Goal: Transaction & Acquisition: Purchase product/service

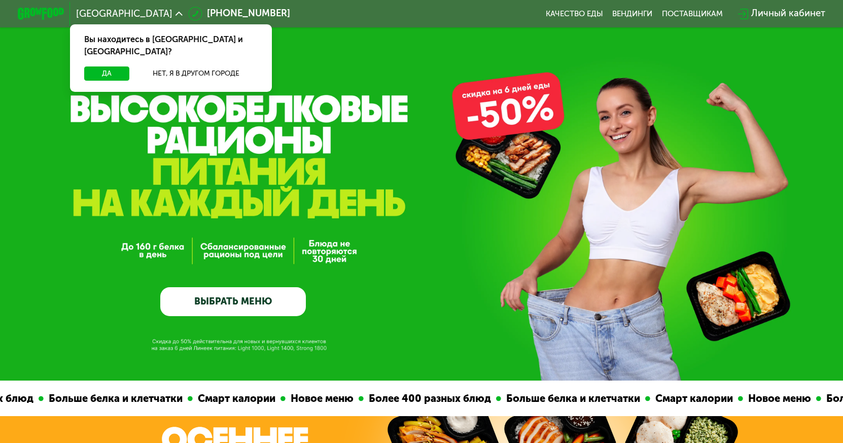
click at [84, 54] on div "Вы находитесь в [GEOGRAPHIC_DATA] и [GEOGRAPHIC_DATA]?" at bounding box center [170, 45] width 201 height 42
click at [109, 66] on button "Да" at bounding box center [106, 73] width 45 height 14
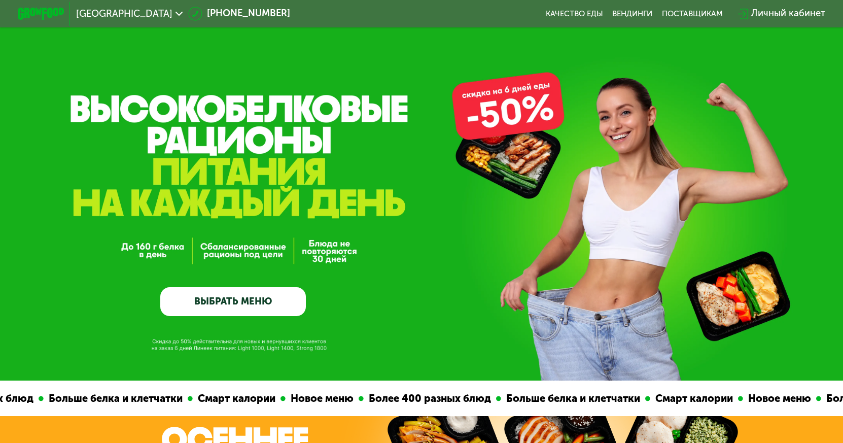
click at [240, 310] on link "ВЫБРАТЬ МЕНЮ" at bounding box center [233, 301] width 146 height 29
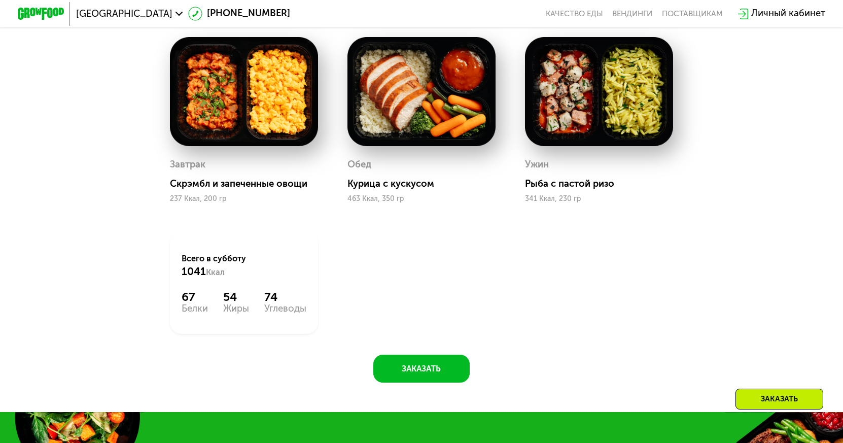
scroll to position [792, 0]
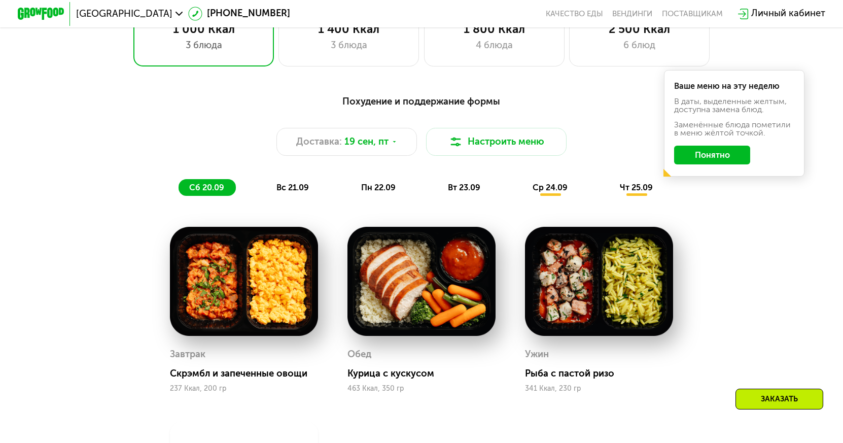
click at [283, 263] on img at bounding box center [244, 281] width 148 height 109
click at [516, 151] on button "Настроить меню" at bounding box center [496, 142] width 141 height 28
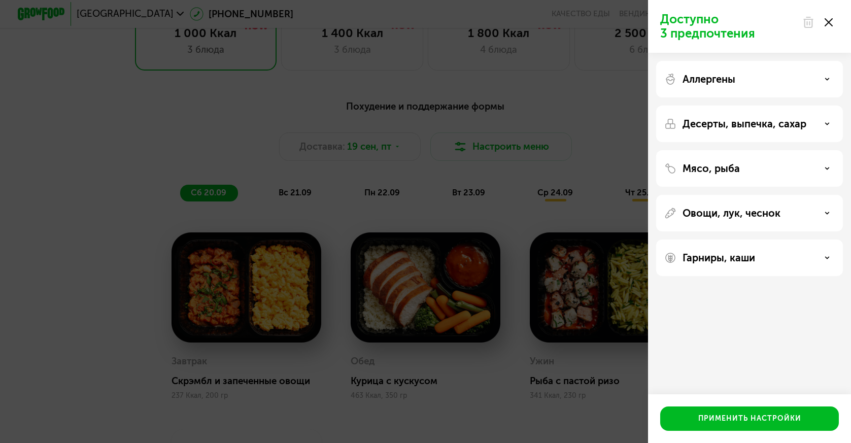
click at [836, 25] on div at bounding box center [817, 22] width 43 height 20
click at [827, 20] on use at bounding box center [828, 22] width 8 height 8
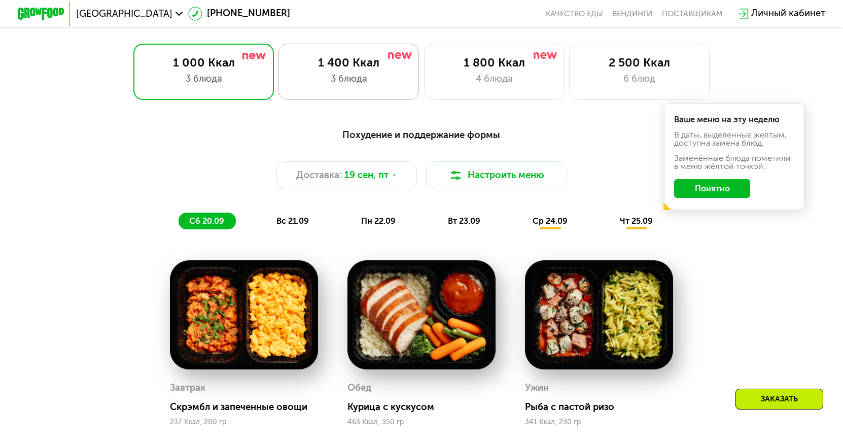
scroll to position [690, 0]
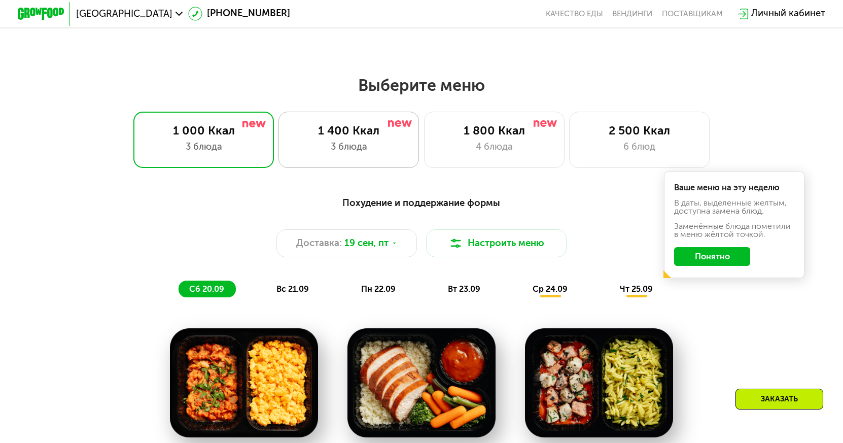
click at [319, 159] on div "1 400 Ккал 3 блюда" at bounding box center [349, 140] width 141 height 56
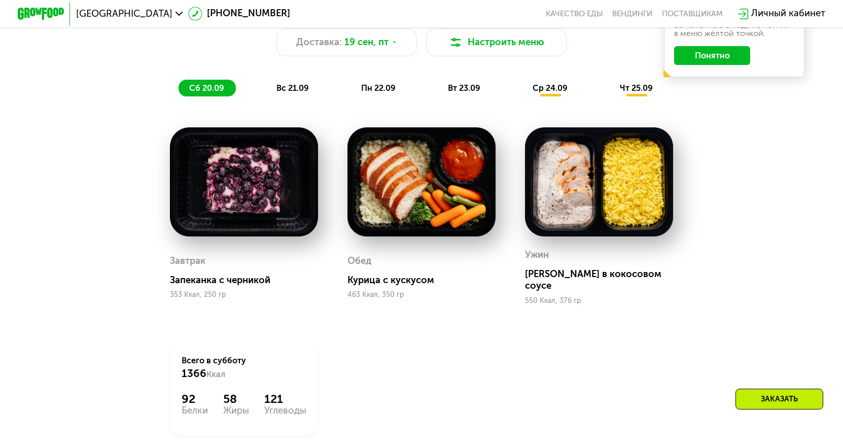
scroll to position [893, 0]
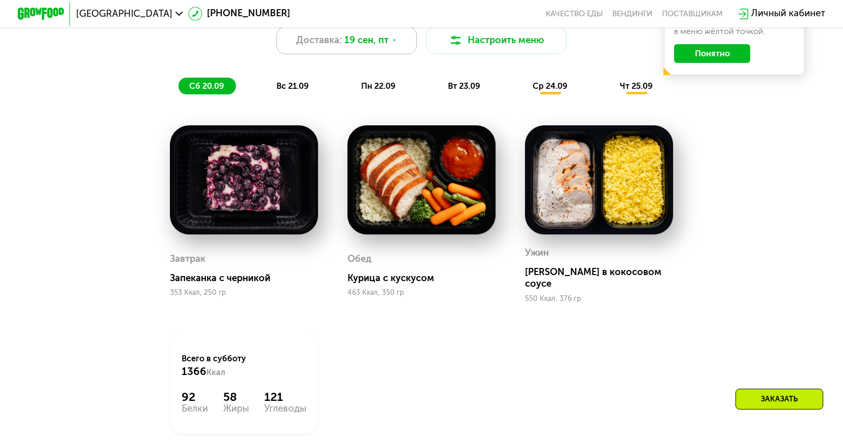
click at [377, 41] on span "19 сен, пт" at bounding box center [366, 40] width 44 height 14
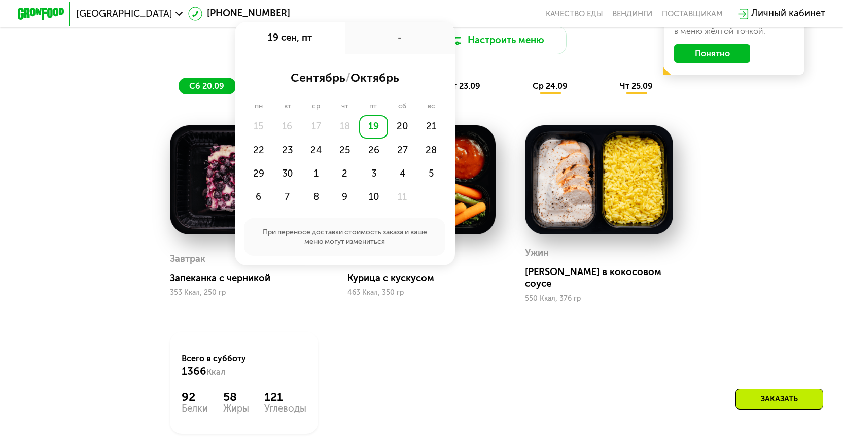
click at [781, 200] on div "Похудение и поддержание формы Доставка: [DATE] сен, пт - сентябрь / октябрь пн …" at bounding box center [421, 234] width 721 height 497
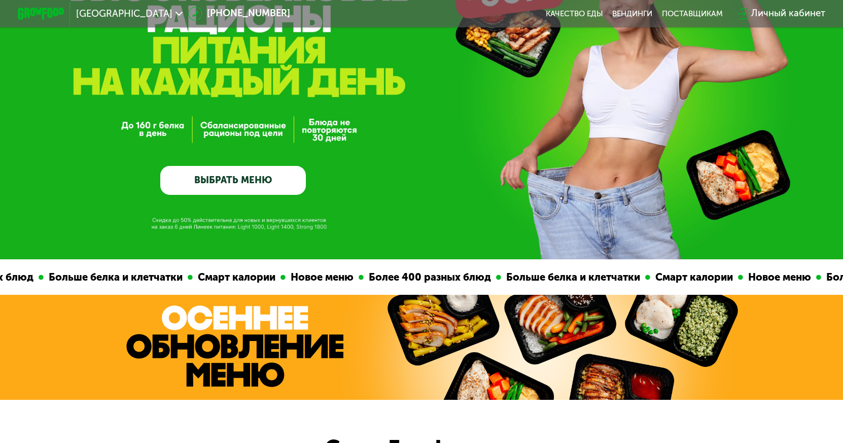
scroll to position [0, 0]
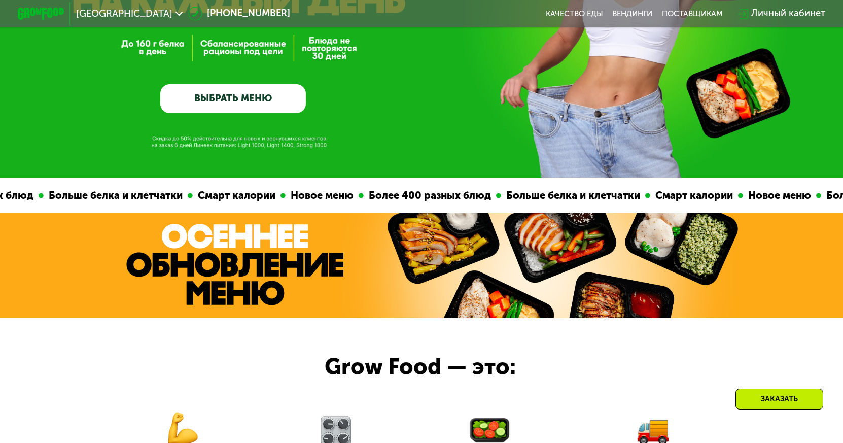
click at [226, 100] on link "ВЫБРАТЬ МЕНЮ" at bounding box center [233, 98] width 146 height 29
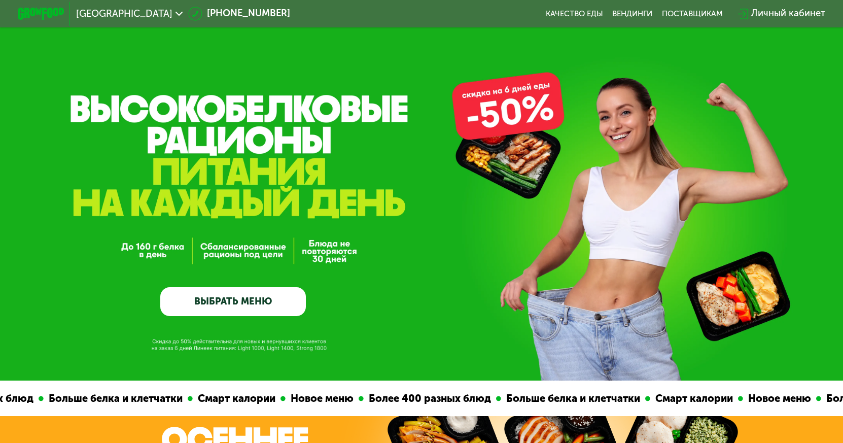
click at [245, 297] on link "ВЫБРАТЬ МЕНЮ" at bounding box center [233, 301] width 146 height 29
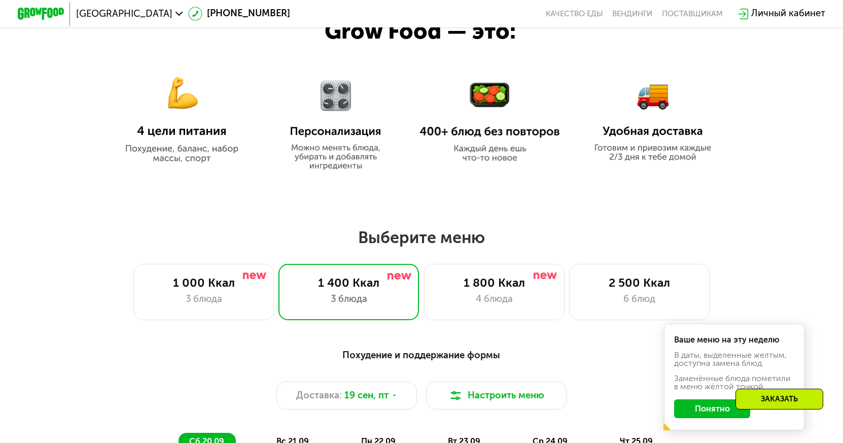
scroll to position [488, 0]
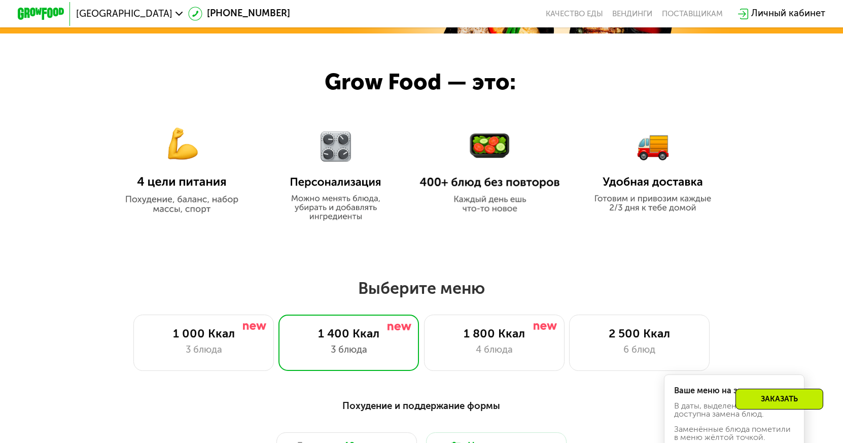
click at [325, 159] on img at bounding box center [336, 169] width 110 height 104
drag, startPoint x: 163, startPoint y: 169, endPoint x: 302, endPoint y: 184, distance: 139.2
click at [164, 170] on img at bounding box center [182, 163] width 141 height 102
drag, startPoint x: 480, startPoint y: 174, endPoint x: 638, endPoint y: 164, distance: 157.6
click at [481, 174] on img at bounding box center [490, 172] width 141 height 81
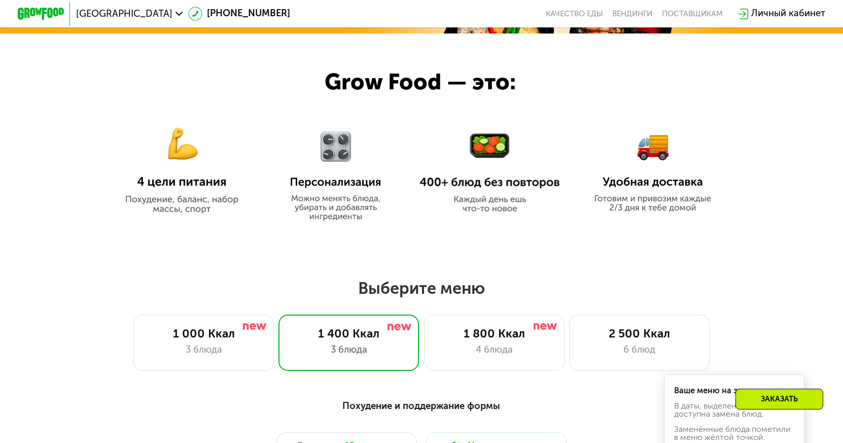
click at [652, 162] on img at bounding box center [653, 163] width 128 height 97
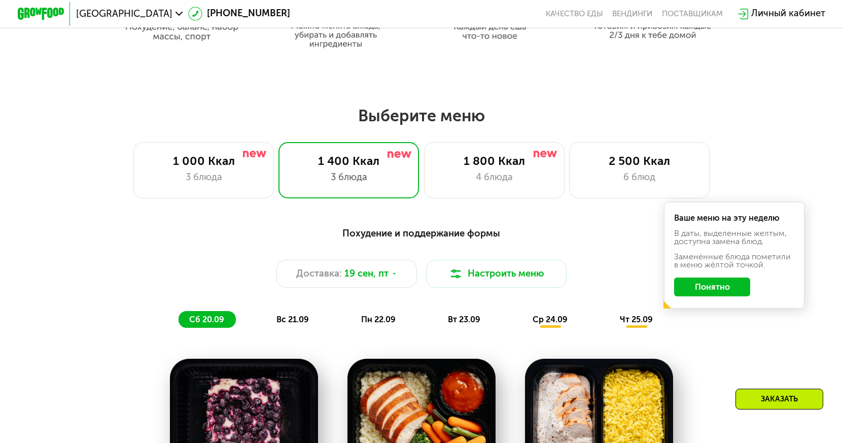
scroll to position [710, 0]
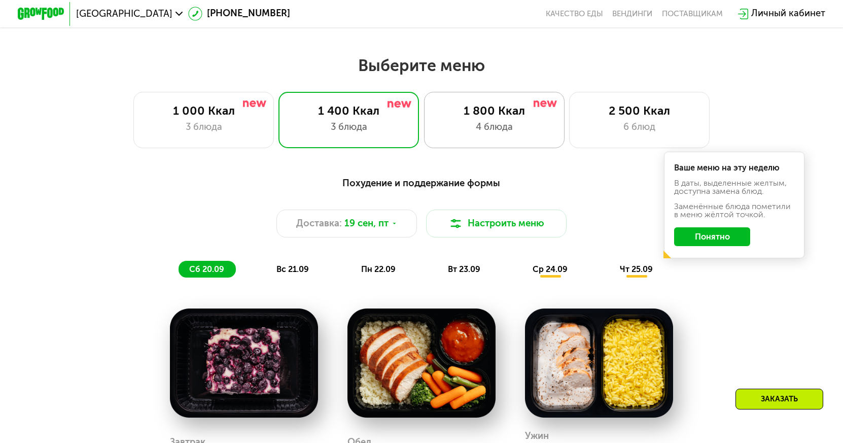
click at [456, 133] on div "4 блюда" at bounding box center [494, 127] width 116 height 14
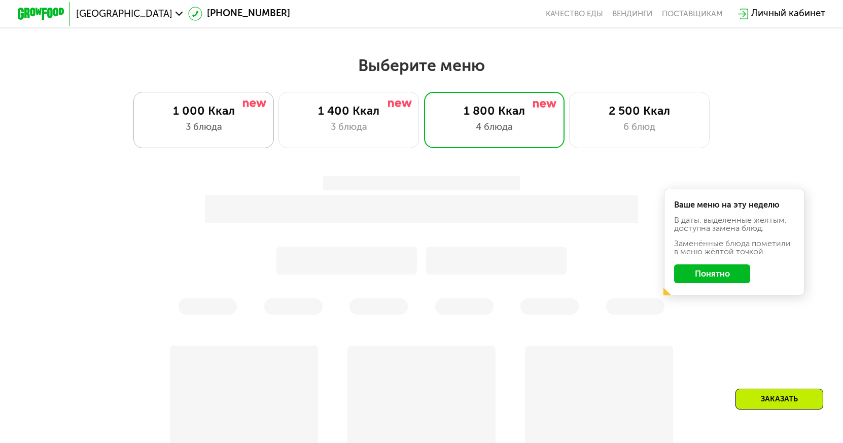
click at [217, 124] on div "1 000 Ккал 3 блюда" at bounding box center [203, 120] width 141 height 56
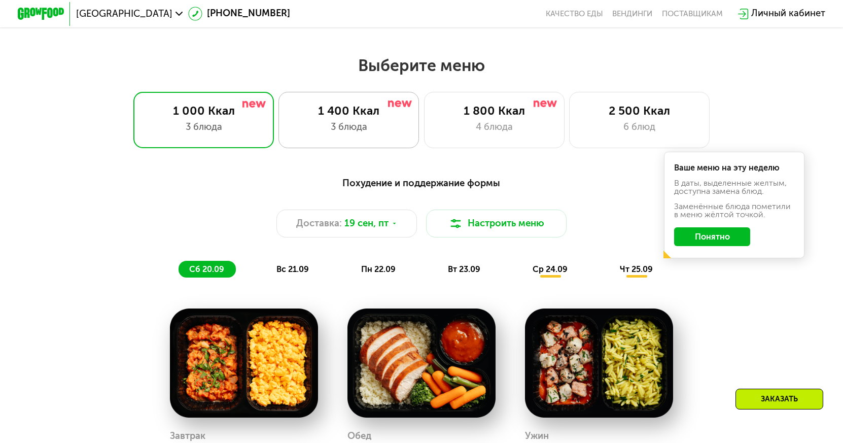
click at [392, 134] on div "3 блюда" at bounding box center [349, 127] width 116 height 14
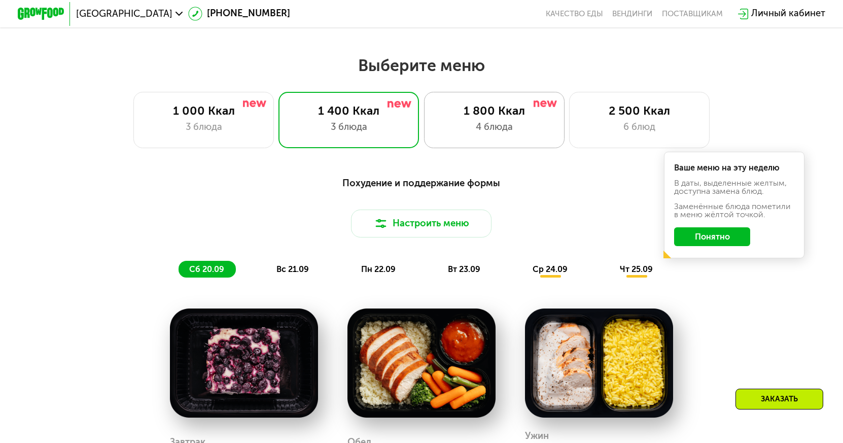
click at [498, 134] on div "4 блюда" at bounding box center [494, 127] width 116 height 14
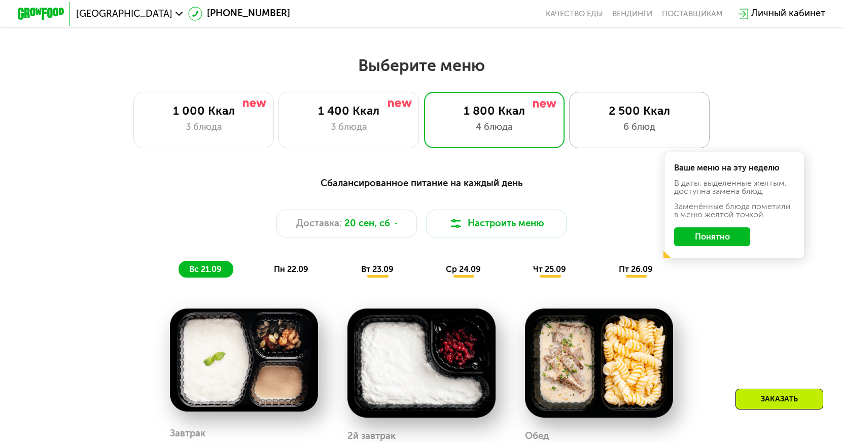
click at [618, 127] on div "6 блюд" at bounding box center [639, 127] width 116 height 14
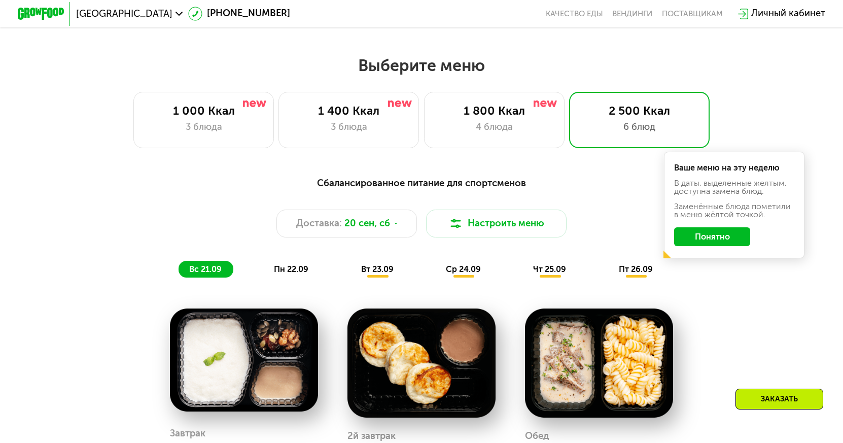
click at [790, 23] on div "Личный кабинет" at bounding box center [781, 14] width 99 height 26
click at [791, 19] on div "Личный кабинет" at bounding box center [788, 14] width 74 height 14
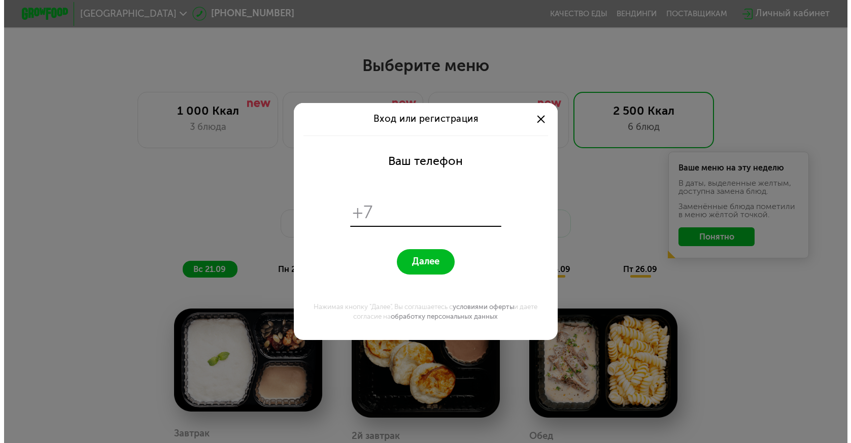
scroll to position [0, 0]
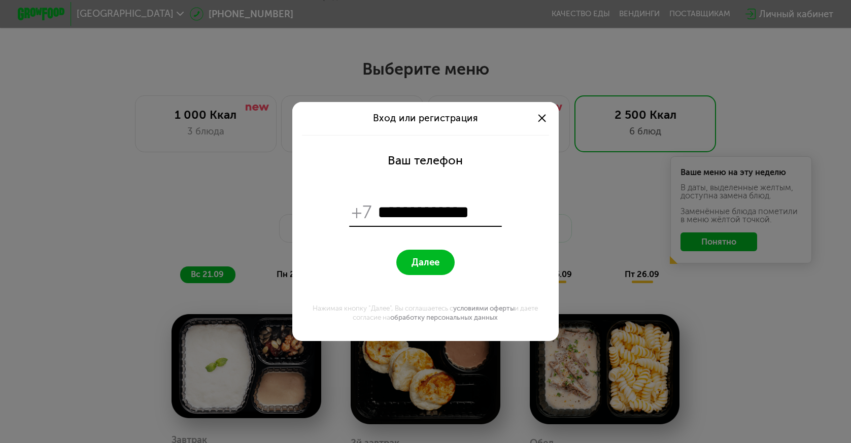
type input "**********"
click at [418, 265] on span "Далее" at bounding box center [425, 262] width 28 height 11
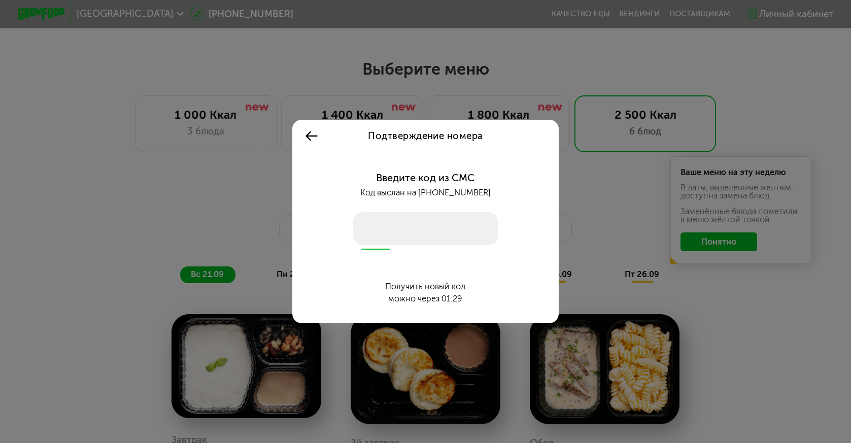
click at [419, 226] on input "number" at bounding box center [425, 228] width 144 height 33
type input "****"
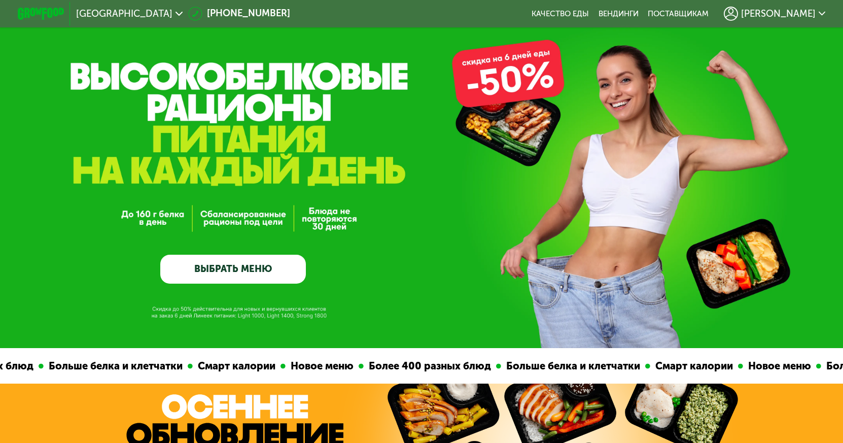
scroll to position [51, 0]
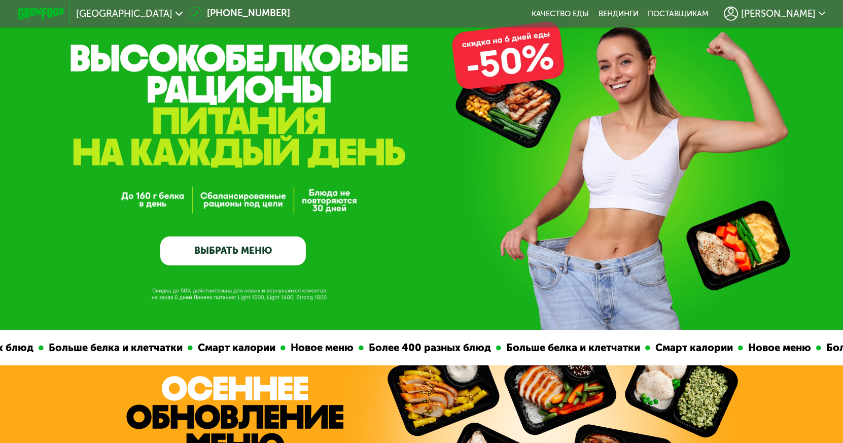
click at [237, 249] on link "ВЫБРАТЬ МЕНЮ" at bounding box center [233, 250] width 146 height 29
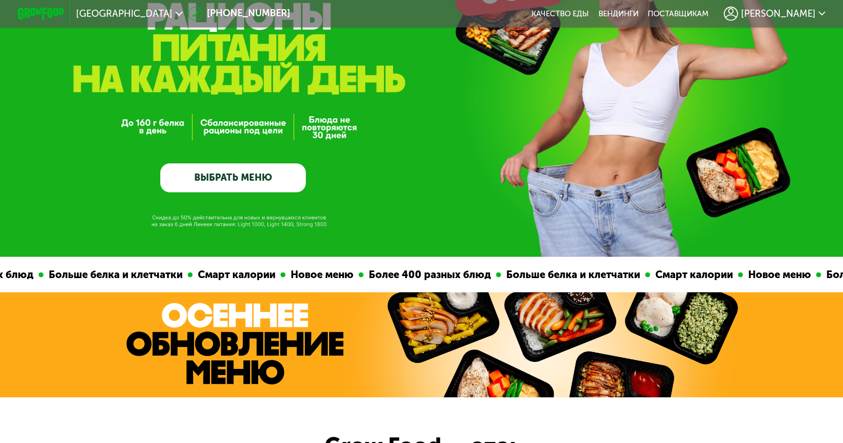
scroll to position [0, 0]
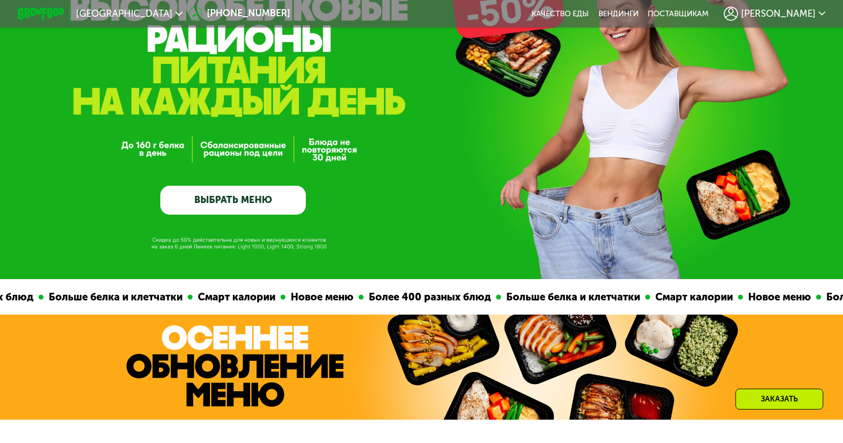
drag, startPoint x: 159, startPoint y: 178, endPoint x: 161, endPoint y: 187, distance: 8.8
click at [159, 180] on div "GrowFood — доставка правильного питания ВЫБРАТЬ МЕНЮ" at bounding box center [421, 124] width 843 height 182
click at [200, 190] on link "ВЫБРАТЬ МЕНЮ" at bounding box center [233, 200] width 146 height 29
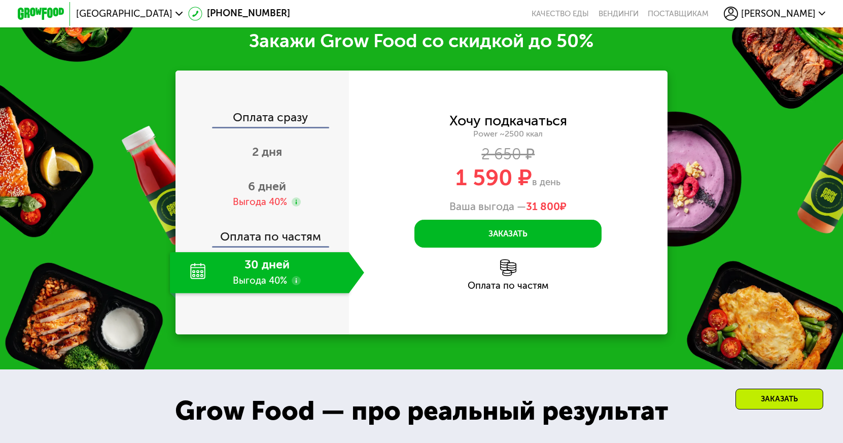
scroll to position [1624, 0]
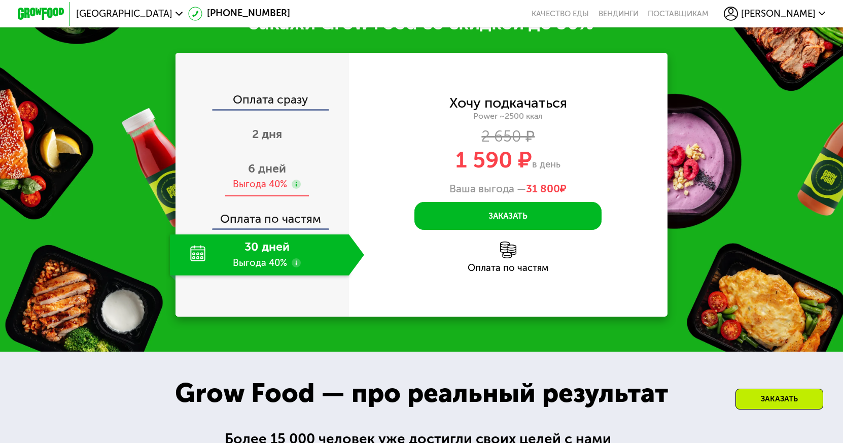
click at [281, 176] on span "6 дней" at bounding box center [267, 168] width 38 height 14
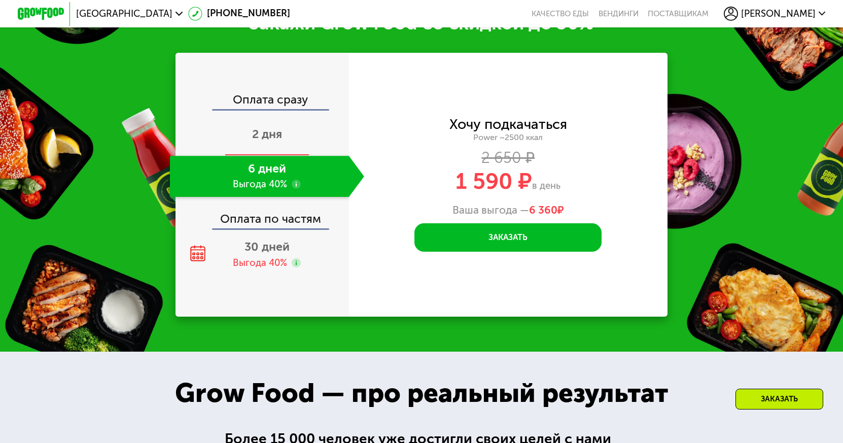
click at [281, 141] on span "2 дня" at bounding box center [267, 134] width 30 height 14
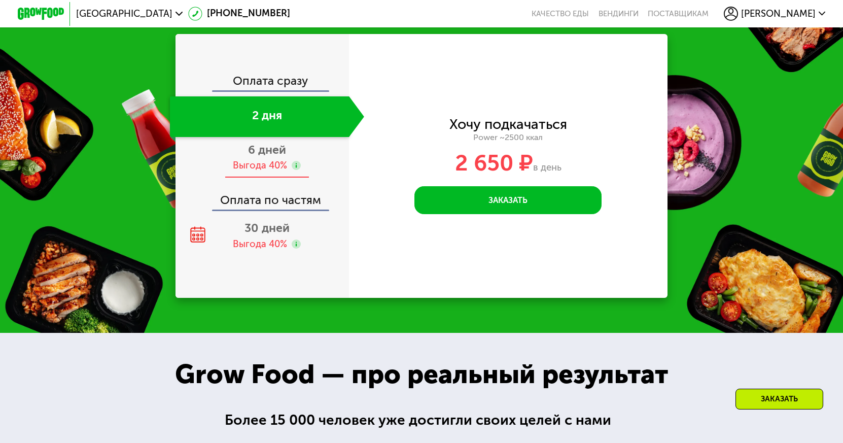
click at [281, 157] on span "6 дней" at bounding box center [267, 150] width 38 height 14
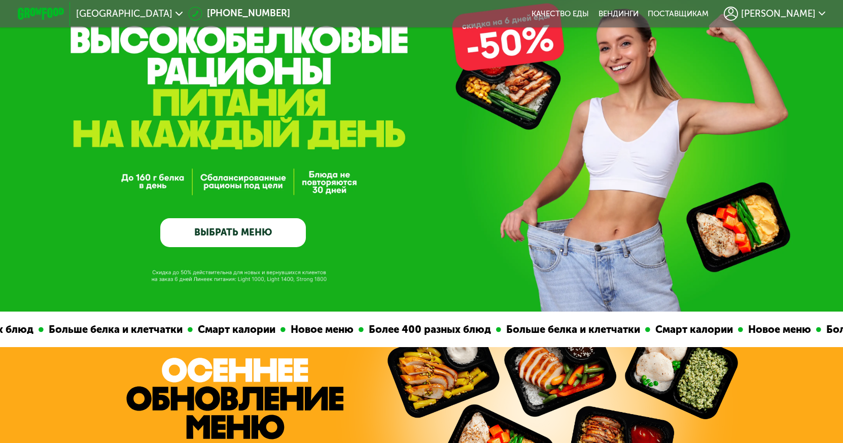
scroll to position [0, 0]
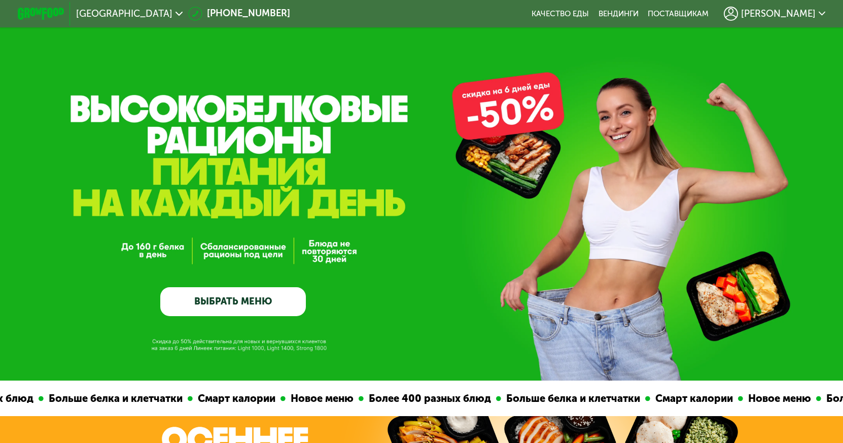
click at [820, 11] on div "[PERSON_NAME]" at bounding box center [774, 14] width 101 height 14
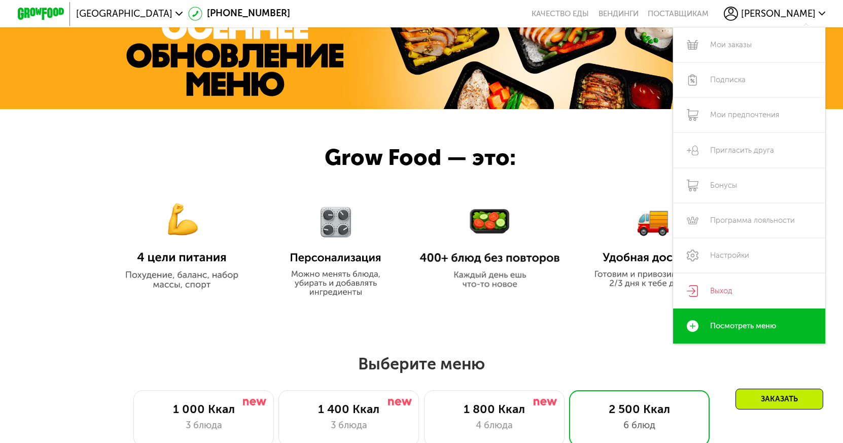
scroll to position [660, 0]
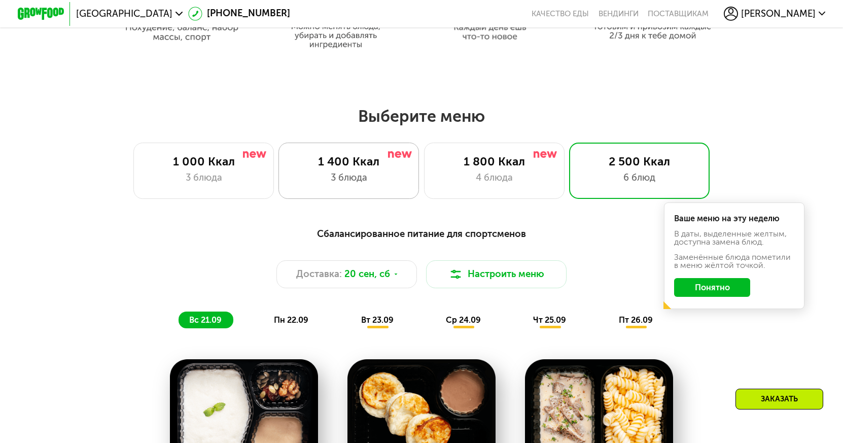
click at [339, 175] on div "3 блюда" at bounding box center [349, 178] width 116 height 14
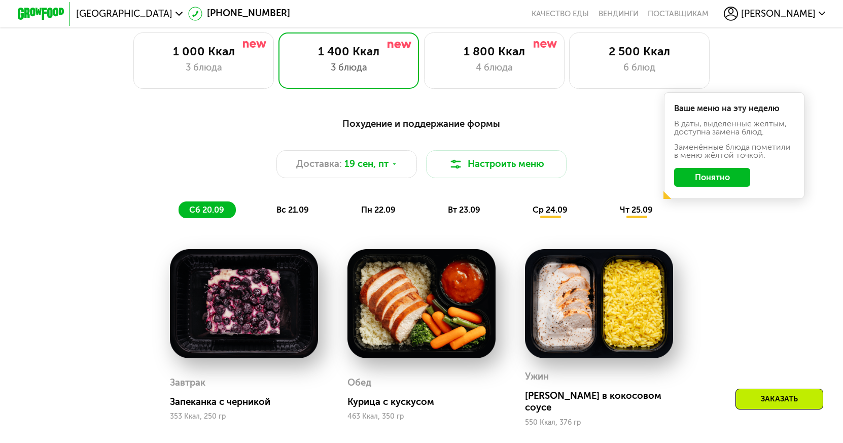
scroll to position [761, 0]
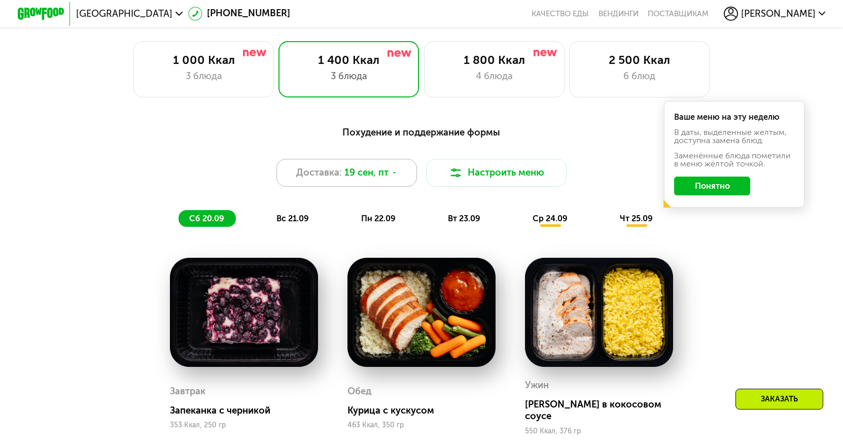
click at [398, 178] on div "Доставка: [DATE]" at bounding box center [347, 173] width 141 height 28
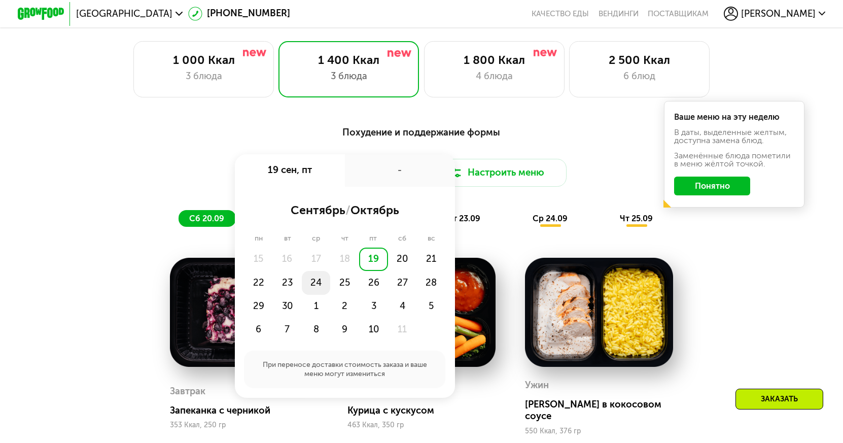
click at [313, 289] on div "24" at bounding box center [316, 282] width 29 height 23
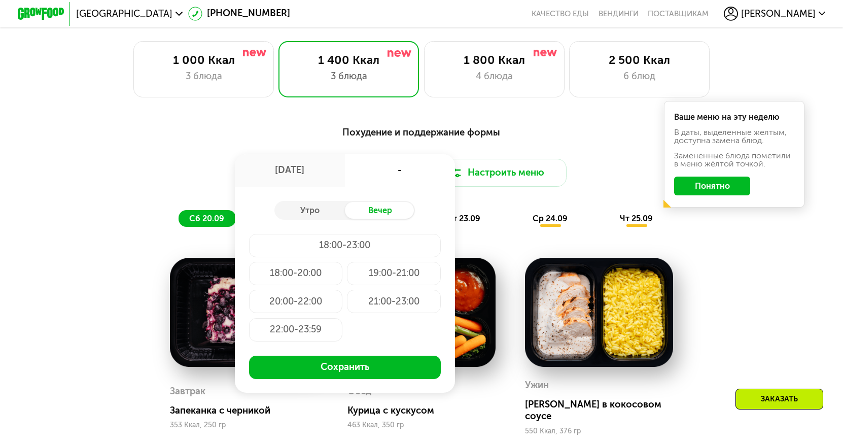
click at [318, 284] on div "18:00-20:00" at bounding box center [296, 273] width 94 height 23
click at [386, 276] on div "19:00-21:00" at bounding box center [394, 273] width 94 height 23
click at [487, 209] on div "Похудение и поддержание формы Доставка: [DATE] сен, ср 19:00-21:00 Утро Вечер 1…" at bounding box center [422, 175] width 694 height 101
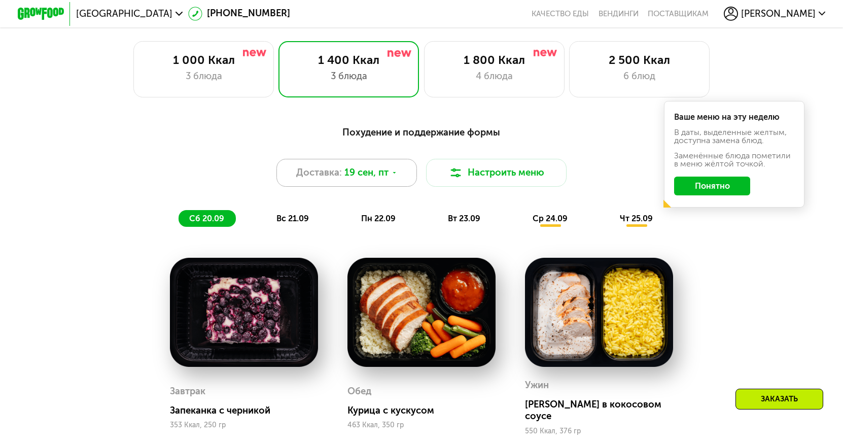
click at [389, 180] on div "Доставка: [DATE]" at bounding box center [347, 173] width 141 height 28
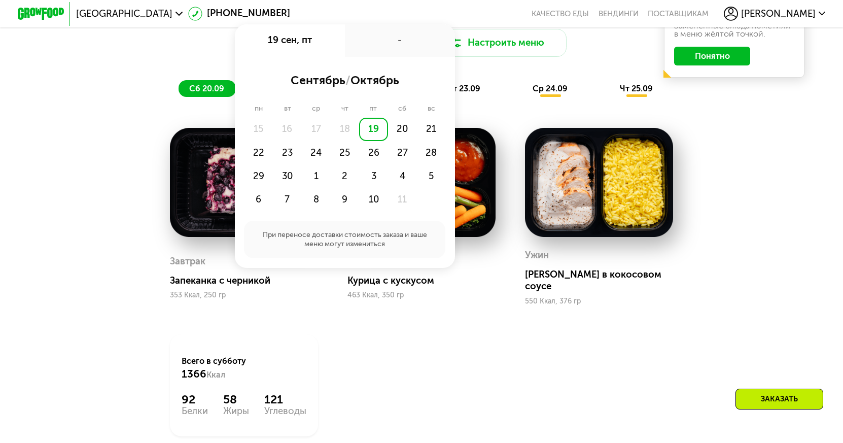
scroll to position [913, 0]
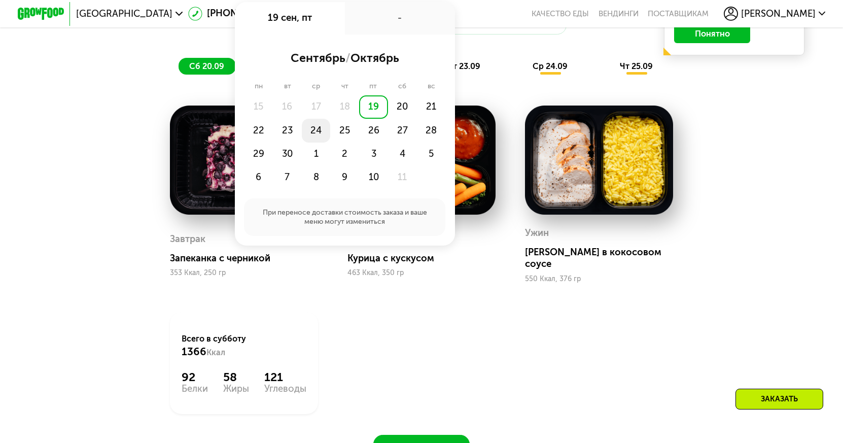
click at [304, 132] on div "24" at bounding box center [316, 130] width 29 height 23
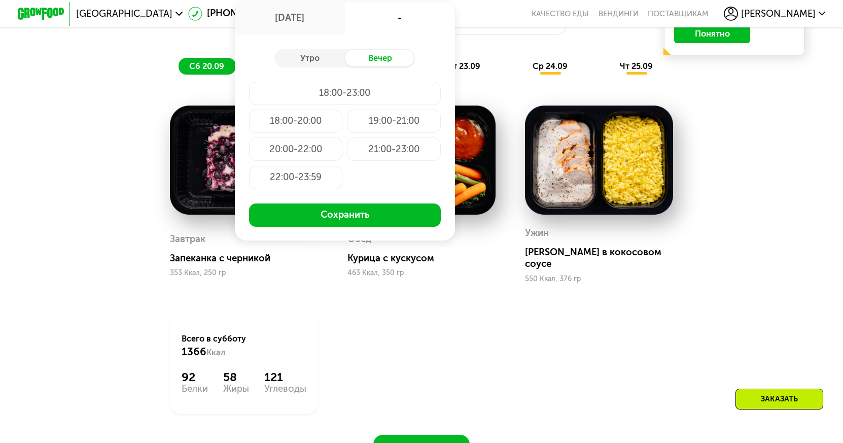
click at [383, 133] on div "19:00-21:00" at bounding box center [394, 121] width 94 height 23
click at [295, 155] on div "20:00-22:00" at bounding box center [296, 148] width 94 height 23
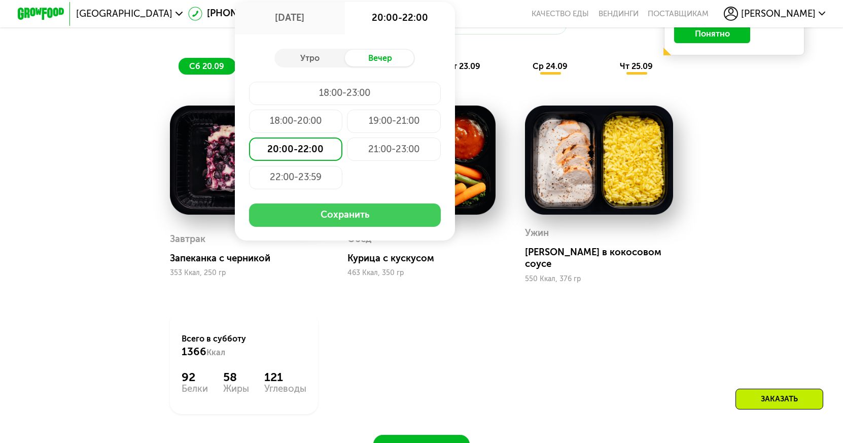
click at [312, 217] on button "Сохранить" at bounding box center [345, 214] width 192 height 23
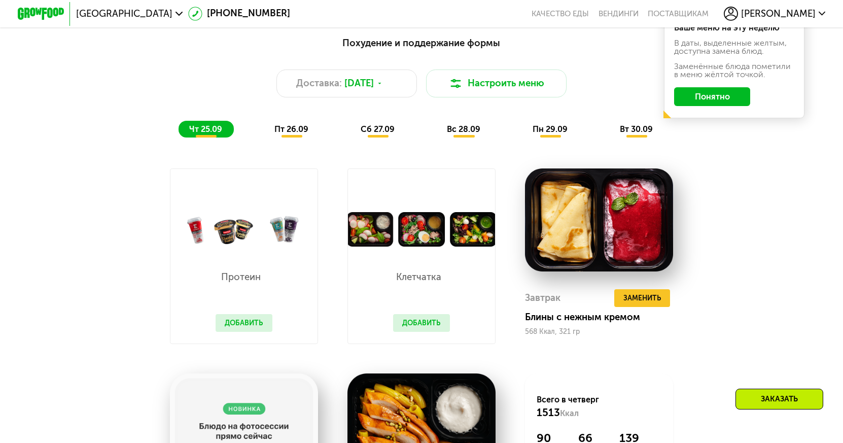
scroll to position [849, 0]
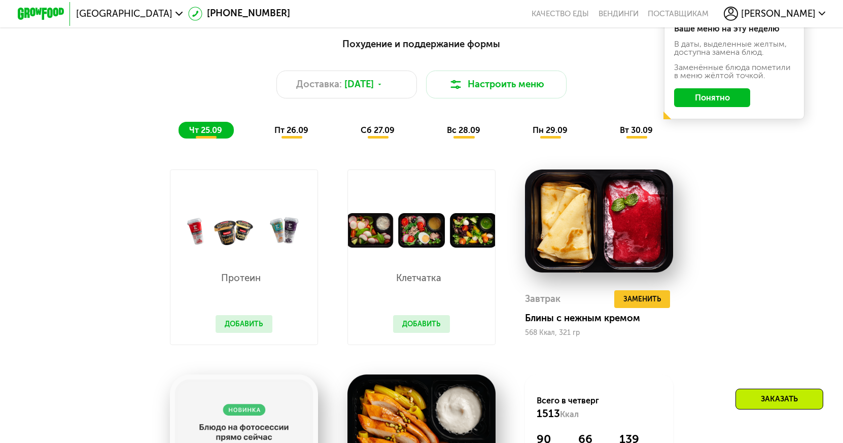
click at [283, 135] on span "пт 26.09" at bounding box center [291, 130] width 34 height 10
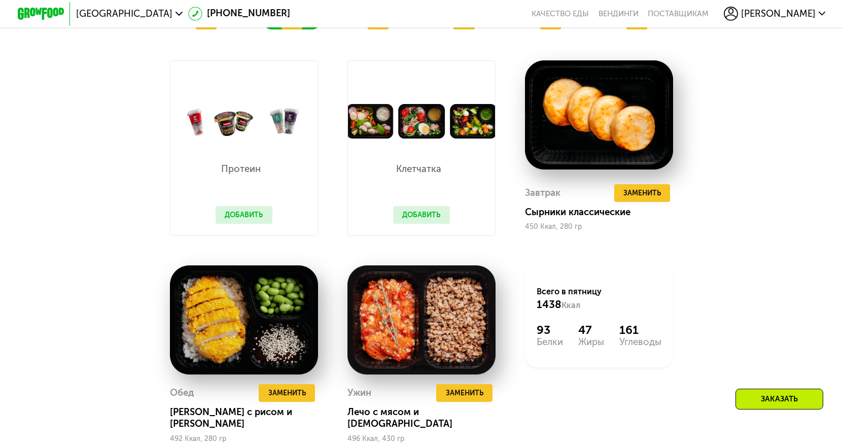
scroll to position [951, 0]
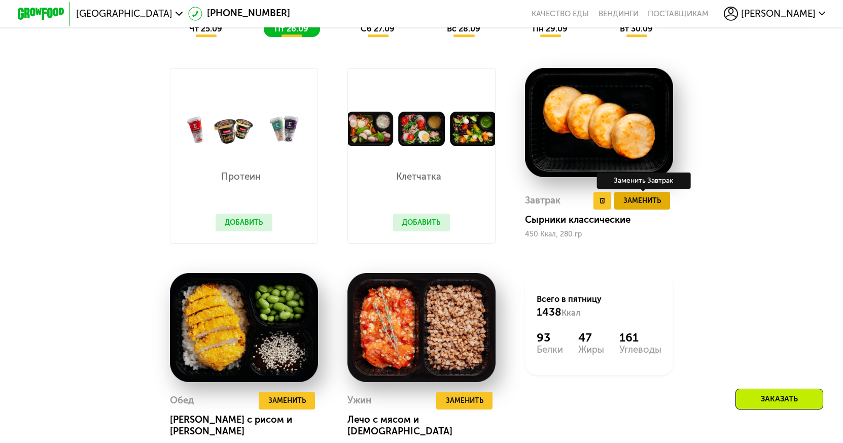
click at [644, 204] on span "Заменить" at bounding box center [643, 201] width 38 height 12
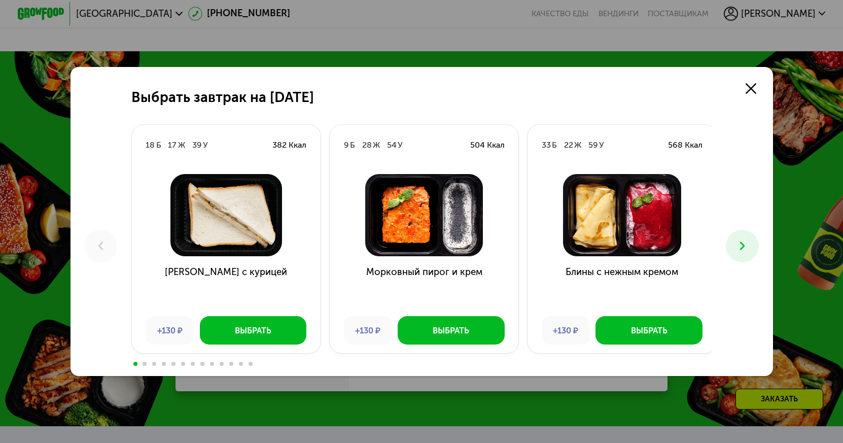
scroll to position [1458, 0]
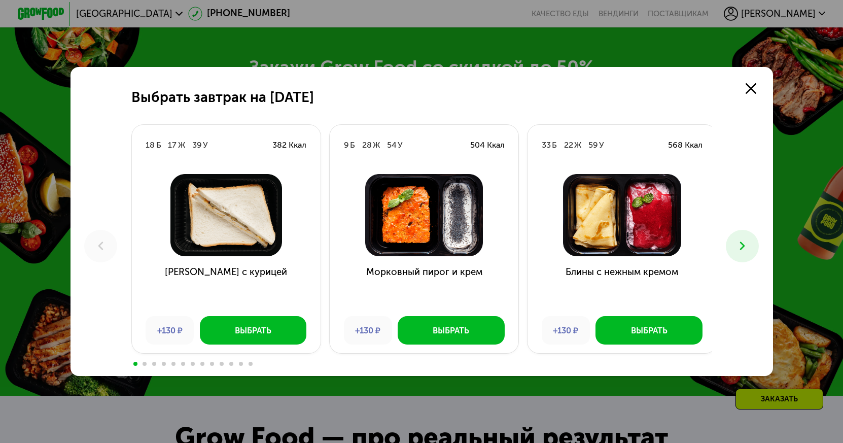
click at [740, 244] on icon at bounding box center [743, 246] width 14 height 14
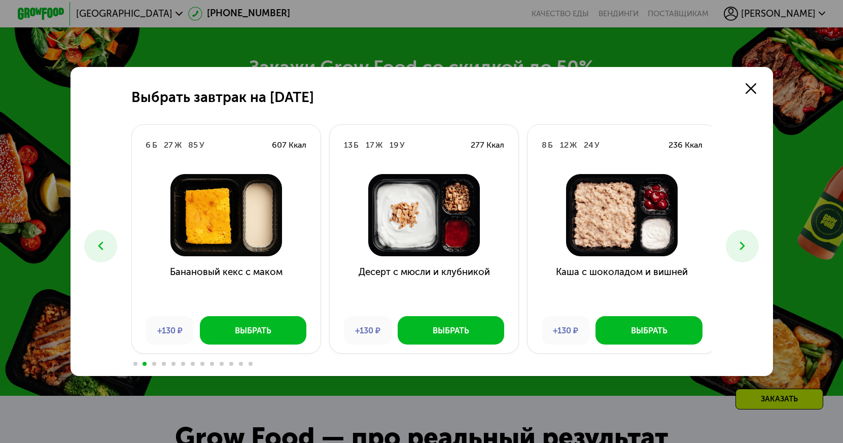
click at [742, 246] on icon at bounding box center [743, 246] width 14 height 14
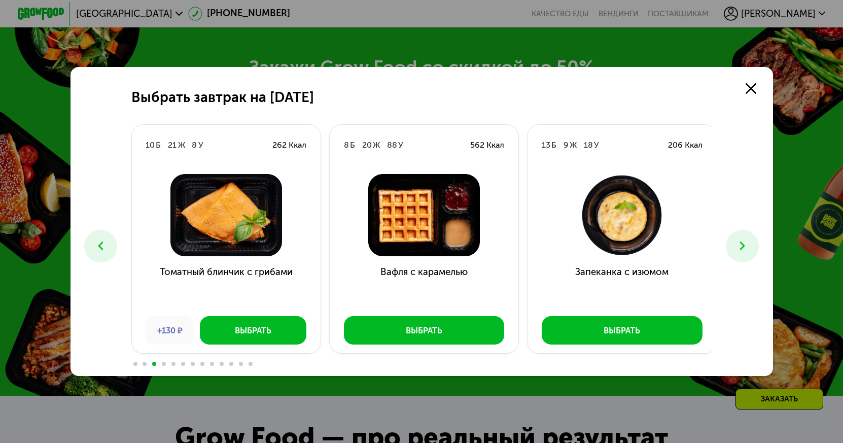
click at [742, 247] on icon at bounding box center [743, 246] width 14 height 14
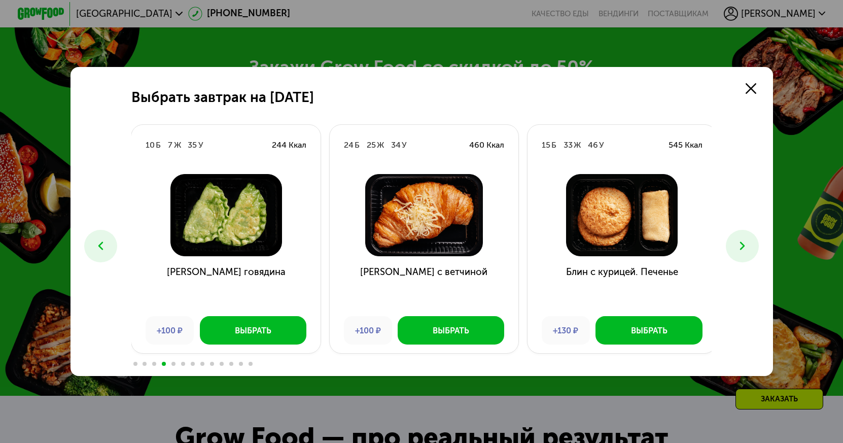
click at [740, 245] on icon at bounding box center [743, 246] width 14 height 14
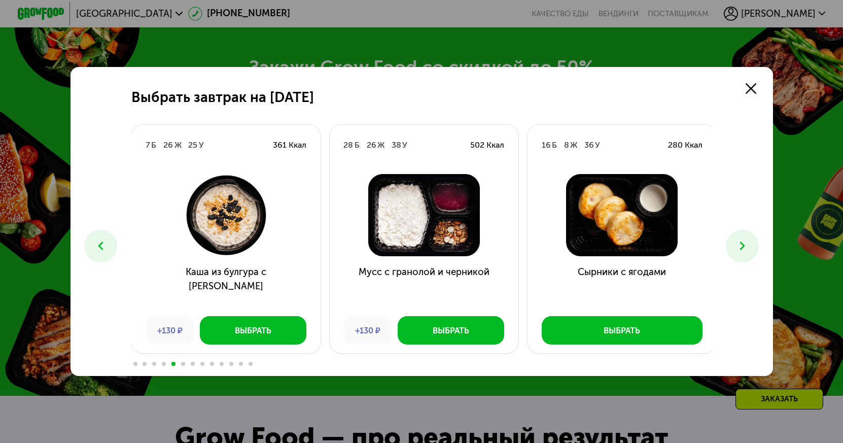
click at [740, 245] on icon at bounding box center [743, 246] width 14 height 14
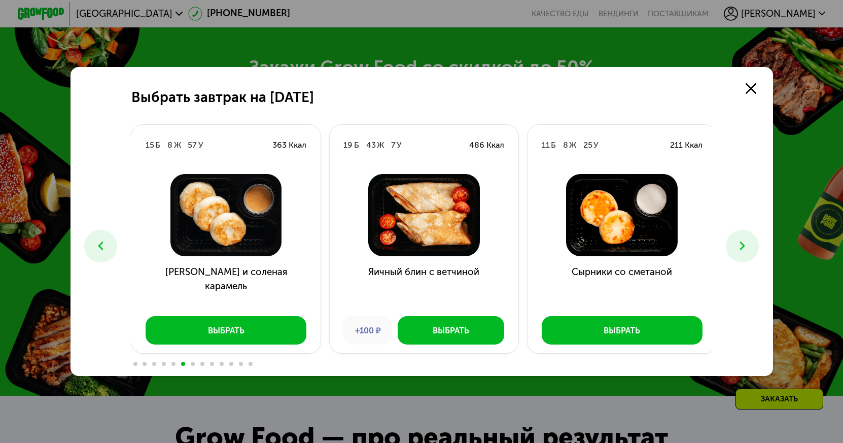
click at [740, 245] on icon at bounding box center [743, 246] width 14 height 14
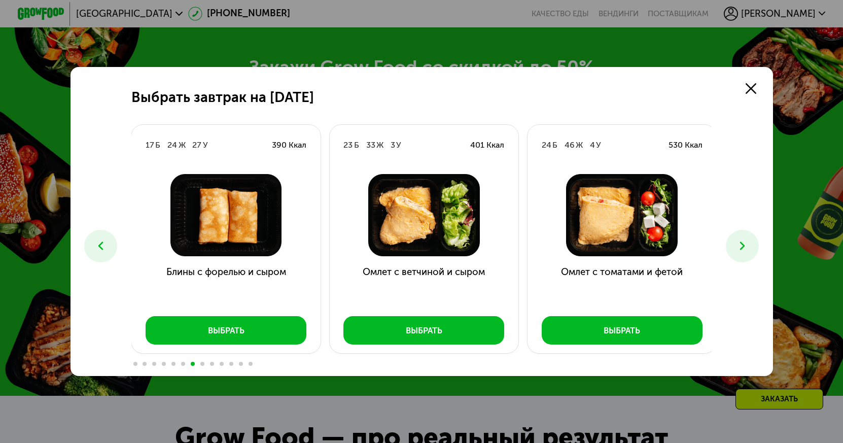
click at [724, 245] on div "Выбрать завтрак на [DATE] Б 17 Ж 39 У 382 Ккал Сэндвич с курицей +130 ₽ Выбрать…" at bounding box center [422, 221] width 703 height 309
click at [750, 237] on button at bounding box center [742, 246] width 33 height 33
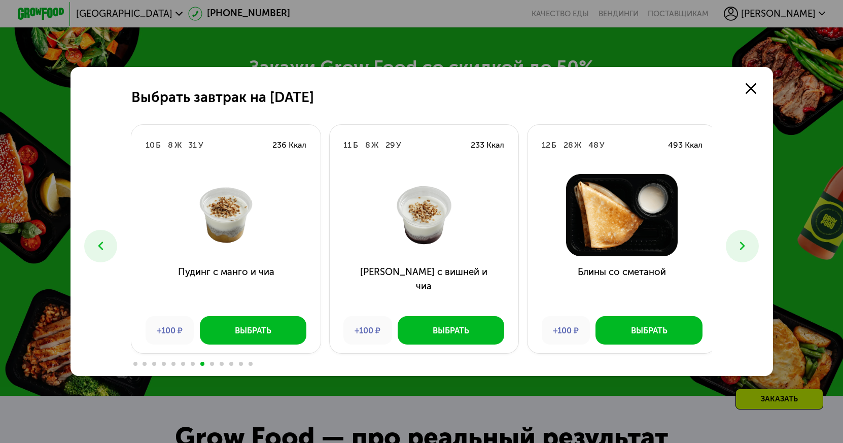
click at [747, 238] on button at bounding box center [742, 246] width 33 height 33
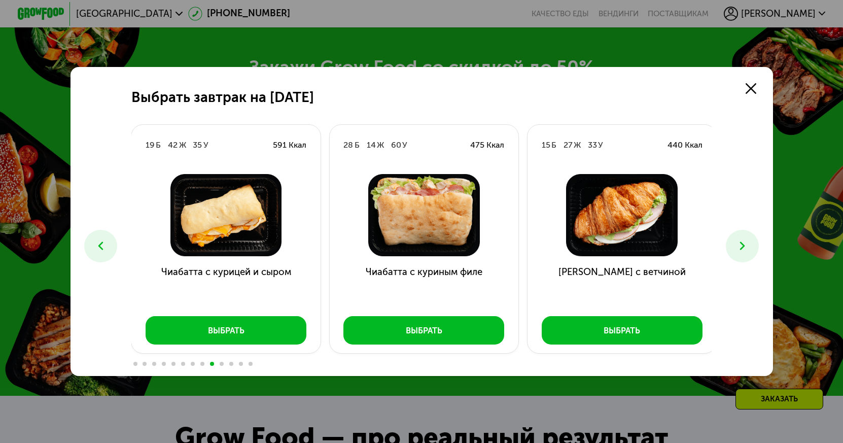
click at [740, 243] on icon at bounding box center [743, 246] width 14 height 14
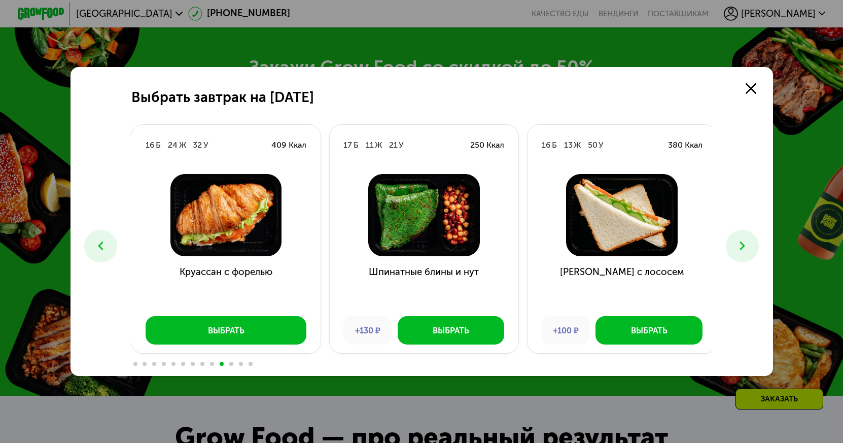
click at [740, 243] on icon at bounding box center [743, 246] width 14 height 14
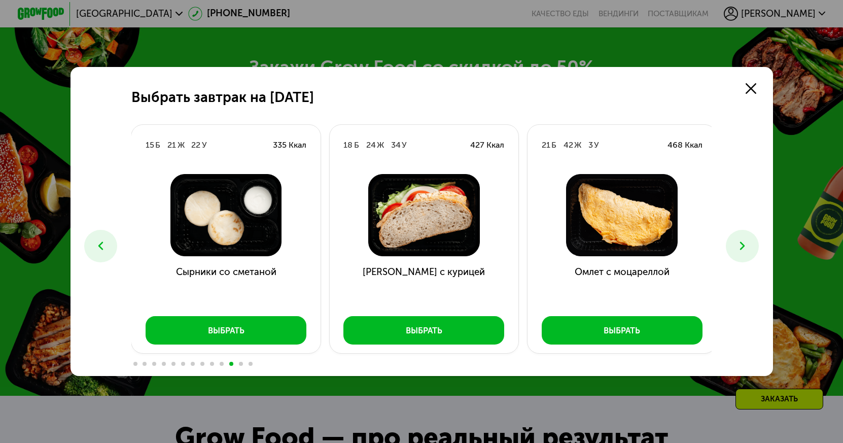
click at [739, 243] on icon at bounding box center [743, 246] width 14 height 14
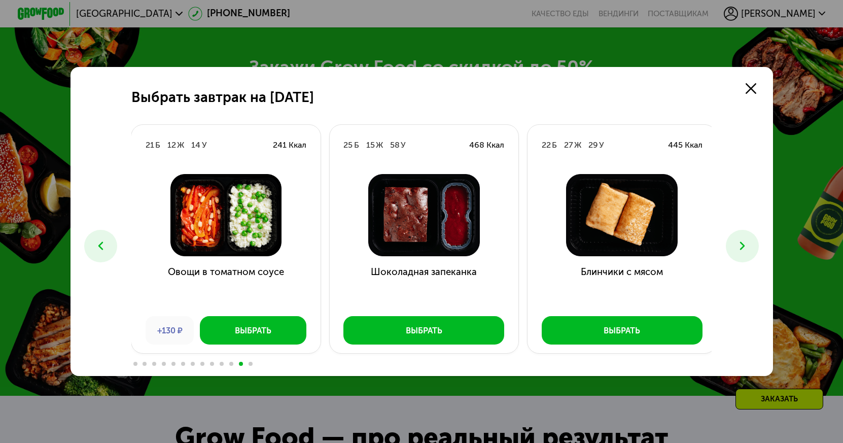
click at [745, 246] on use at bounding box center [742, 246] width 5 height 9
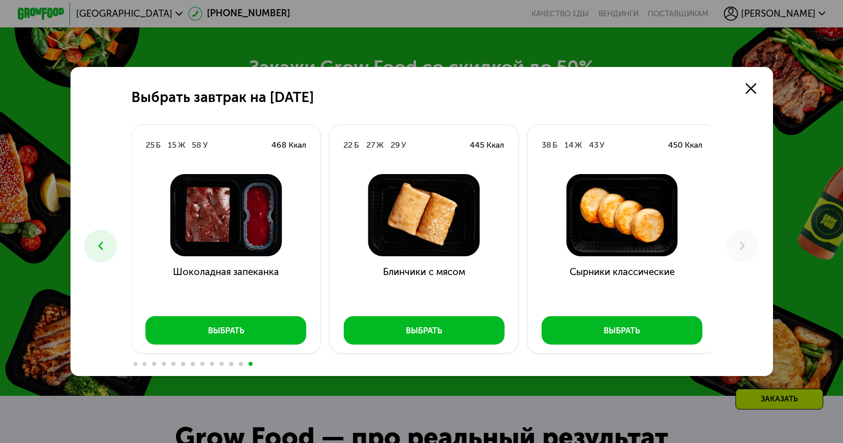
click at [107, 245] on button at bounding box center [100, 246] width 33 height 33
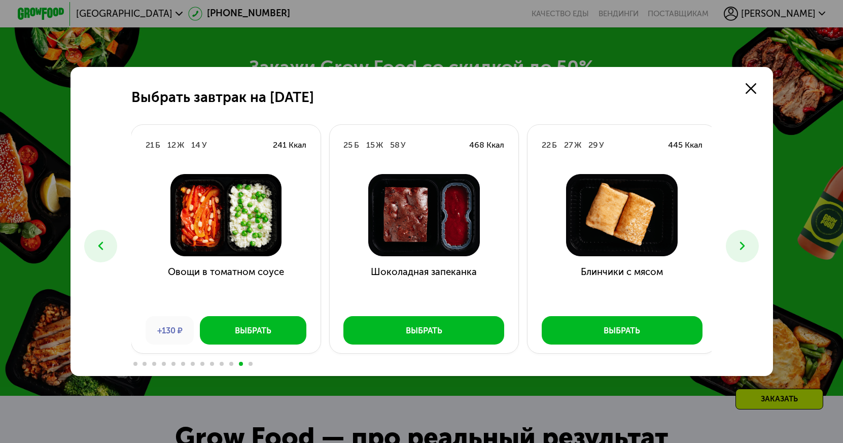
click at [94, 249] on icon at bounding box center [101, 246] width 14 height 14
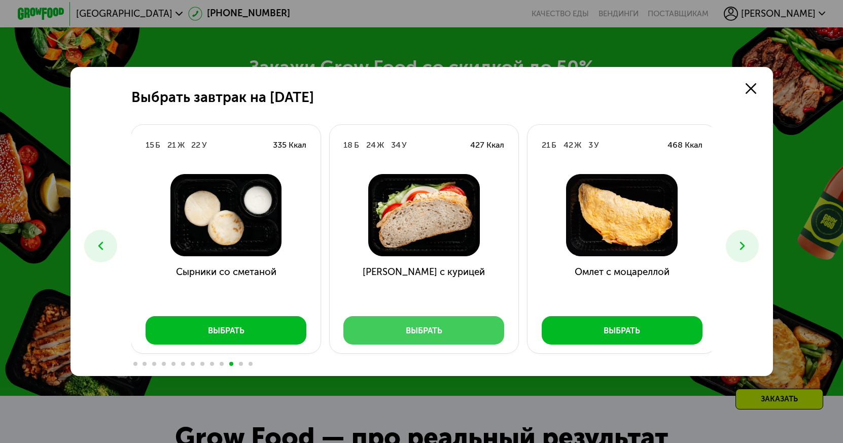
click at [446, 329] on button "Выбрать" at bounding box center [423, 330] width 161 height 28
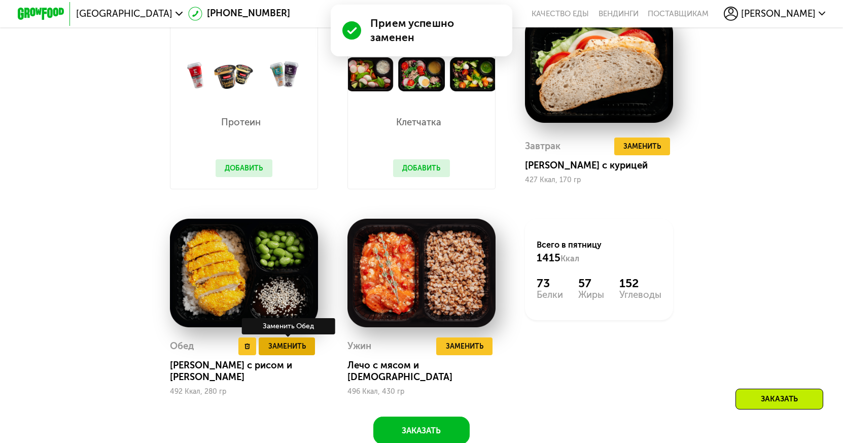
scroll to position [1052, 0]
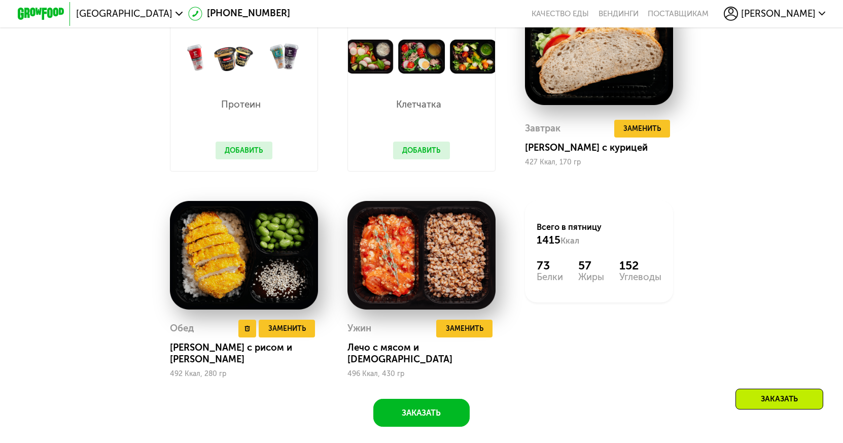
click at [182, 265] on img at bounding box center [244, 255] width 148 height 109
click at [204, 271] on img at bounding box center [244, 255] width 148 height 109
click at [204, 350] on div "Обед Удалить Обед Заменить Заменить [PERSON_NAME] с рисом и [PERSON_NAME] 492 К…" at bounding box center [244, 349] width 148 height 58
drag, startPoint x: 197, startPoint y: 358, endPoint x: 198, endPoint y: 366, distance: 8.7
click at [196, 362] on div "[PERSON_NAME] с рисом и [PERSON_NAME]" at bounding box center [249, 353] width 158 height 23
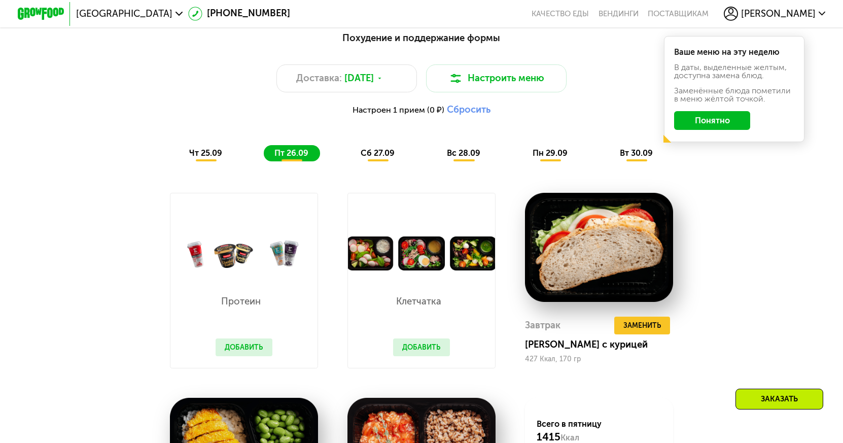
scroll to position [849, 0]
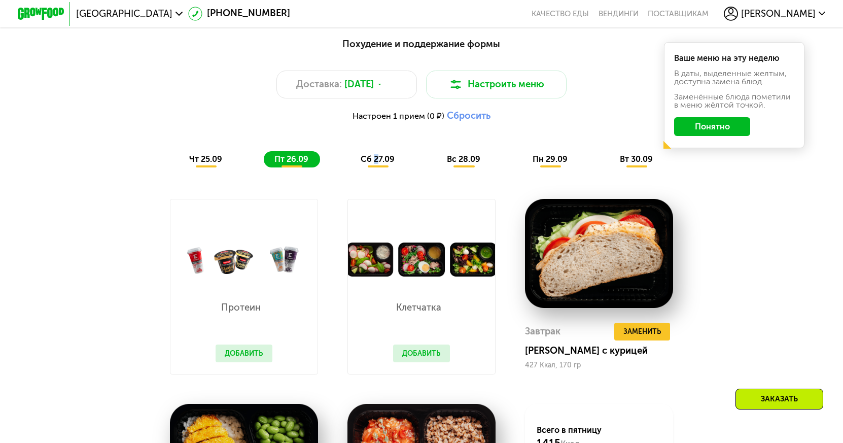
click at [377, 164] on span "сб 27.09" at bounding box center [378, 159] width 34 height 10
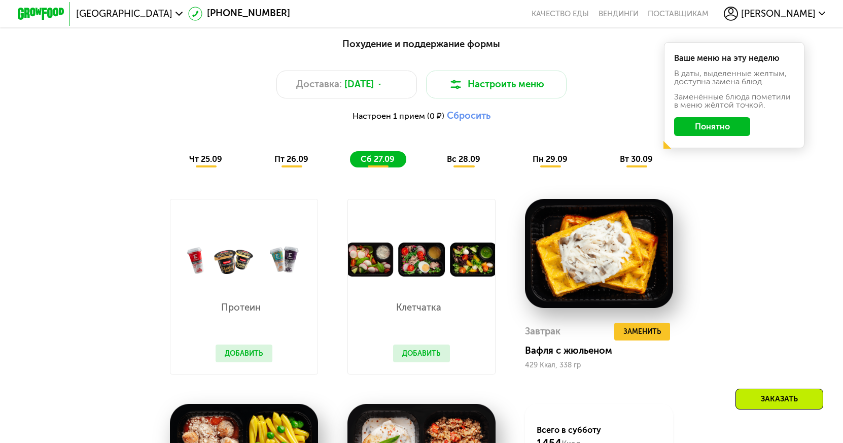
click at [207, 159] on div "чт 25.09" at bounding box center [206, 159] width 55 height 16
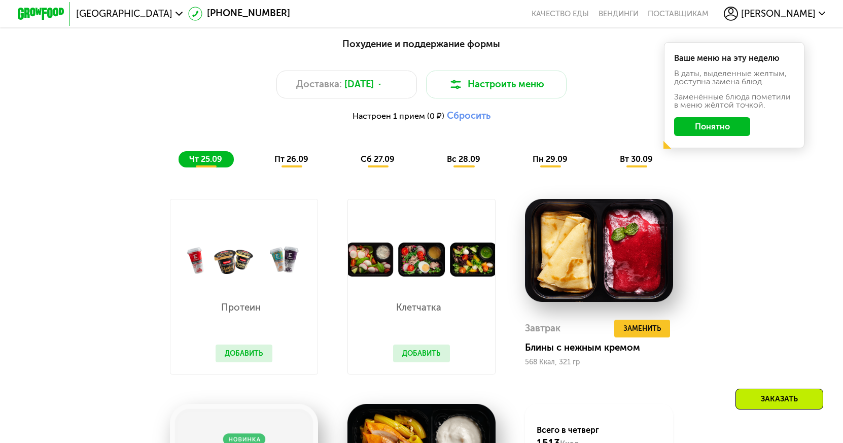
click at [375, 164] on span "сб 27.09" at bounding box center [378, 159] width 34 height 10
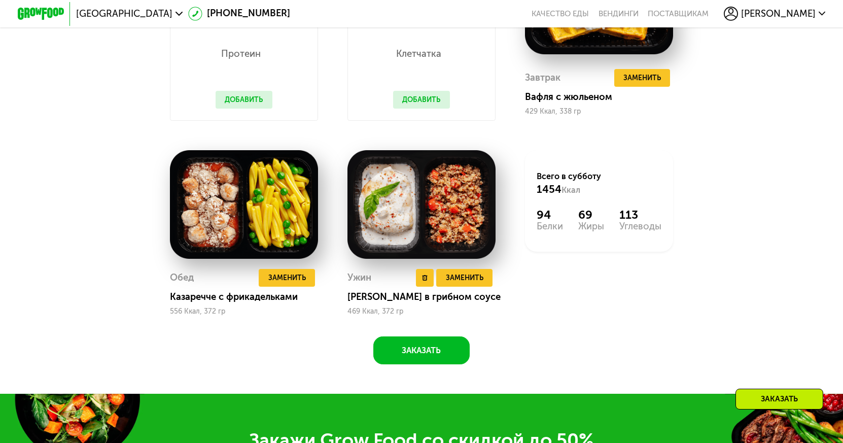
scroll to position [900, 0]
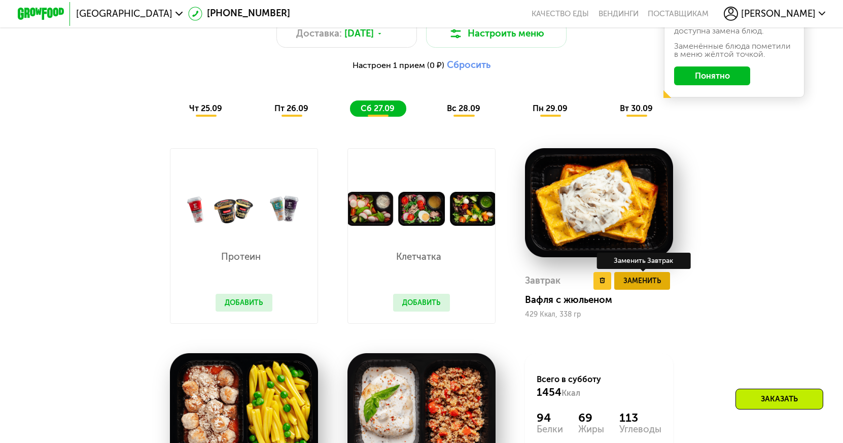
click at [637, 287] on span "Заменить" at bounding box center [643, 281] width 38 height 12
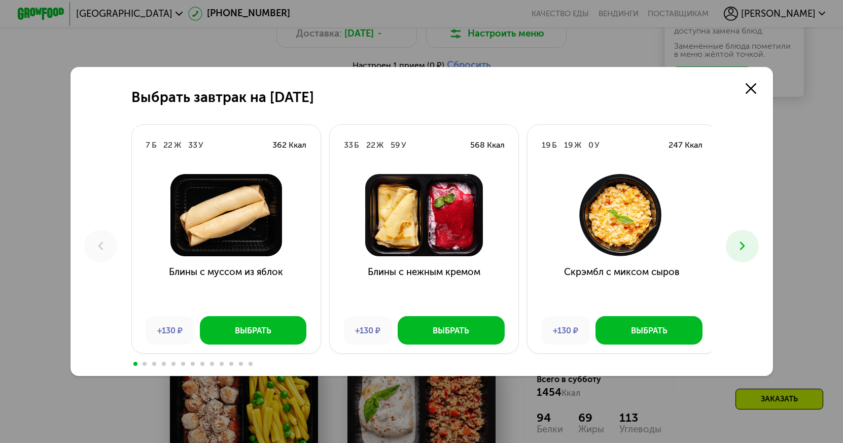
click at [749, 238] on button at bounding box center [742, 246] width 33 height 33
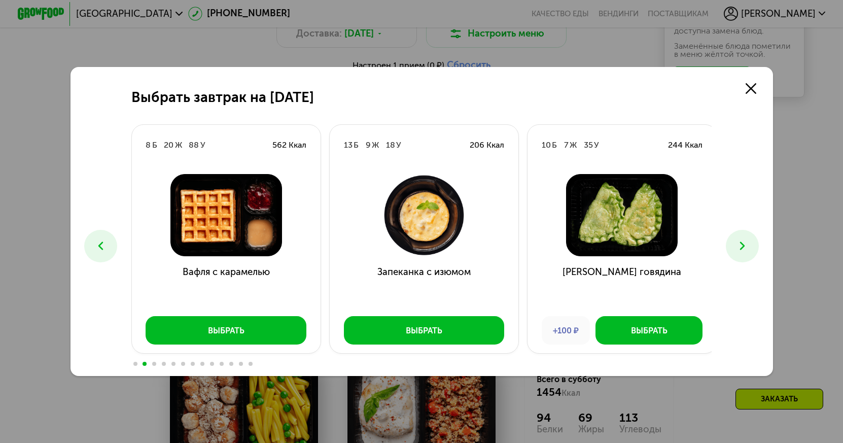
click at [749, 238] on button at bounding box center [742, 246] width 33 height 33
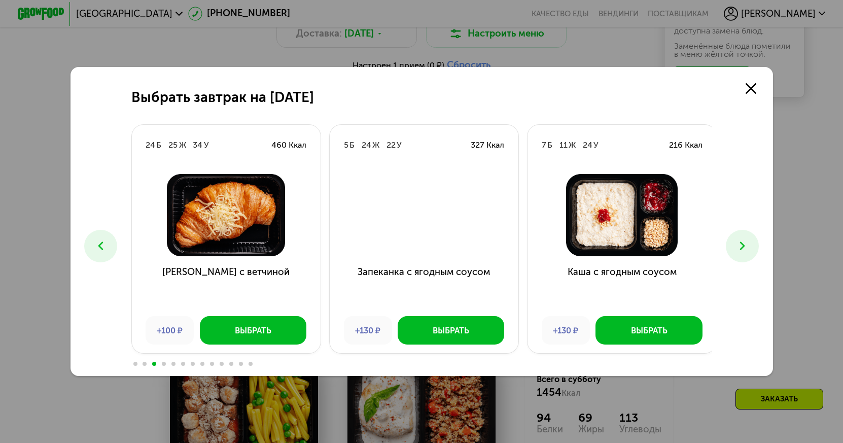
click at [749, 238] on button at bounding box center [742, 246] width 33 height 33
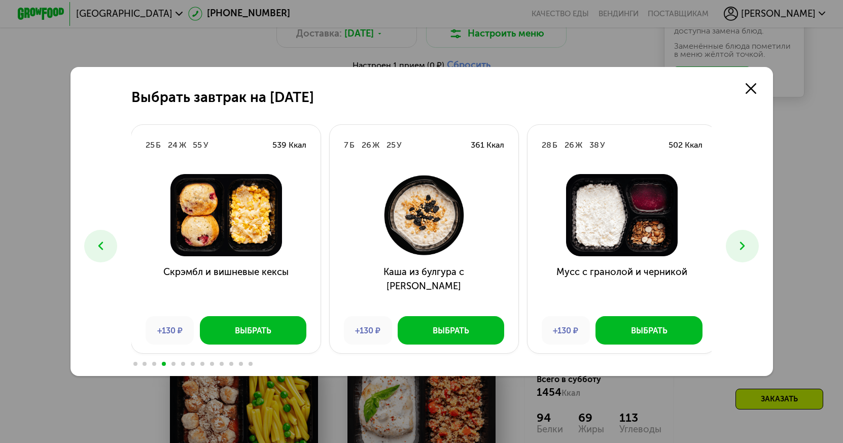
click at [749, 238] on button at bounding box center [742, 246] width 33 height 33
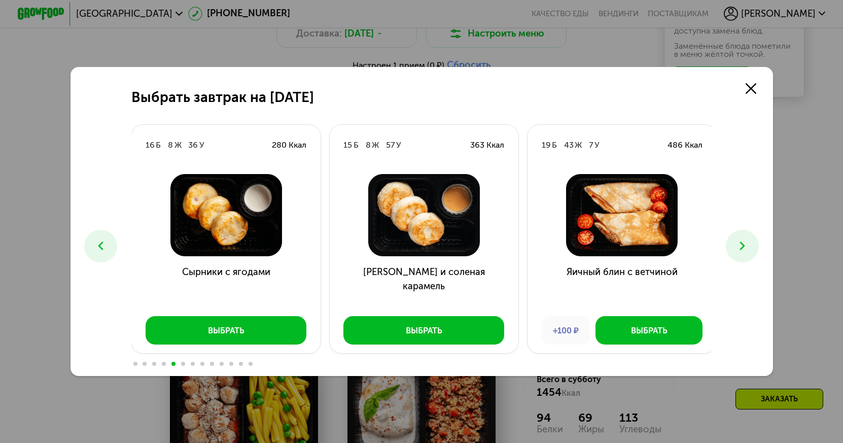
click at [749, 238] on button at bounding box center [742, 246] width 33 height 33
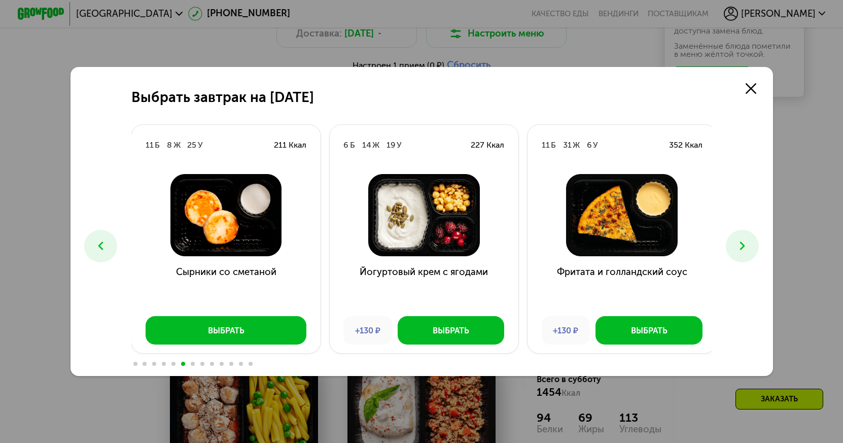
click at [749, 238] on button at bounding box center [742, 246] width 33 height 33
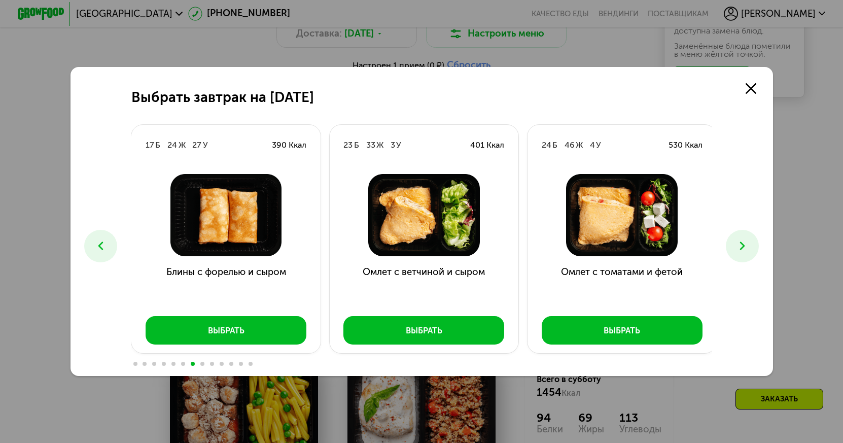
click at [95, 242] on icon at bounding box center [101, 246] width 14 height 14
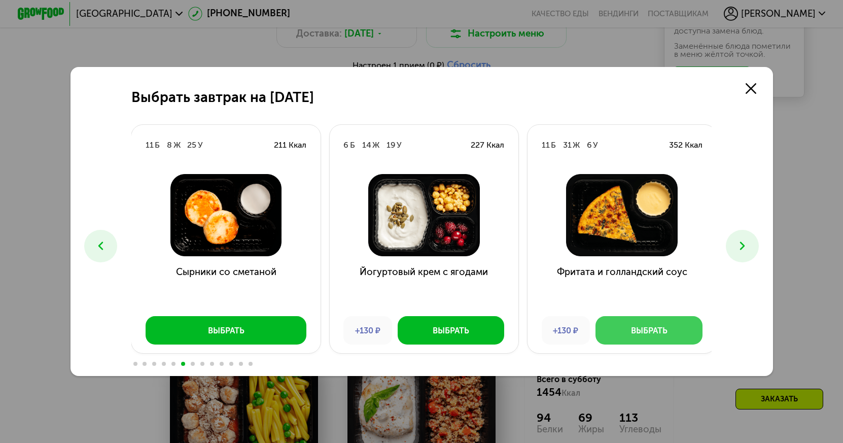
click at [647, 331] on div "Выбрать" at bounding box center [649, 331] width 37 height 12
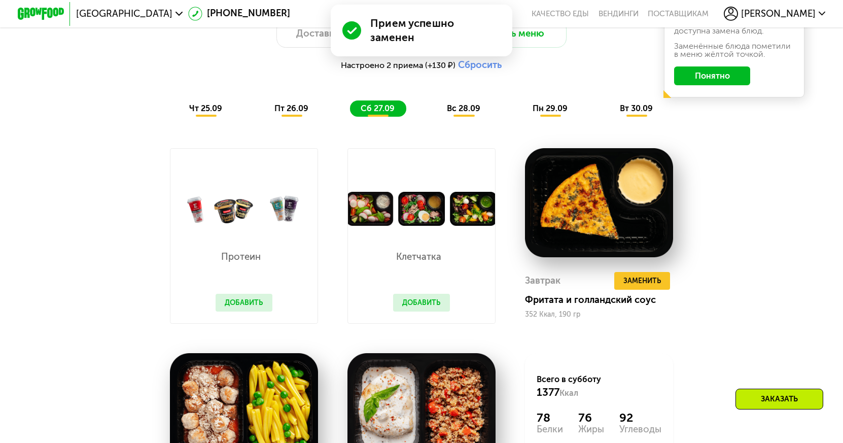
click at [447, 110] on span "вс 28.09" at bounding box center [463, 108] width 33 height 10
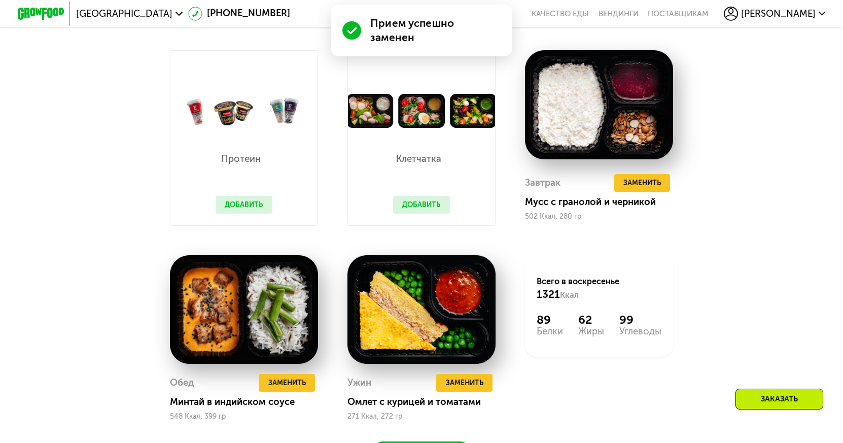
scroll to position [1001, 0]
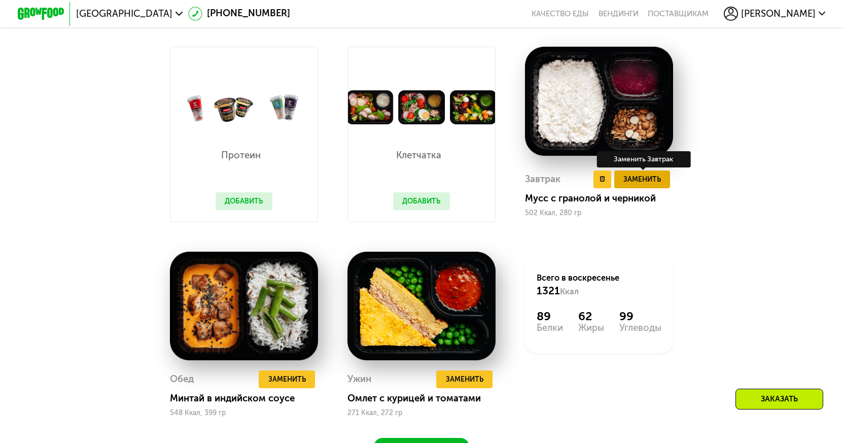
click at [659, 185] on span "Заменить" at bounding box center [643, 180] width 38 height 12
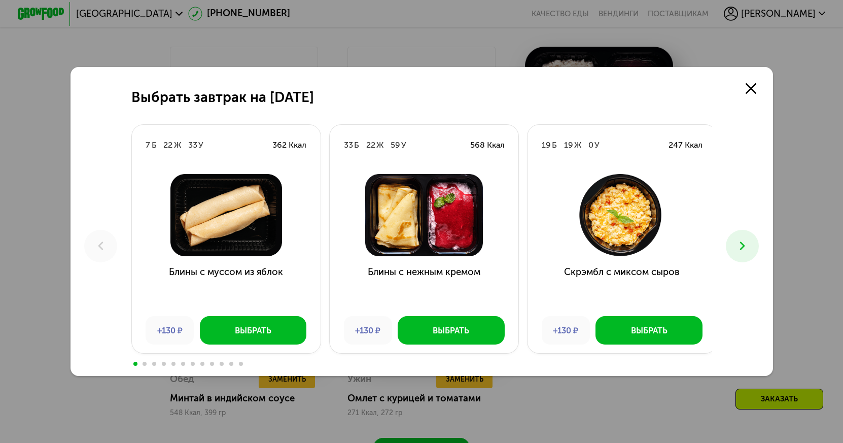
click at [739, 245] on icon at bounding box center [743, 246] width 14 height 14
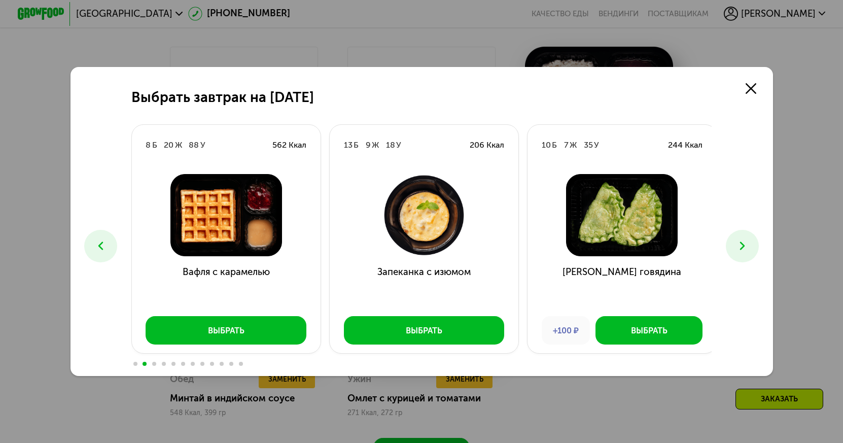
click at [739, 245] on icon at bounding box center [743, 246] width 14 height 14
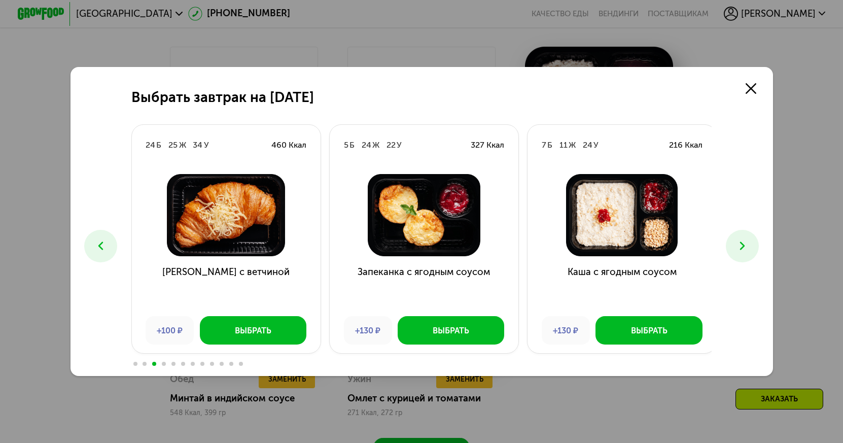
click at [739, 245] on icon at bounding box center [743, 246] width 14 height 14
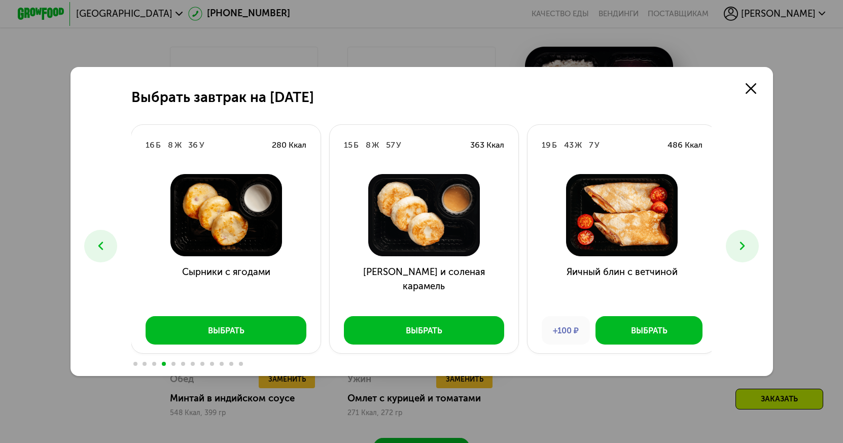
click at [739, 245] on icon at bounding box center [743, 246] width 14 height 14
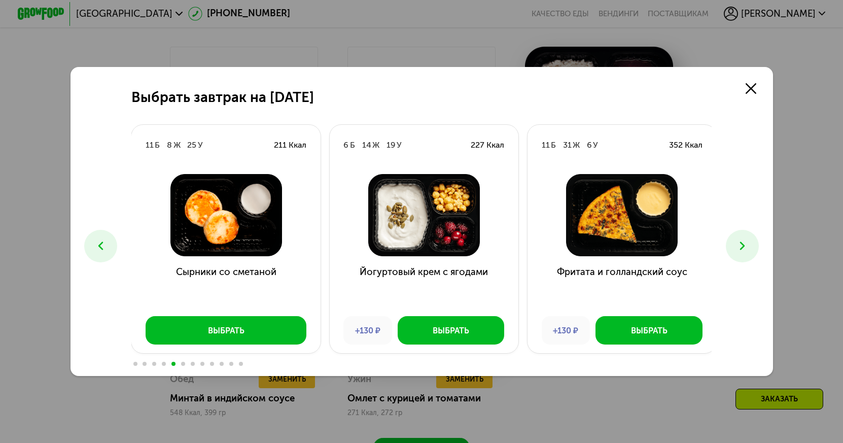
click at [739, 245] on icon at bounding box center [743, 246] width 14 height 14
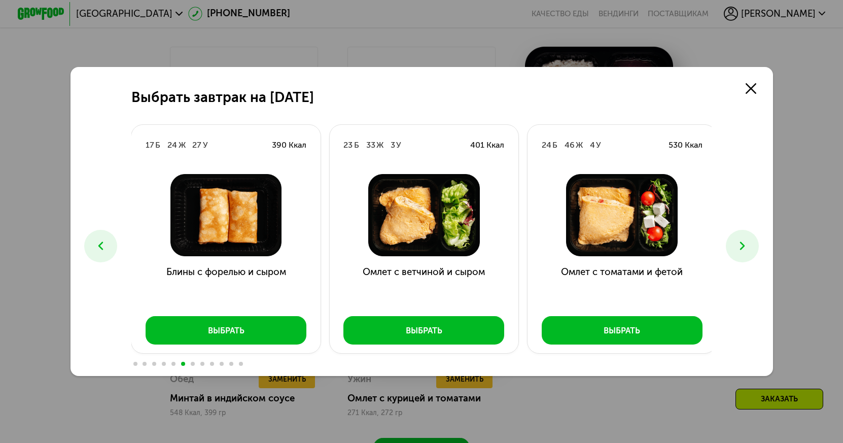
click at [739, 245] on icon at bounding box center [743, 246] width 14 height 14
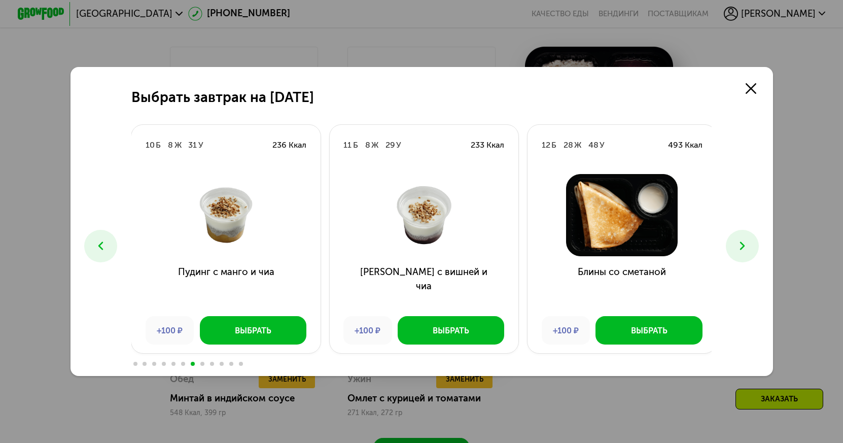
click at [739, 245] on icon at bounding box center [743, 246] width 14 height 14
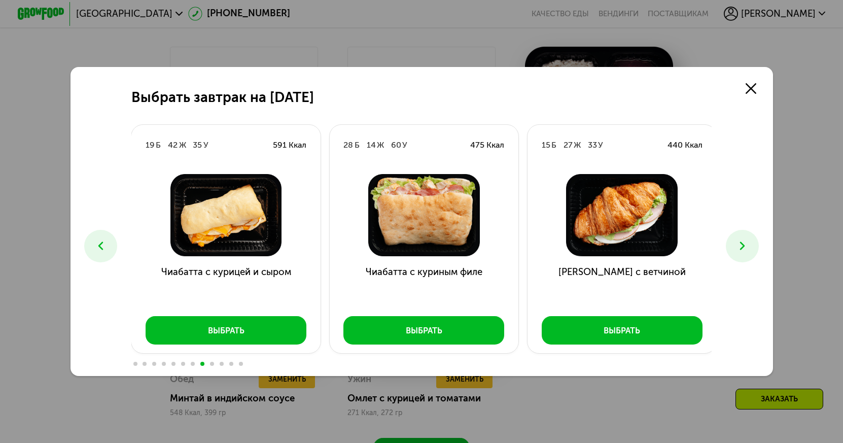
click at [739, 245] on icon at bounding box center [743, 246] width 14 height 14
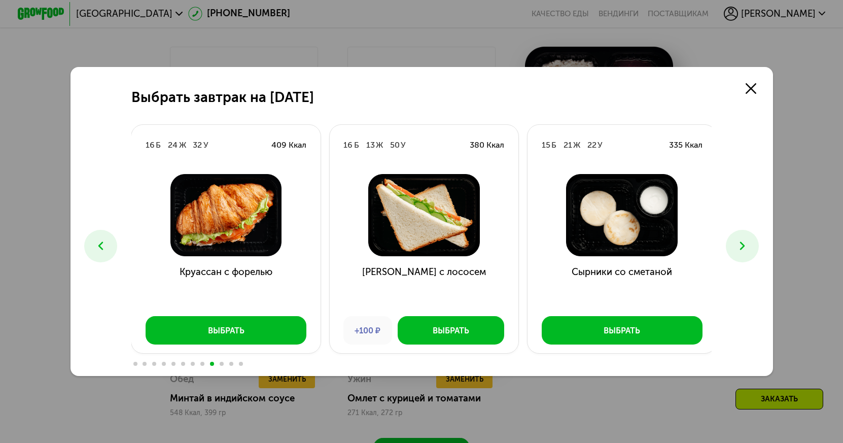
click at [739, 245] on icon at bounding box center [743, 246] width 14 height 14
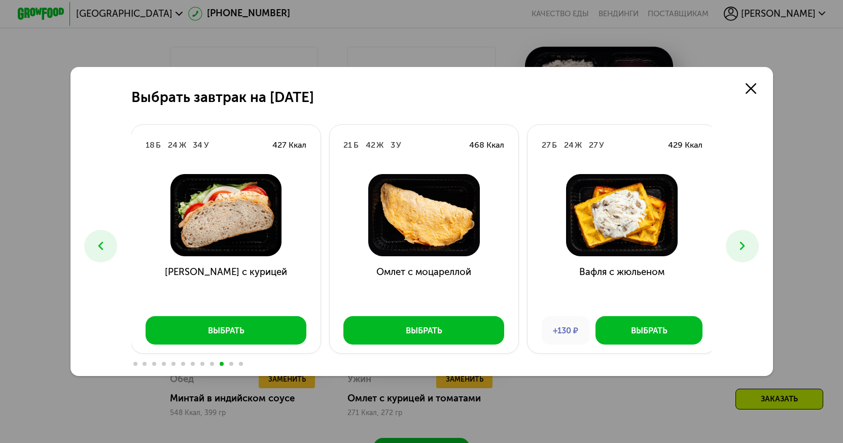
click at [109, 243] on button at bounding box center [100, 246] width 33 height 33
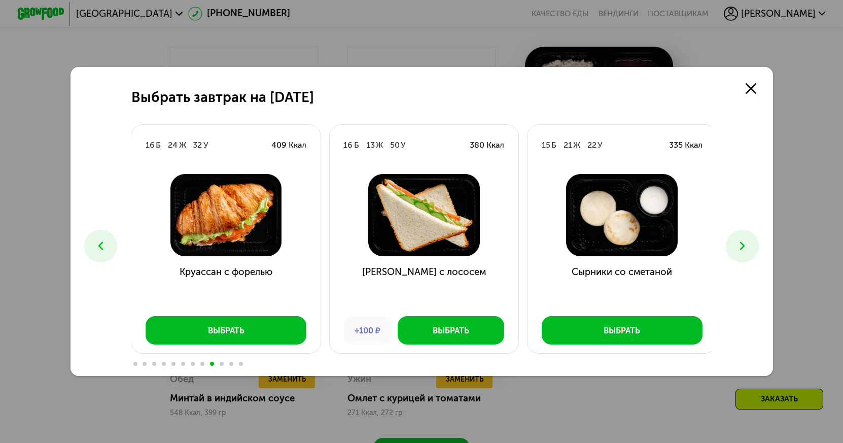
click at [109, 243] on button at bounding box center [100, 246] width 33 height 33
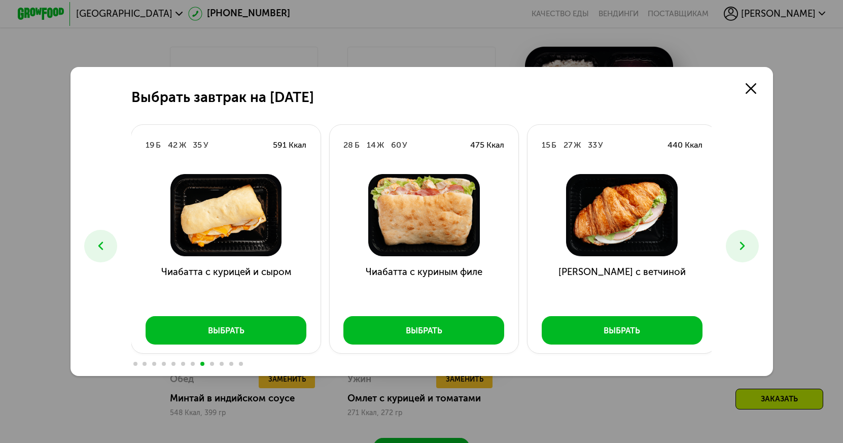
click at [109, 243] on button at bounding box center [100, 246] width 33 height 33
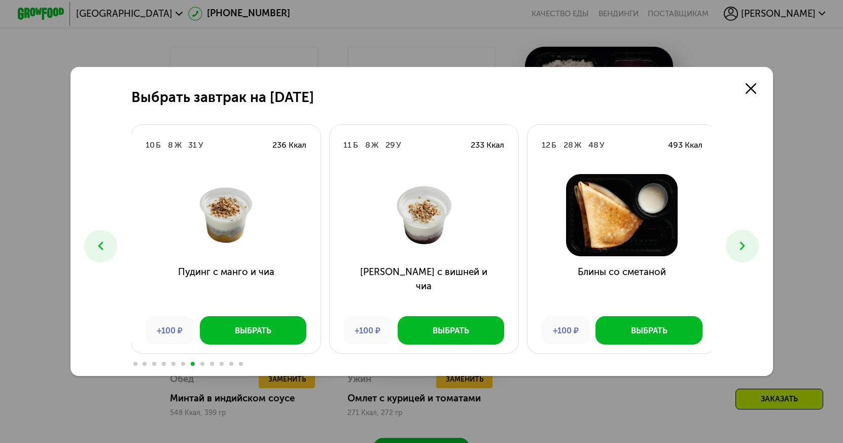
click at [133, 364] on span at bounding box center [135, 364] width 4 height 4
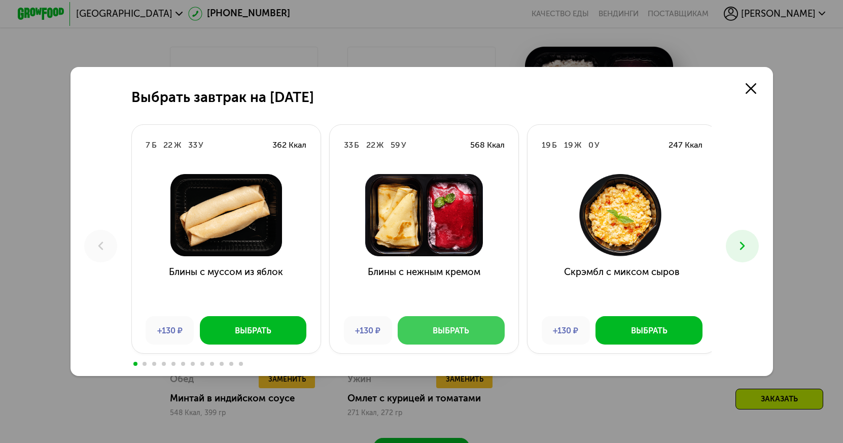
click at [465, 333] on div "Выбрать" at bounding box center [451, 331] width 37 height 12
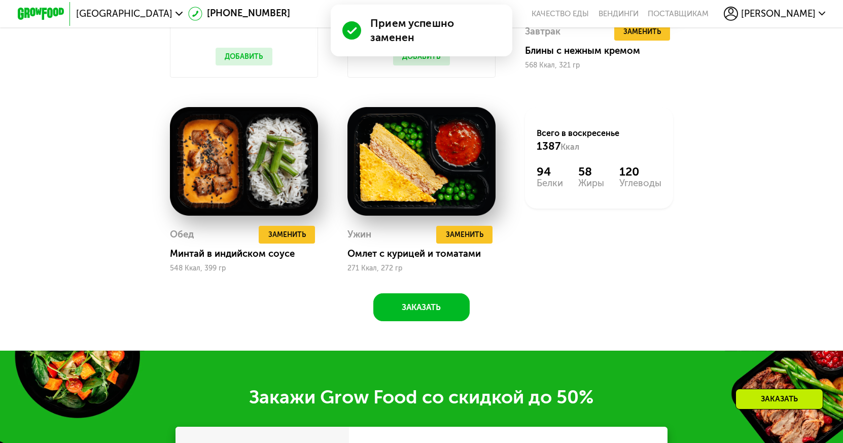
scroll to position [1154, 0]
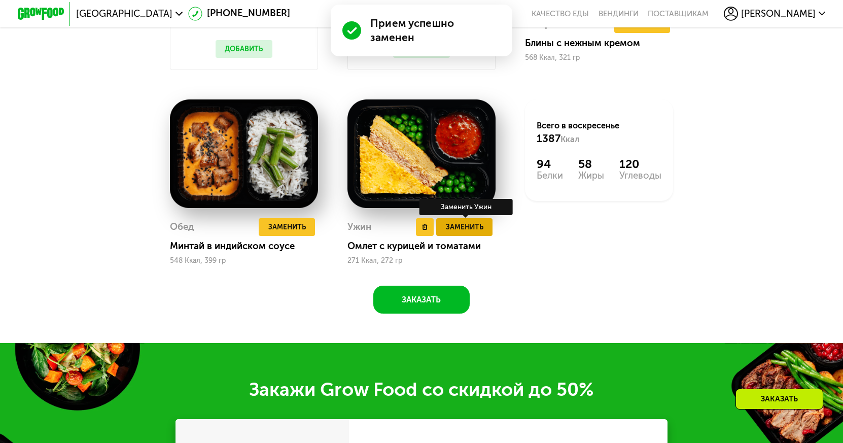
click at [458, 233] on span "Заменить" at bounding box center [465, 227] width 38 height 12
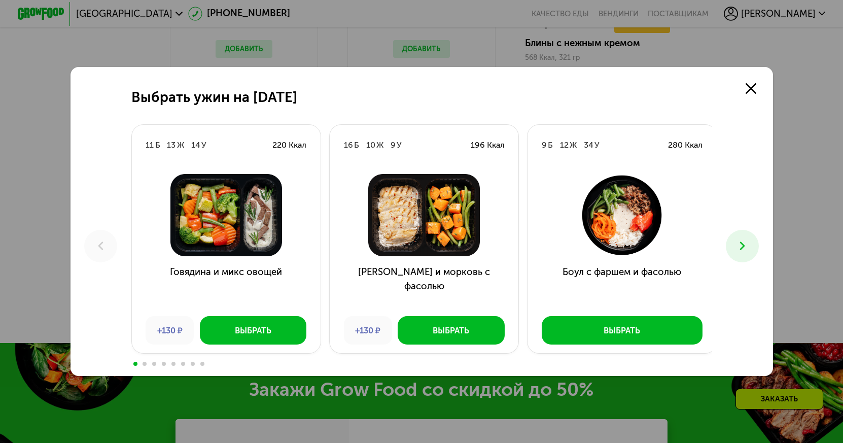
click at [757, 241] on button at bounding box center [742, 246] width 33 height 33
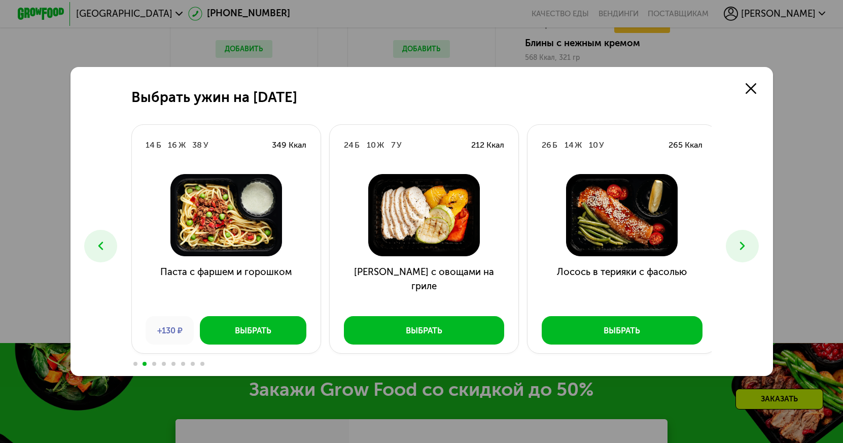
click at [737, 240] on button at bounding box center [742, 246] width 33 height 33
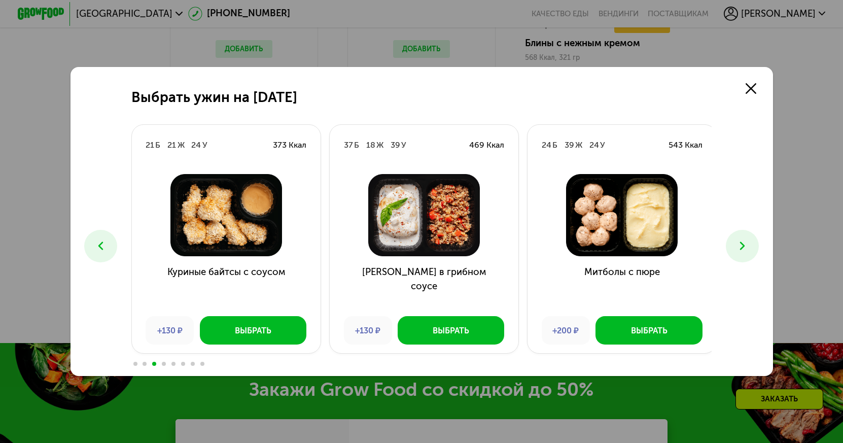
click at [736, 240] on button at bounding box center [742, 246] width 33 height 33
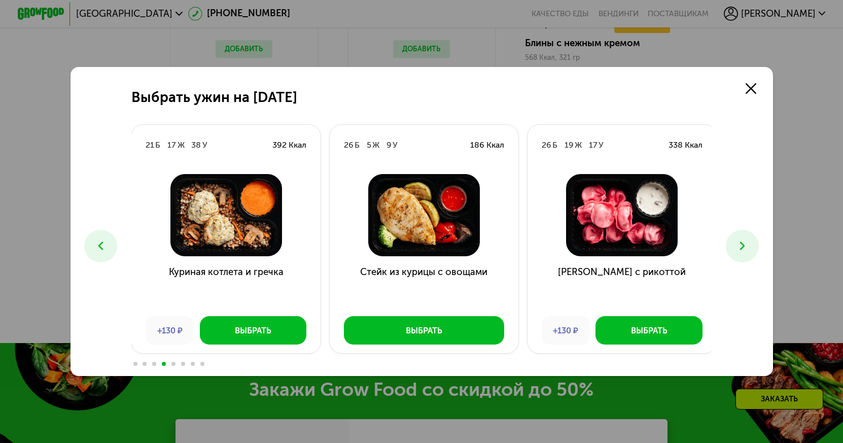
click at [748, 241] on icon at bounding box center [743, 246] width 14 height 14
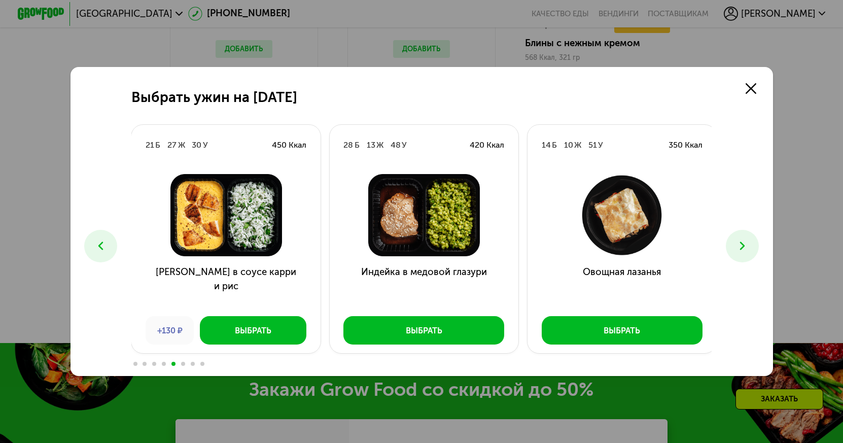
click at [748, 241] on icon at bounding box center [743, 246] width 14 height 14
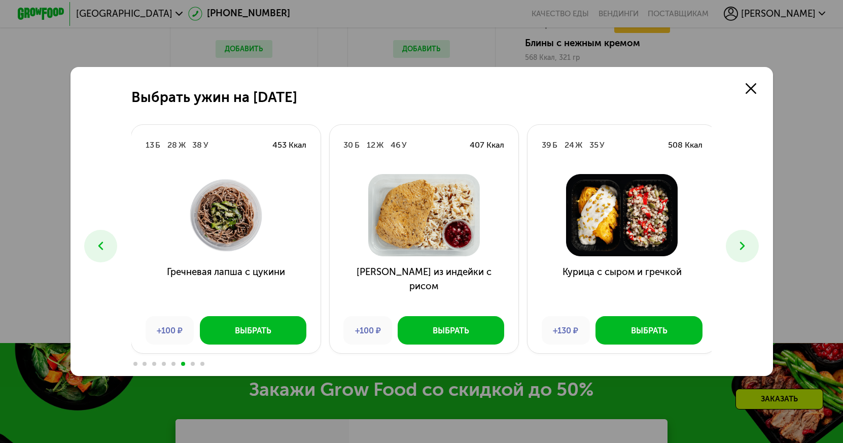
click at [741, 249] on icon at bounding box center [743, 246] width 14 height 14
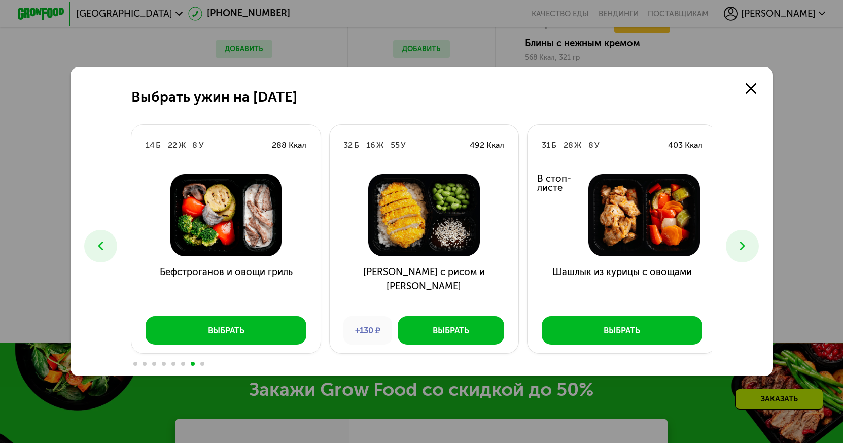
click at [739, 247] on icon at bounding box center [743, 246] width 14 height 14
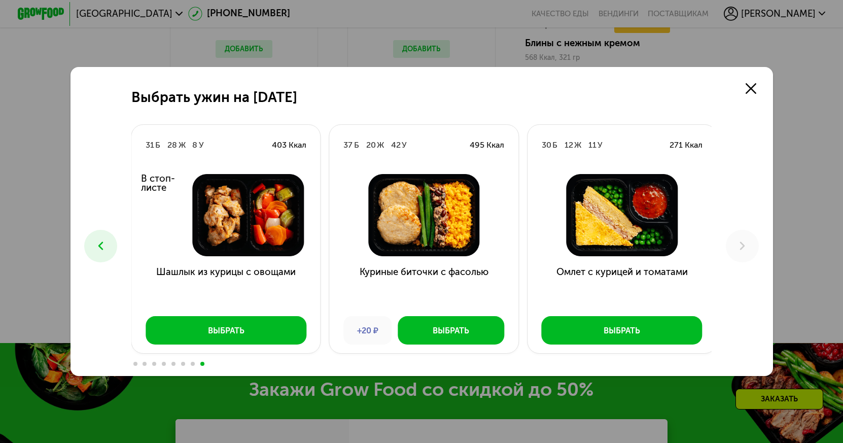
click at [95, 249] on icon at bounding box center [101, 246] width 14 height 14
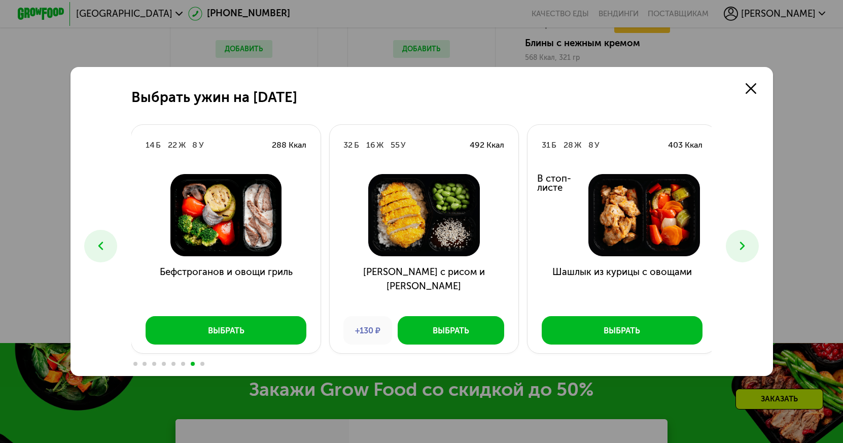
click at [95, 249] on icon at bounding box center [101, 246] width 14 height 14
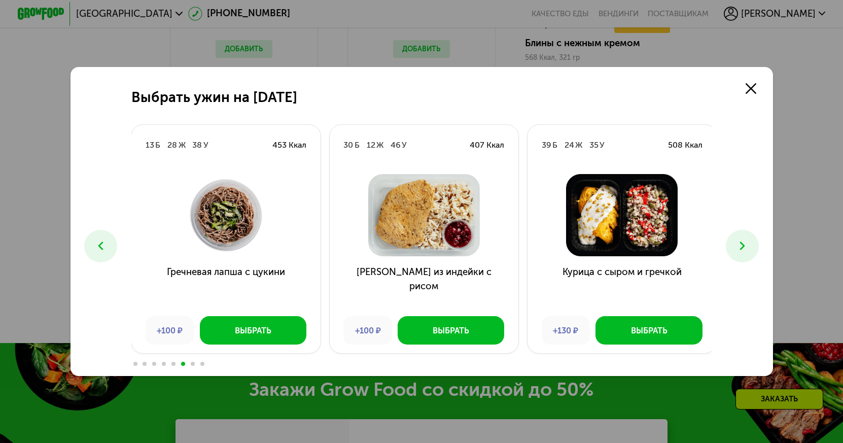
click at [94, 249] on icon at bounding box center [101, 246] width 14 height 14
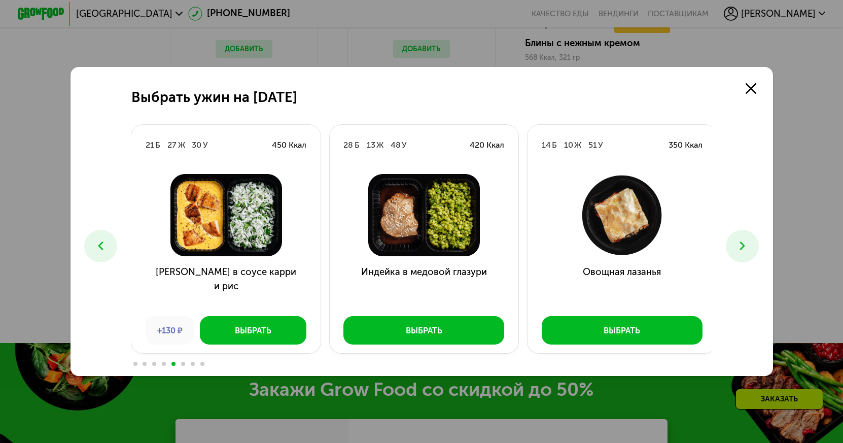
click at [94, 249] on icon at bounding box center [101, 246] width 14 height 14
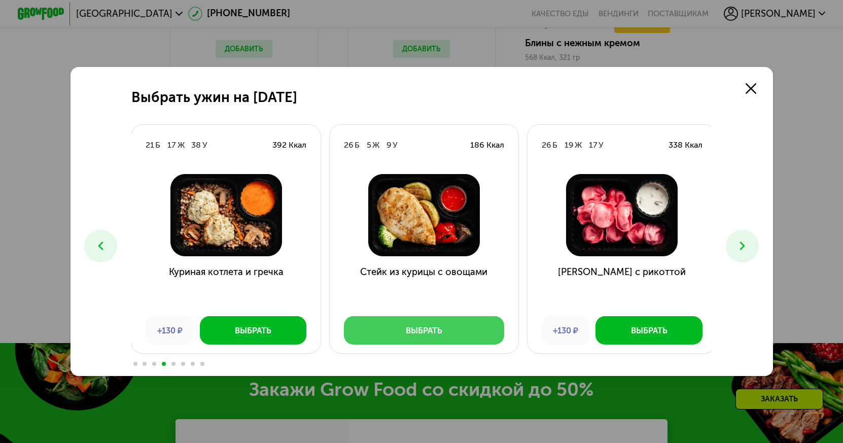
click at [450, 331] on button "Выбрать" at bounding box center [424, 330] width 161 height 28
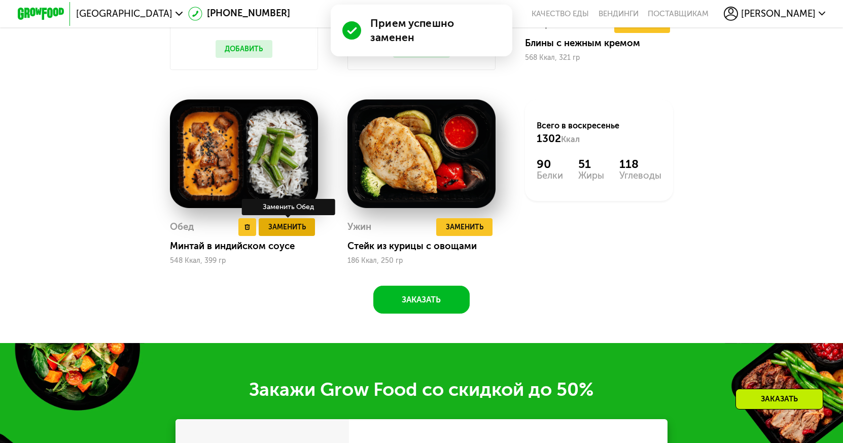
click at [281, 233] on span "Заменить" at bounding box center [287, 227] width 38 height 12
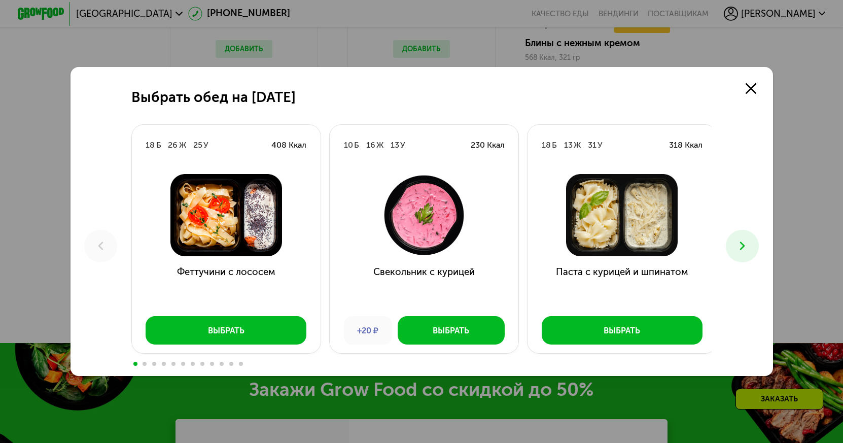
click at [750, 247] on icon at bounding box center [743, 246] width 14 height 14
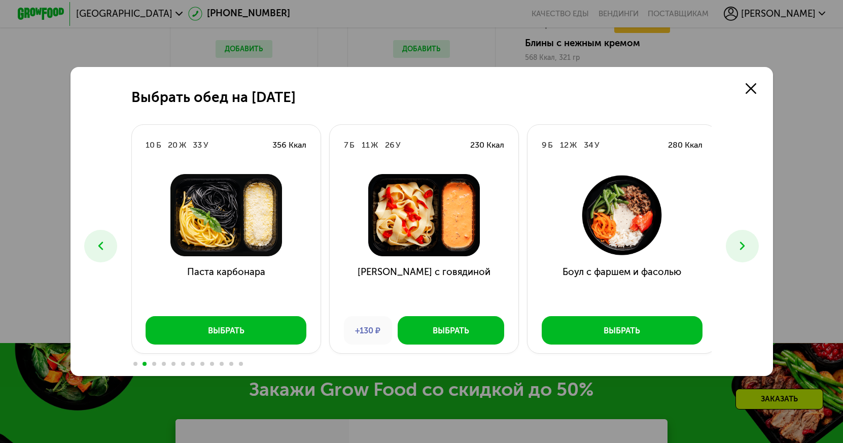
click at [750, 247] on icon at bounding box center [743, 246] width 14 height 14
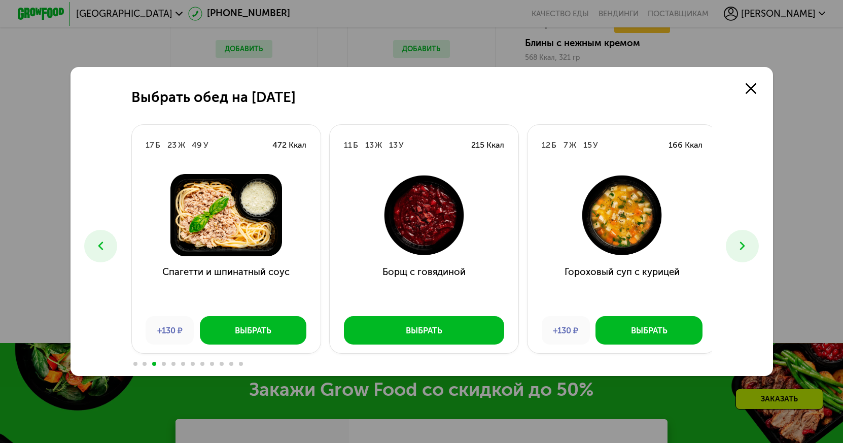
click at [107, 246] on button at bounding box center [100, 246] width 33 height 33
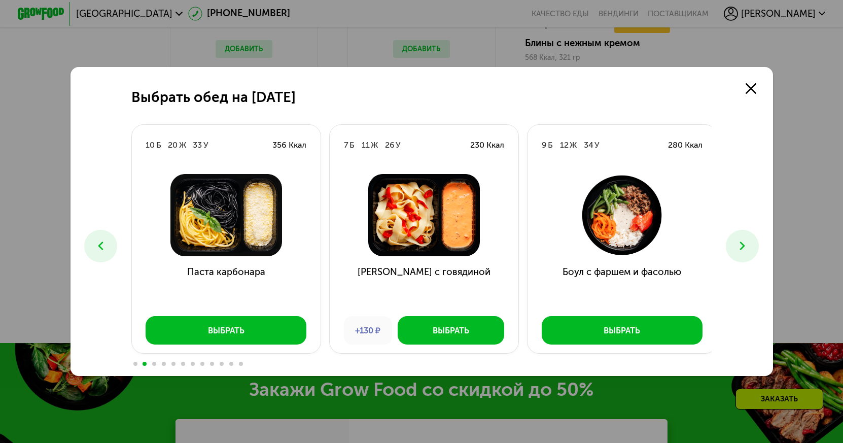
click at [745, 247] on use at bounding box center [742, 246] width 5 height 9
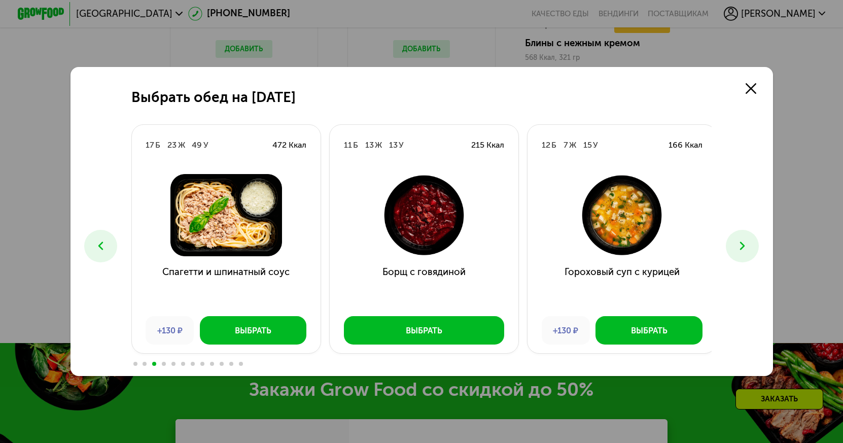
click at [745, 247] on use at bounding box center [742, 246] width 5 height 9
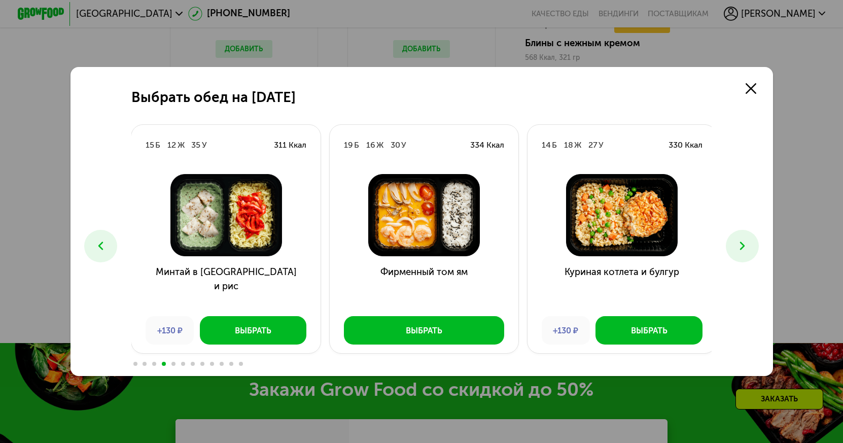
click at [743, 246] on icon at bounding box center [743, 246] width 14 height 14
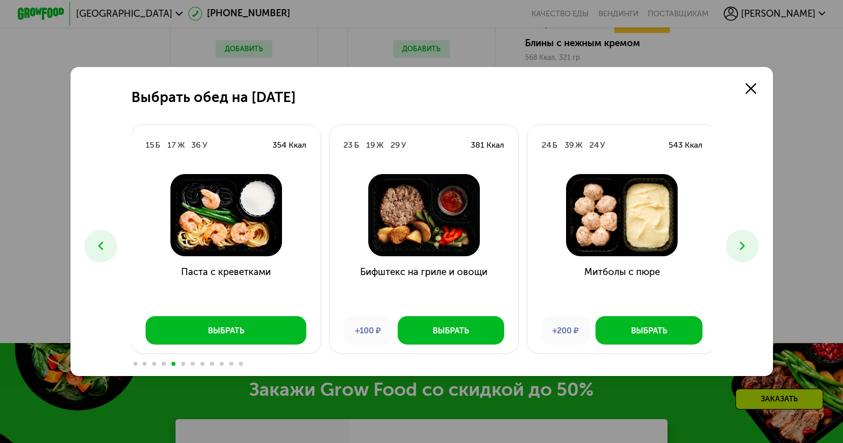
click at [743, 246] on icon at bounding box center [743, 246] width 14 height 14
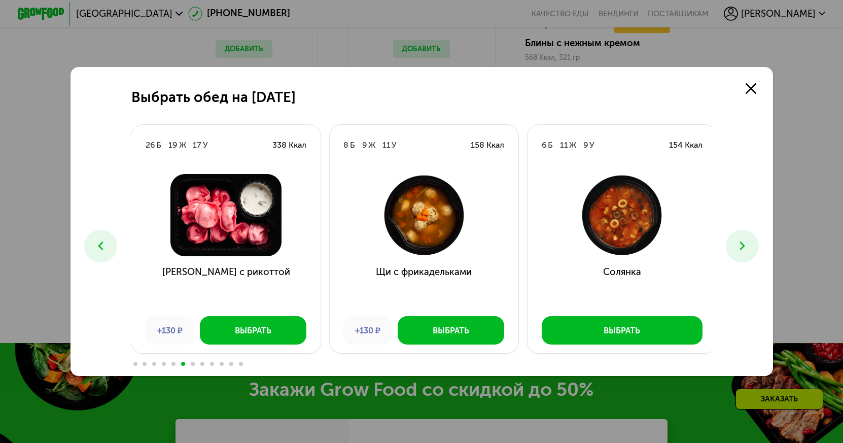
click at [749, 246] on icon at bounding box center [743, 246] width 14 height 14
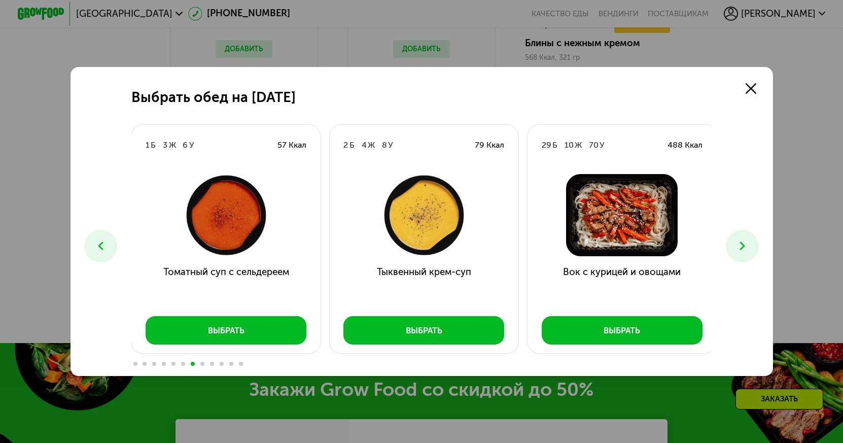
click at [743, 247] on icon at bounding box center [743, 246] width 14 height 14
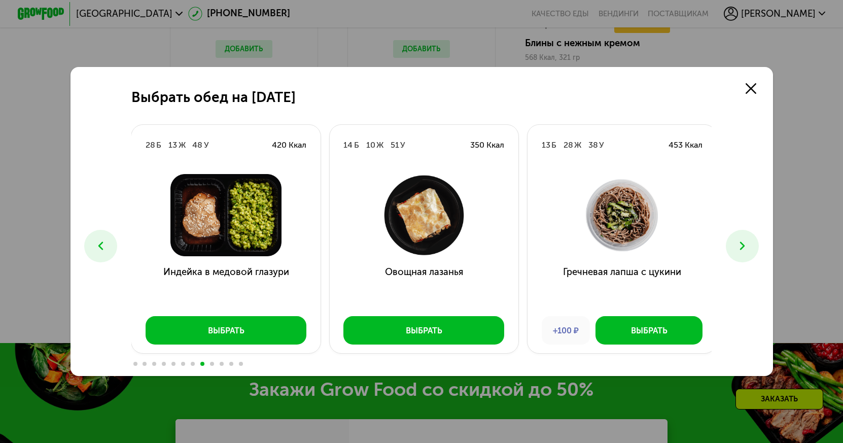
click at [738, 245] on button at bounding box center [742, 246] width 33 height 33
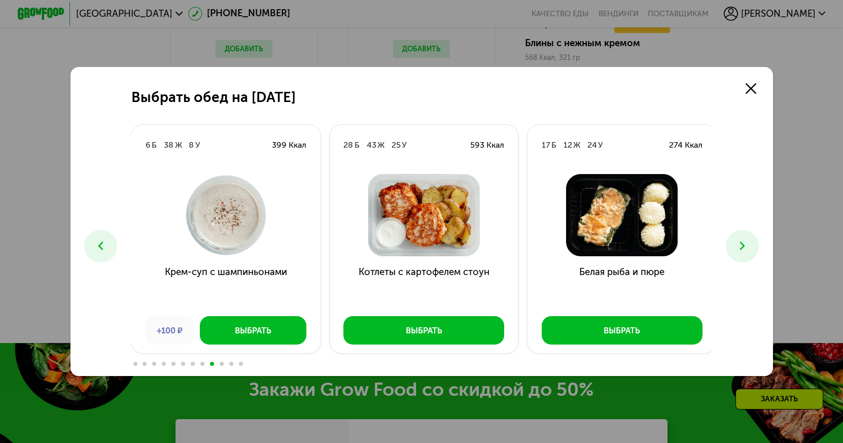
click at [738, 245] on button at bounding box center [742, 246] width 33 height 33
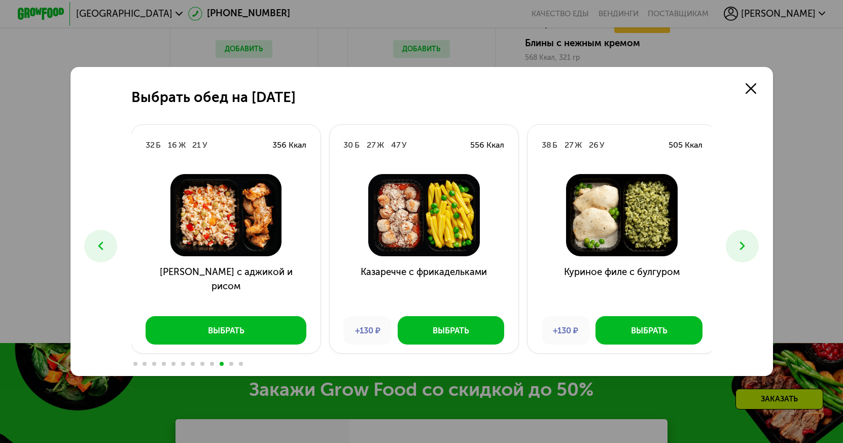
click at [738, 245] on button at bounding box center [742, 246] width 33 height 33
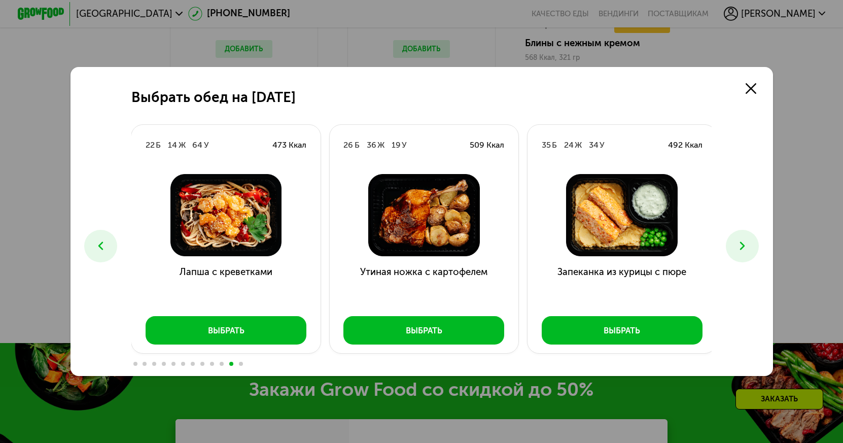
click at [738, 245] on button at bounding box center [742, 246] width 33 height 33
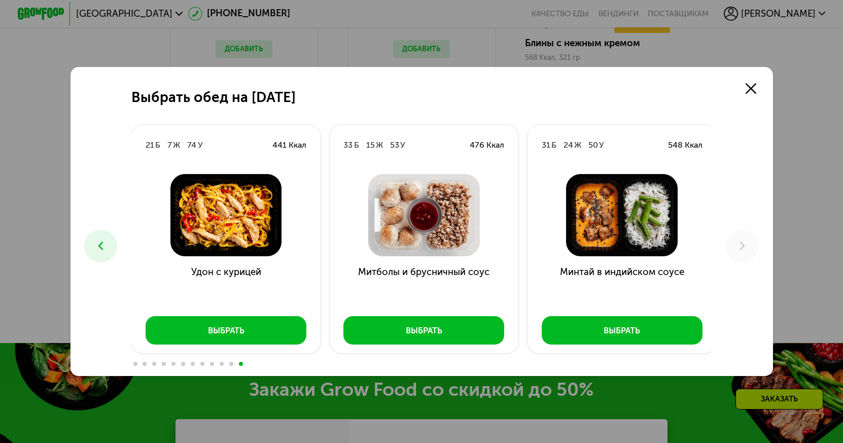
click at [133, 364] on span at bounding box center [135, 364] width 4 height 4
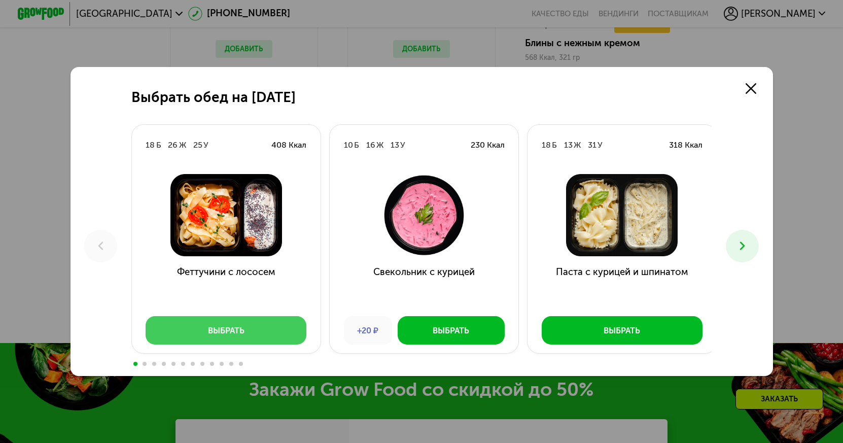
click at [195, 332] on button "Выбрать" at bounding box center [226, 330] width 161 height 28
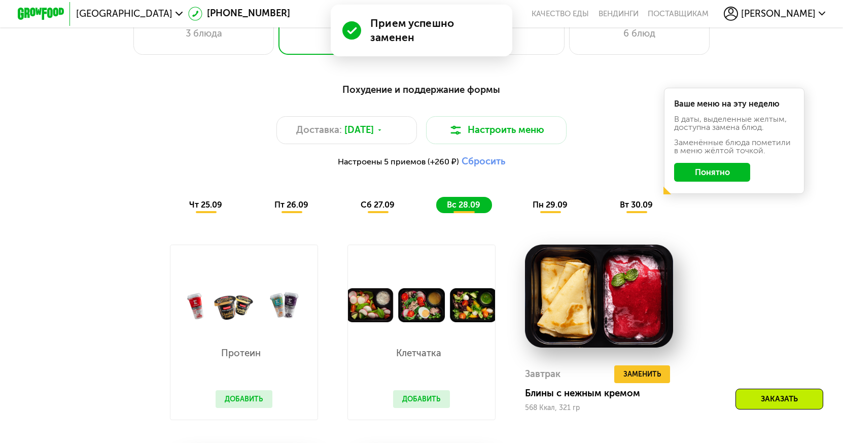
scroll to position [799, 0]
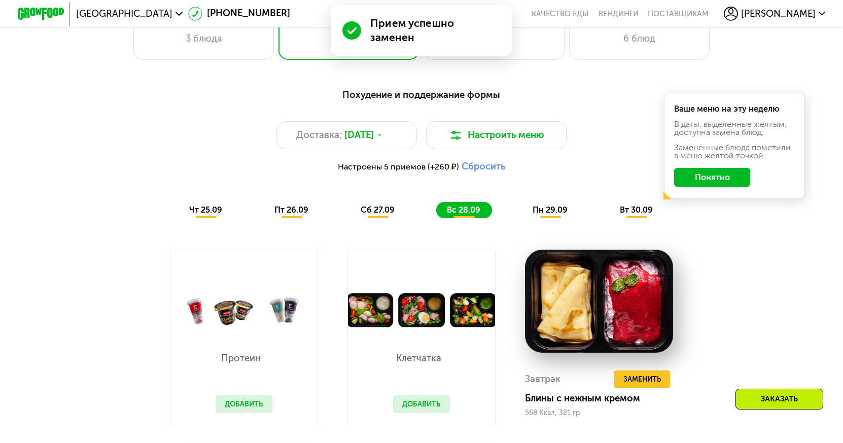
click at [544, 206] on div "Похудение и поддержание формы Доставка: [DATE] Настроить меню Настроены 5 прием…" at bounding box center [422, 153] width 694 height 130
click at [538, 215] on span "пн 29.09" at bounding box center [550, 210] width 35 height 10
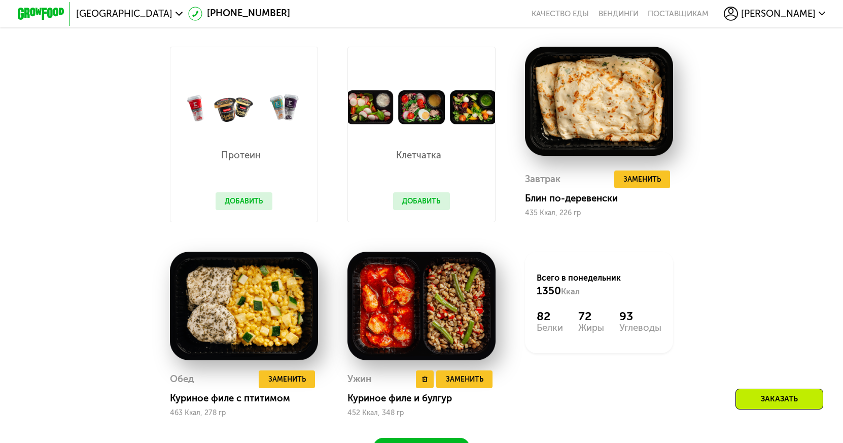
scroll to position [1052, 0]
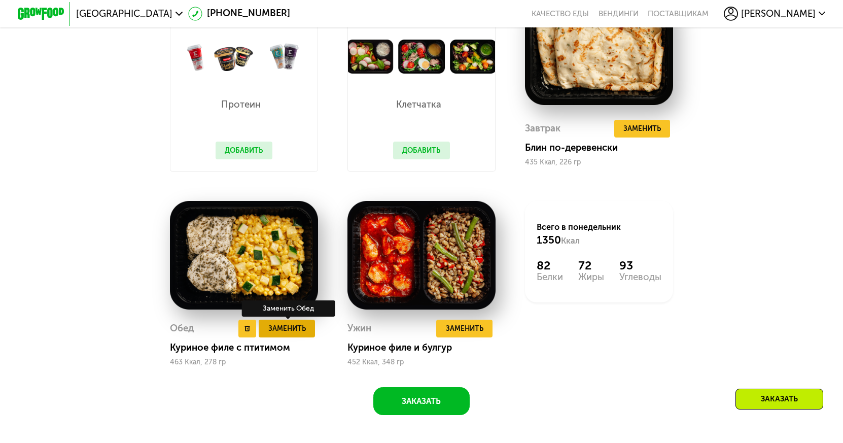
click at [273, 337] on button "Заменить" at bounding box center [287, 329] width 56 height 18
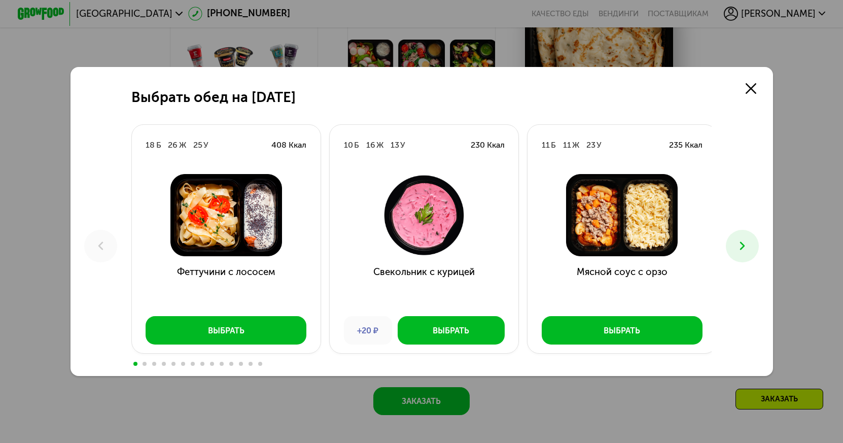
click at [746, 251] on icon at bounding box center [743, 246] width 14 height 14
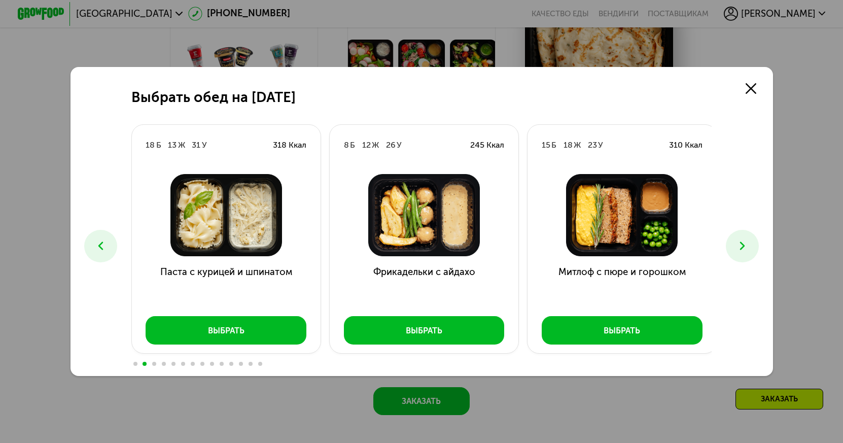
click at [746, 251] on icon at bounding box center [743, 246] width 14 height 14
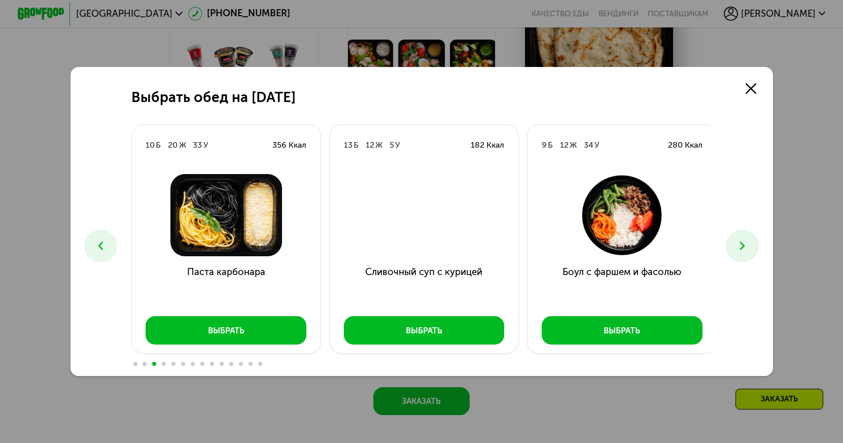
click at [746, 251] on icon at bounding box center [743, 246] width 14 height 14
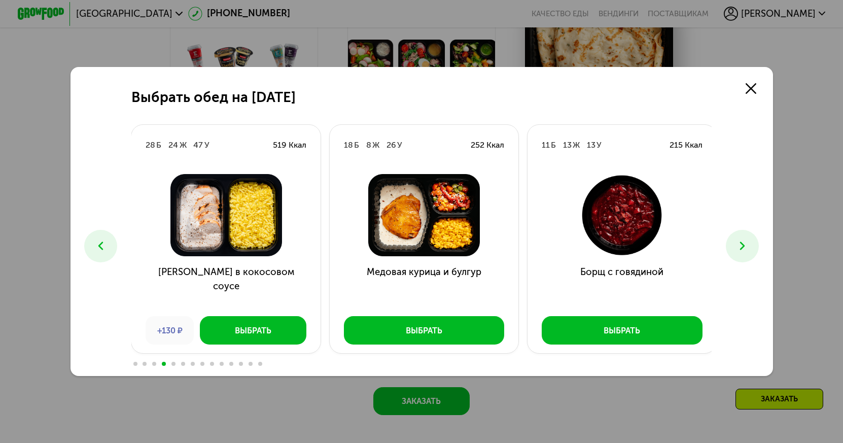
click at [746, 251] on icon at bounding box center [743, 246] width 14 height 14
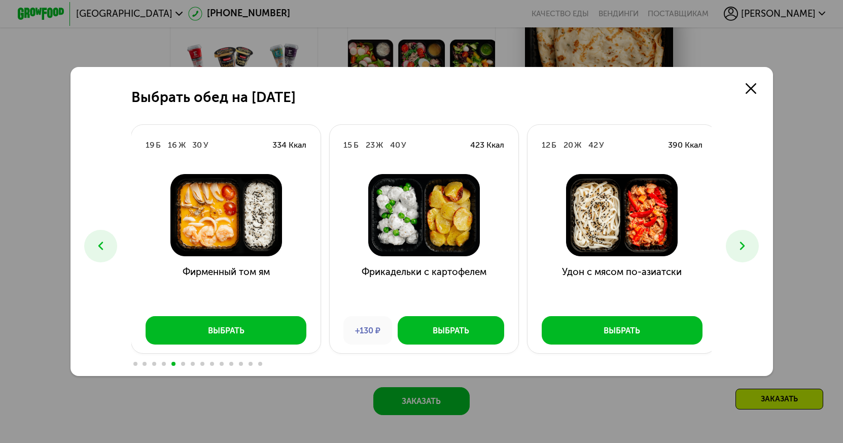
click at [746, 251] on icon at bounding box center [743, 246] width 14 height 14
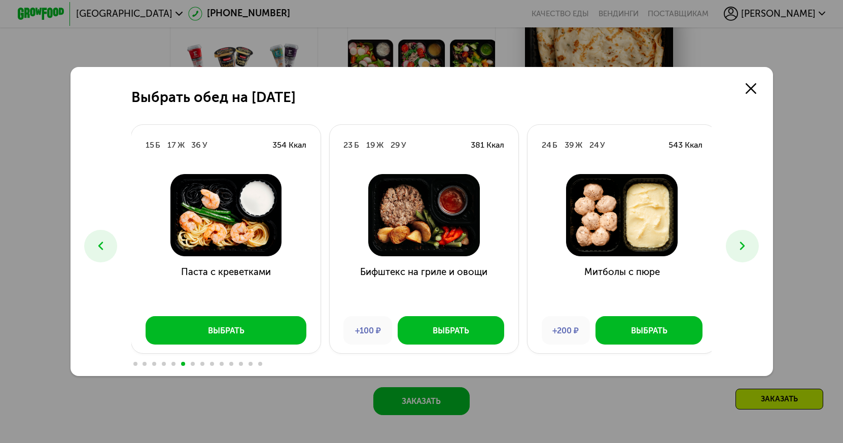
click at [747, 249] on icon at bounding box center [743, 246] width 14 height 14
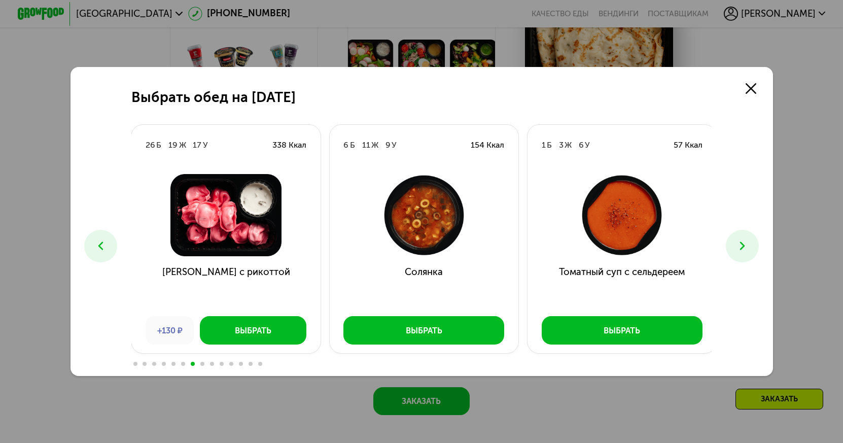
click at [745, 248] on use at bounding box center [742, 246] width 5 height 9
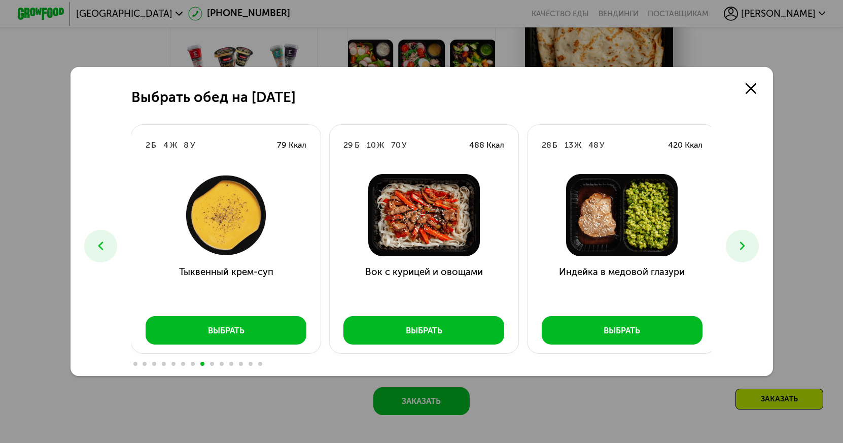
click at [745, 247] on use at bounding box center [742, 246] width 5 height 9
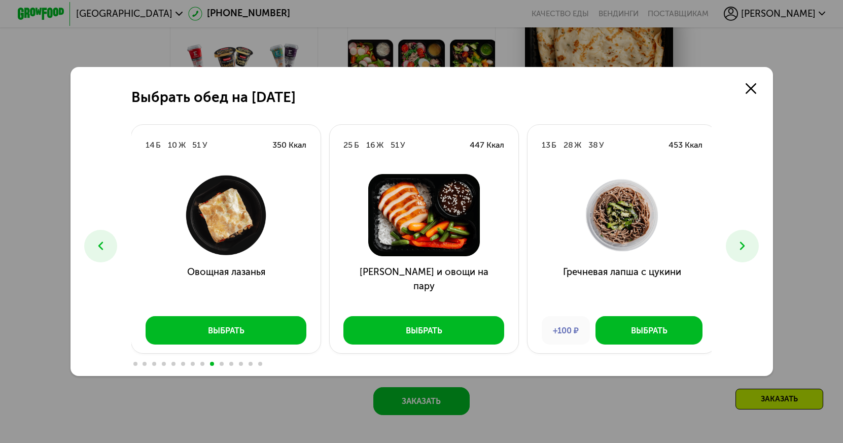
click at [745, 247] on use at bounding box center [742, 246] width 5 height 9
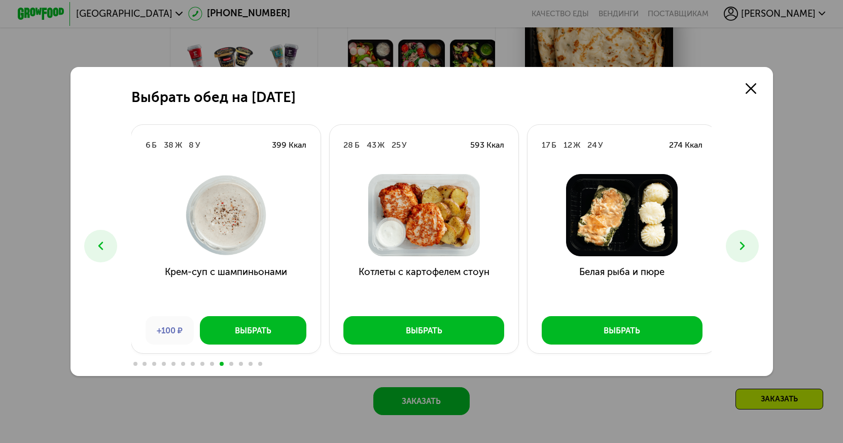
click at [745, 247] on use at bounding box center [742, 246] width 5 height 9
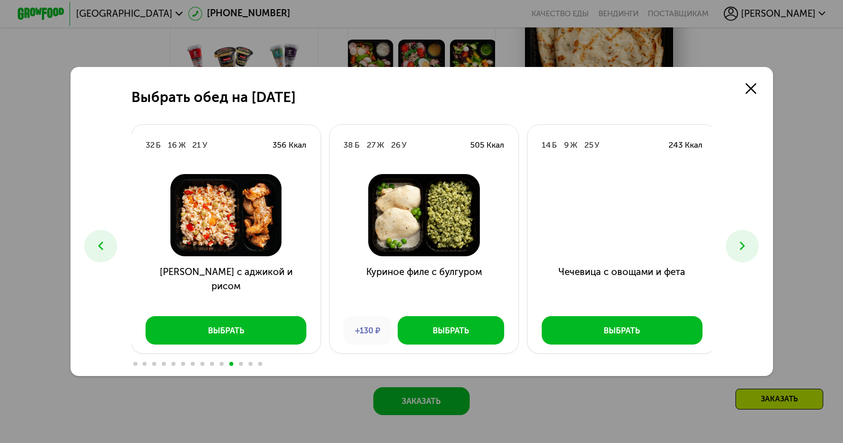
click at [745, 247] on use at bounding box center [742, 246] width 5 height 9
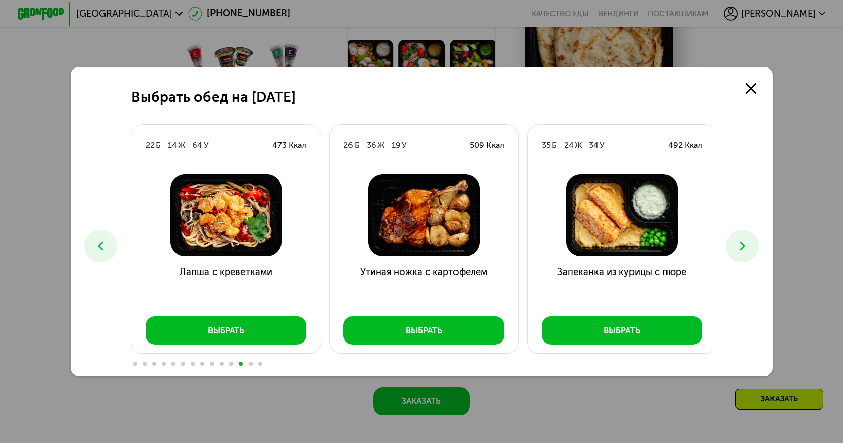
click at [745, 247] on use at bounding box center [742, 246] width 5 height 9
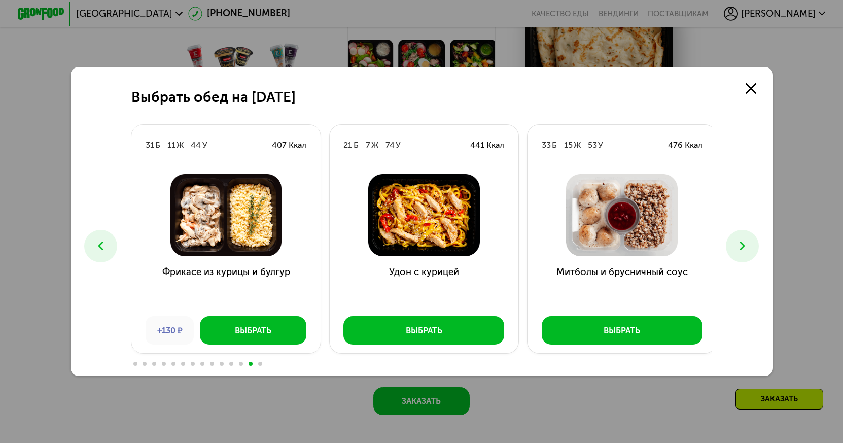
click at [747, 251] on icon at bounding box center [743, 246] width 14 height 14
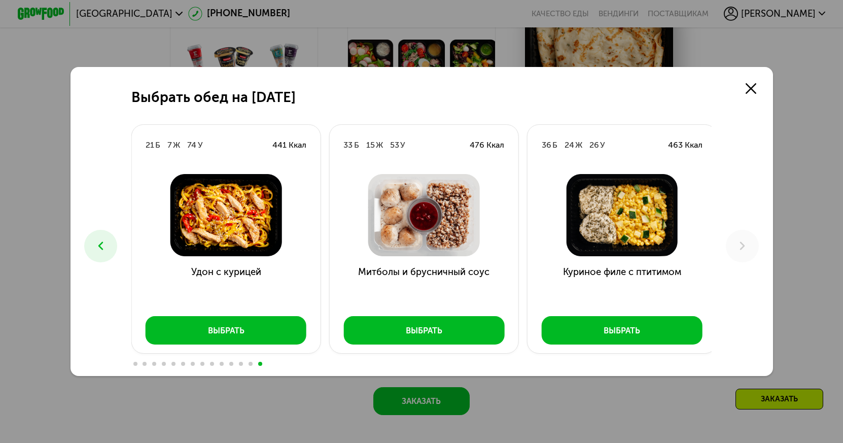
click at [220, 364] on span at bounding box center [222, 364] width 4 height 4
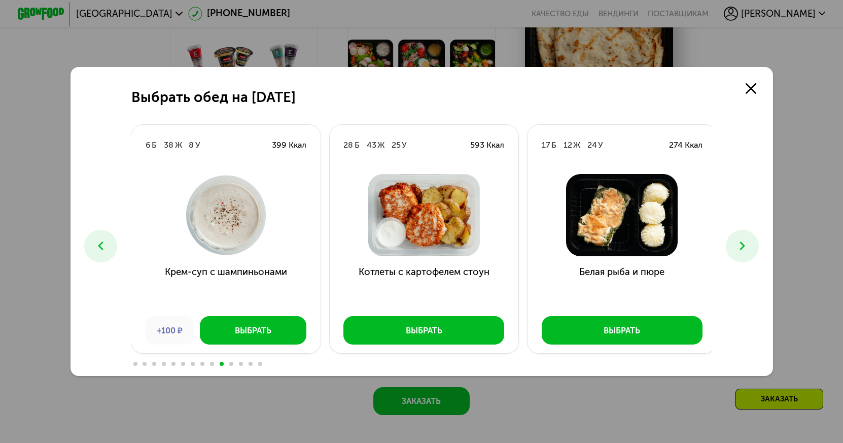
click at [210, 365] on span at bounding box center [212, 364] width 4 height 4
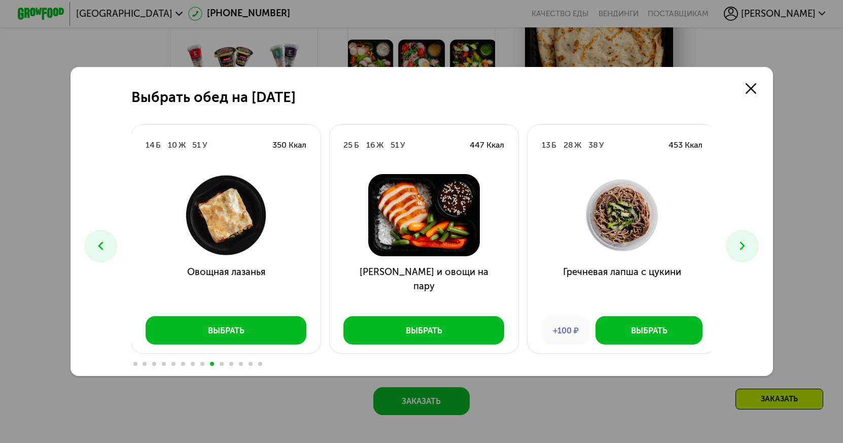
click at [195, 366] on div at bounding box center [421, 362] width 581 height 9
click at [201, 367] on div at bounding box center [421, 362] width 581 height 9
click at [201, 365] on span at bounding box center [202, 364] width 4 height 4
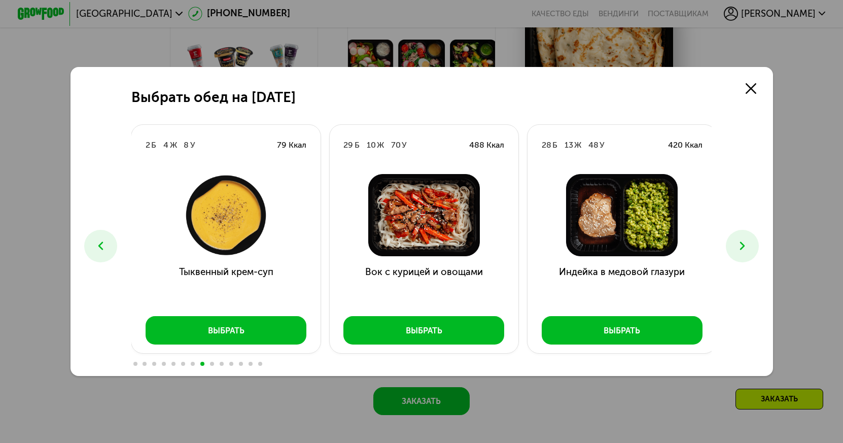
click at [96, 249] on icon at bounding box center [101, 246] width 14 height 14
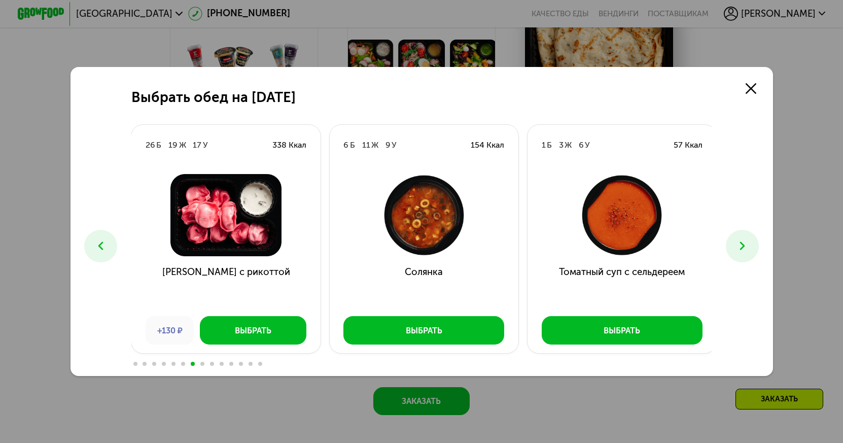
click at [96, 249] on icon at bounding box center [101, 246] width 14 height 14
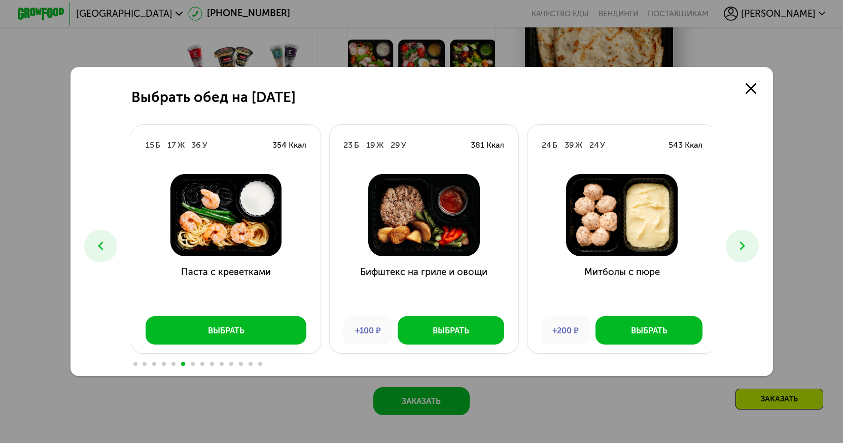
click at [98, 247] on use at bounding box center [100, 246] width 5 height 9
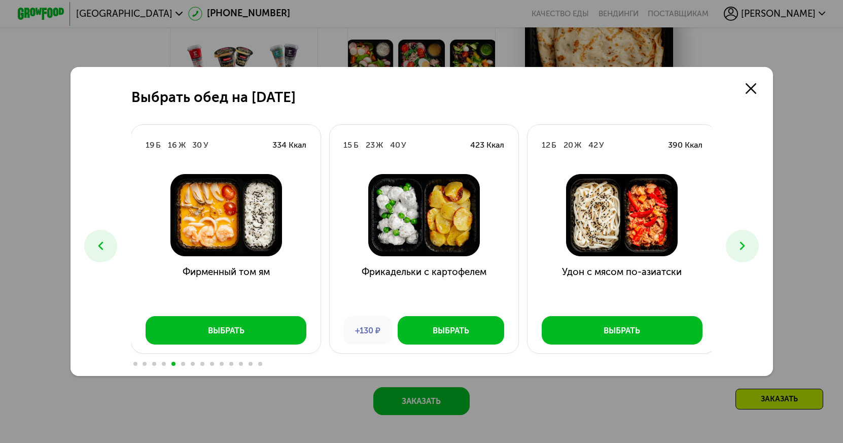
click at [98, 247] on use at bounding box center [100, 246] width 5 height 9
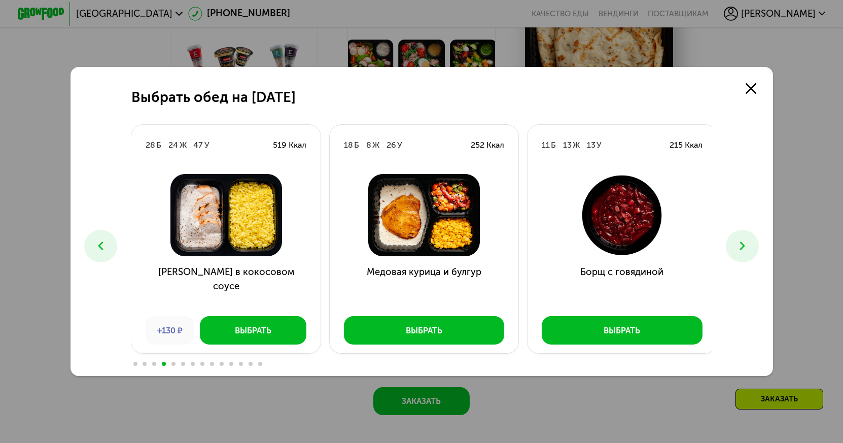
click at [741, 239] on icon at bounding box center [743, 246] width 14 height 14
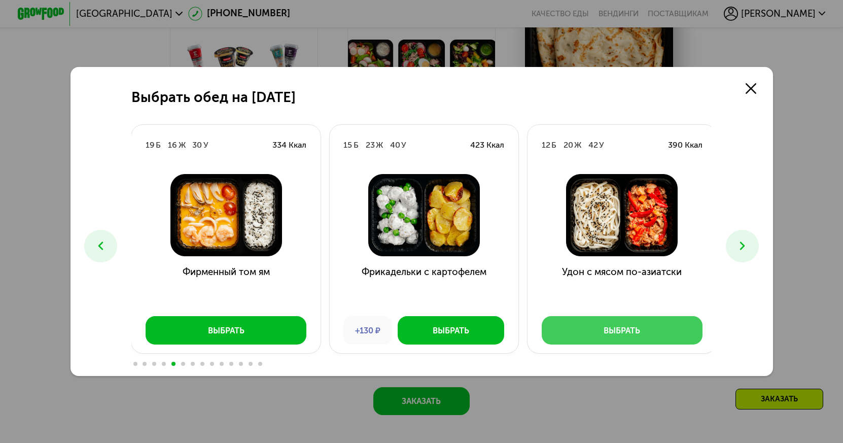
click at [592, 326] on button "Выбрать" at bounding box center [622, 330] width 161 height 28
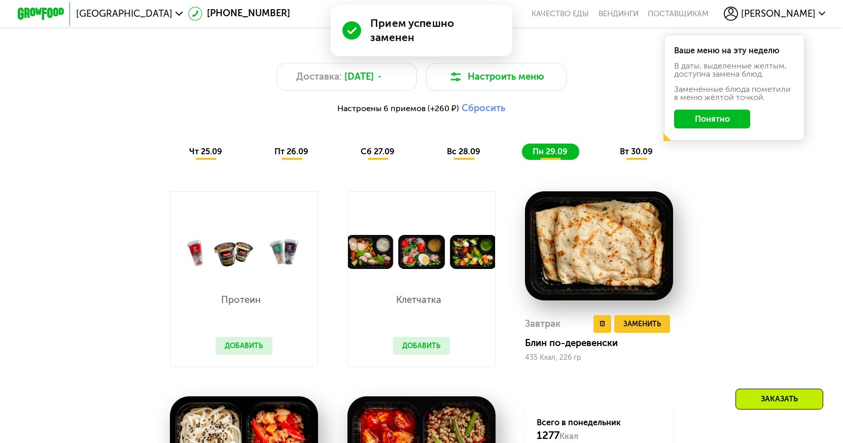
scroll to position [849, 0]
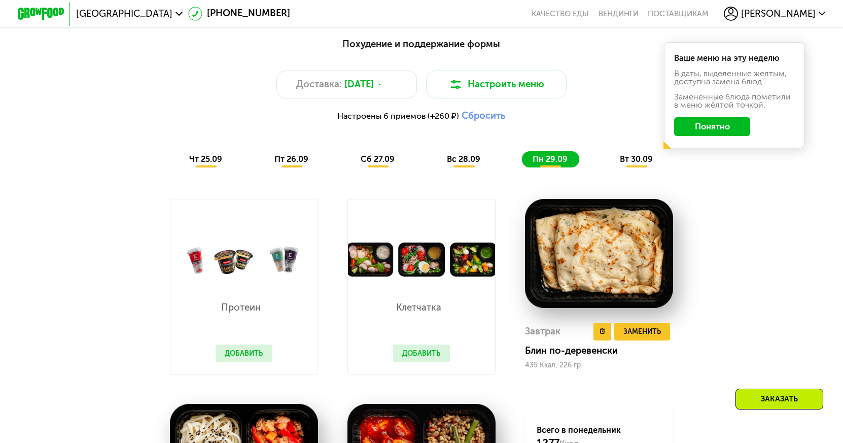
click at [580, 255] on img at bounding box center [599, 253] width 148 height 109
click at [648, 337] on span "Заменить" at bounding box center [643, 332] width 38 height 12
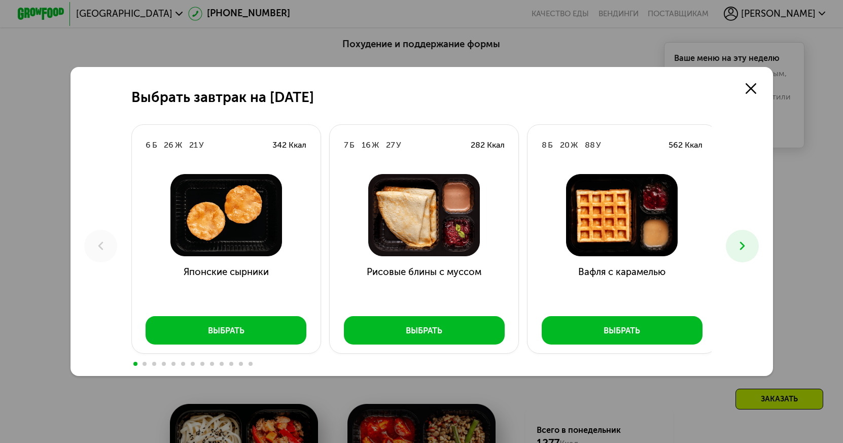
click at [740, 244] on icon at bounding box center [743, 246] width 14 height 14
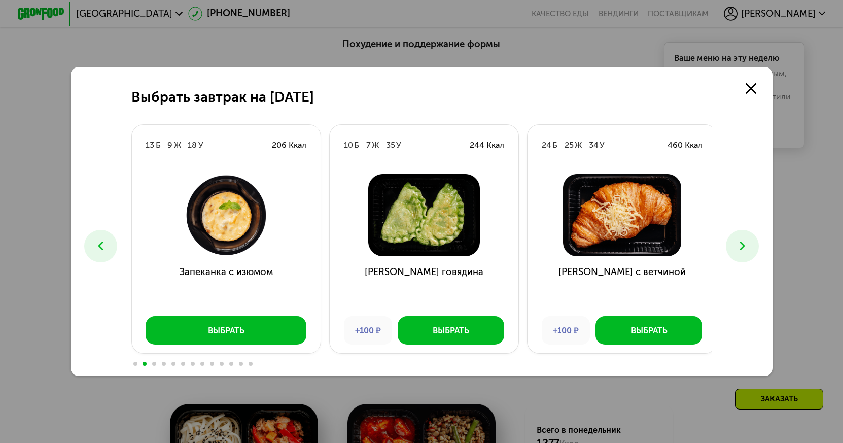
click at [740, 244] on icon at bounding box center [743, 246] width 14 height 14
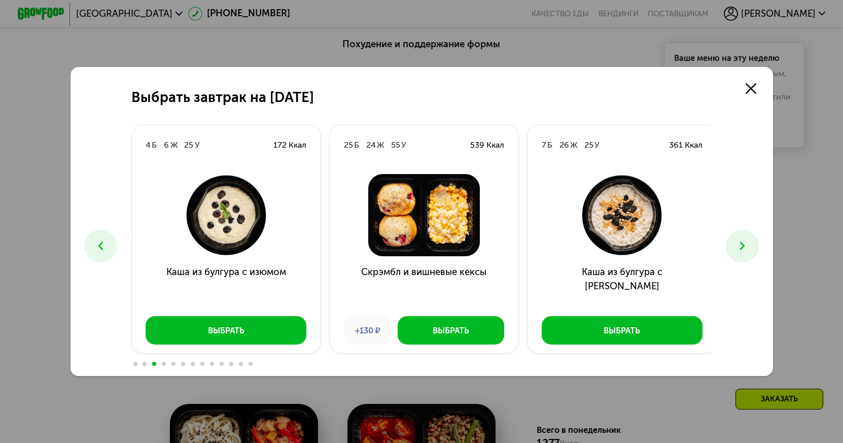
click at [740, 244] on icon at bounding box center [743, 246] width 14 height 14
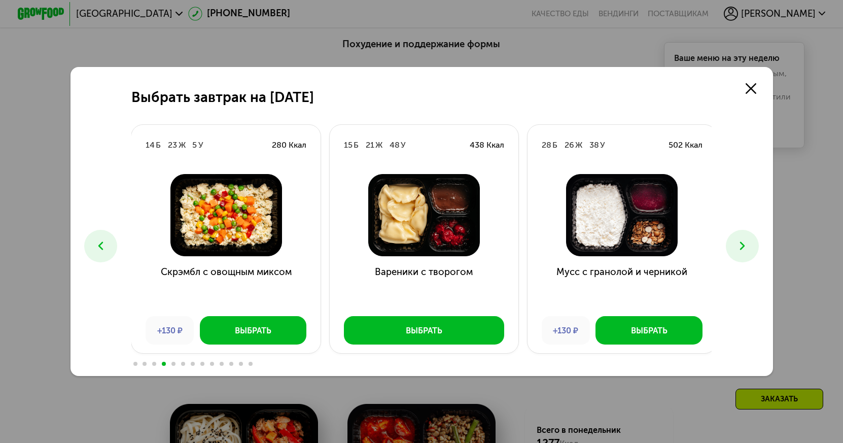
click at [740, 244] on icon at bounding box center [743, 246] width 14 height 14
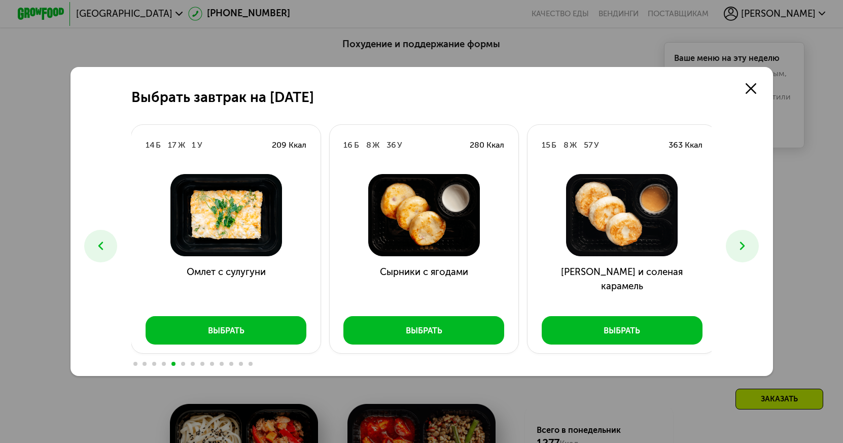
click at [740, 244] on icon at bounding box center [743, 246] width 14 height 14
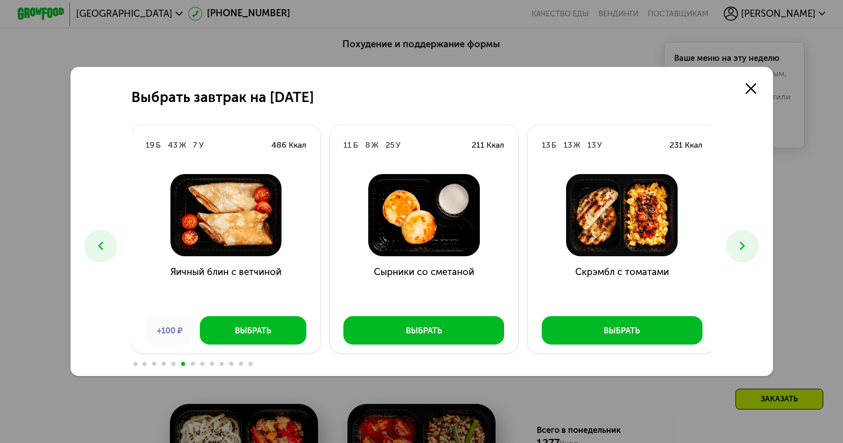
click at [740, 244] on icon at bounding box center [743, 246] width 14 height 14
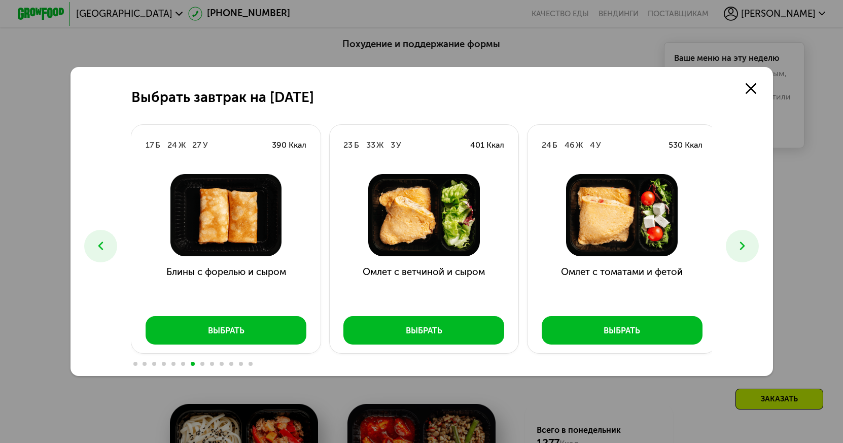
click at [100, 241] on icon at bounding box center [101, 246] width 14 height 14
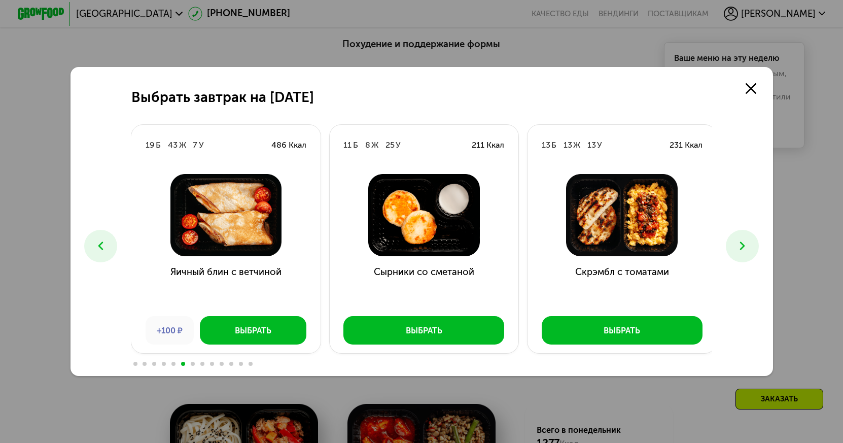
click at [745, 242] on icon at bounding box center [743, 246] width 14 height 14
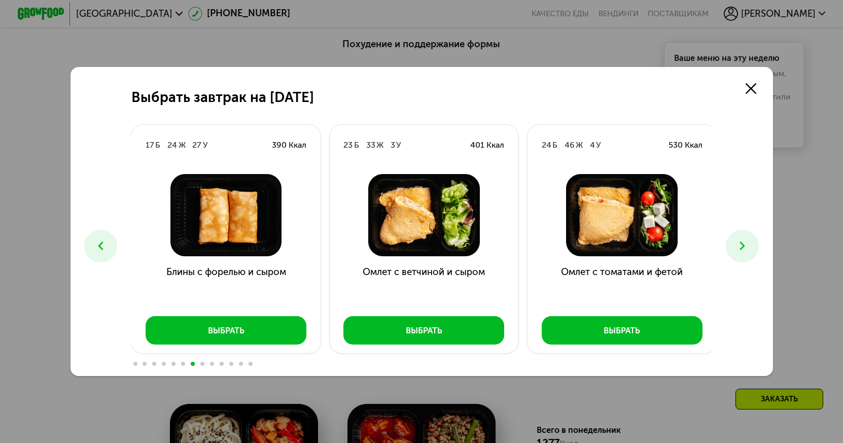
click at [745, 242] on icon at bounding box center [743, 246] width 14 height 14
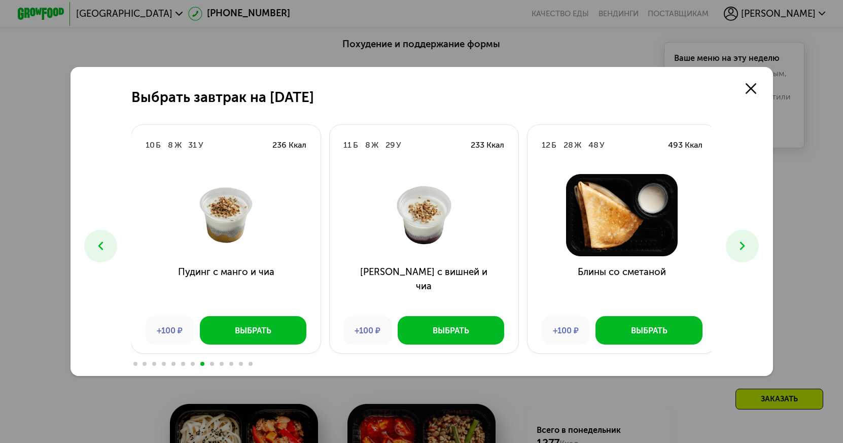
click at [745, 242] on icon at bounding box center [743, 246] width 14 height 14
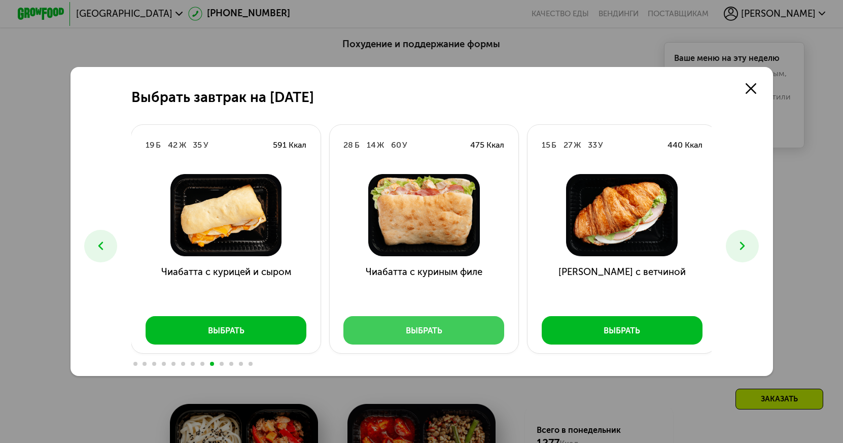
click at [440, 325] on div "Выбрать" at bounding box center [424, 331] width 37 height 12
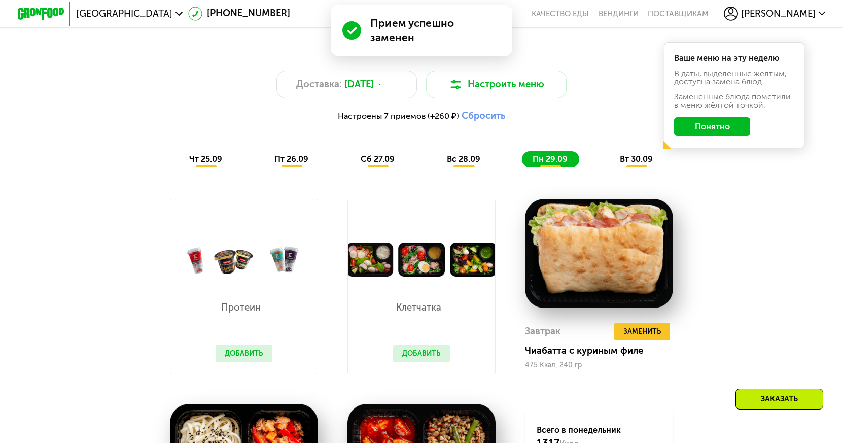
click at [628, 164] on span "вт 30.09" at bounding box center [636, 159] width 33 height 10
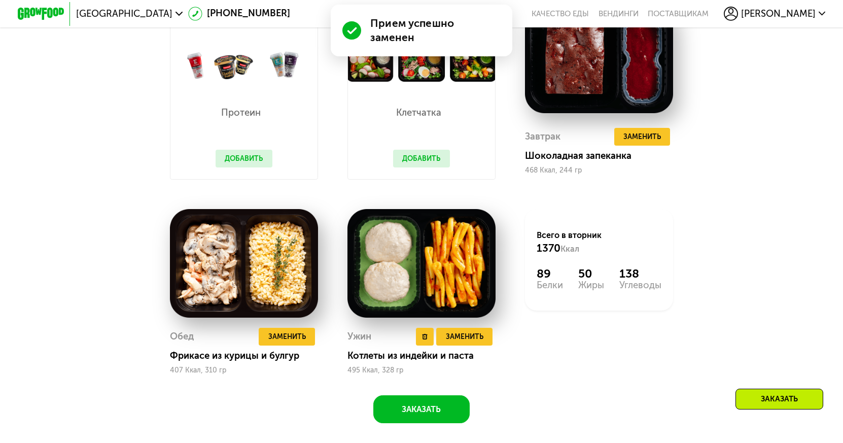
scroll to position [1052, 0]
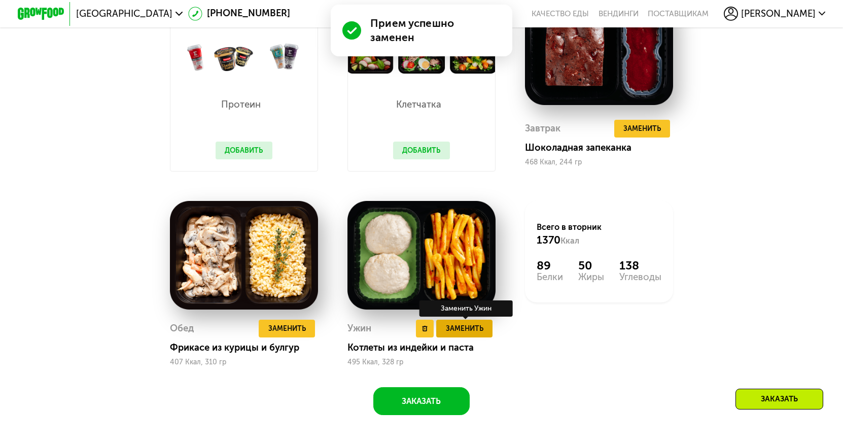
click at [470, 337] on button "Заменить" at bounding box center [464, 329] width 56 height 18
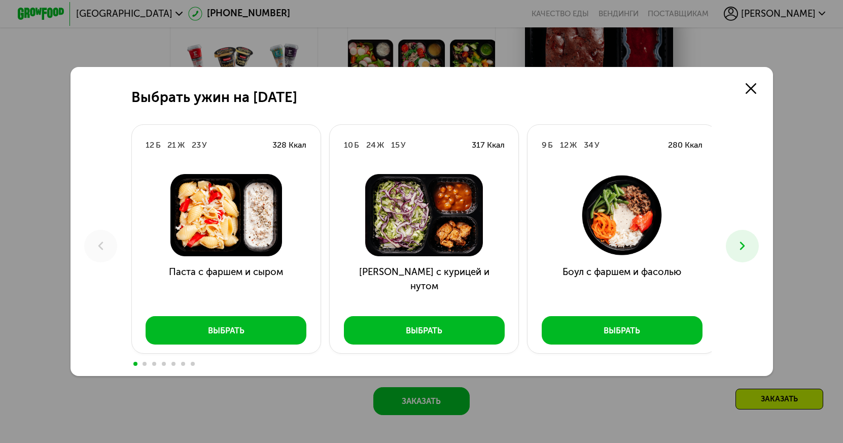
click at [742, 248] on icon at bounding box center [743, 246] width 14 height 14
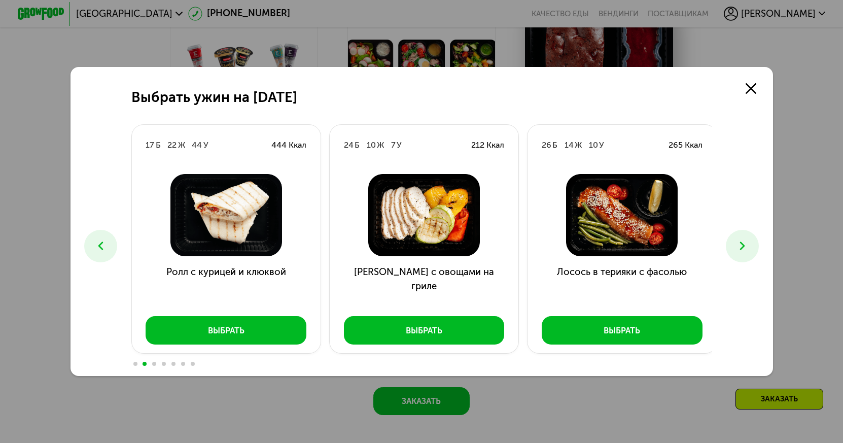
click at [739, 249] on icon at bounding box center [743, 246] width 14 height 14
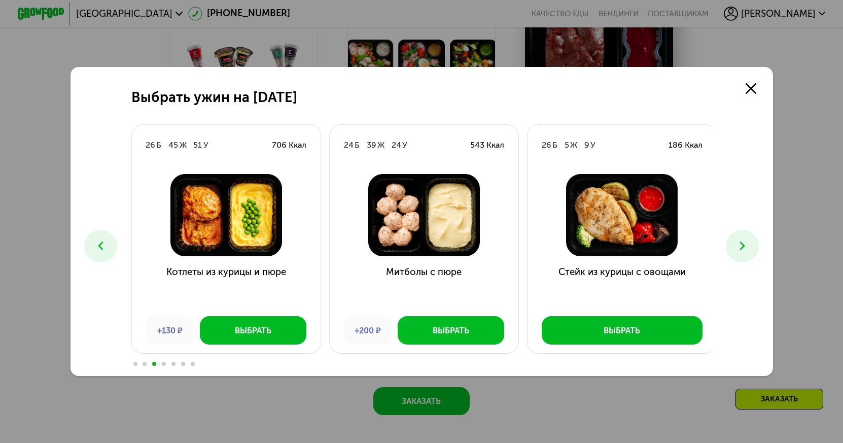
click at [739, 249] on icon at bounding box center [743, 246] width 14 height 14
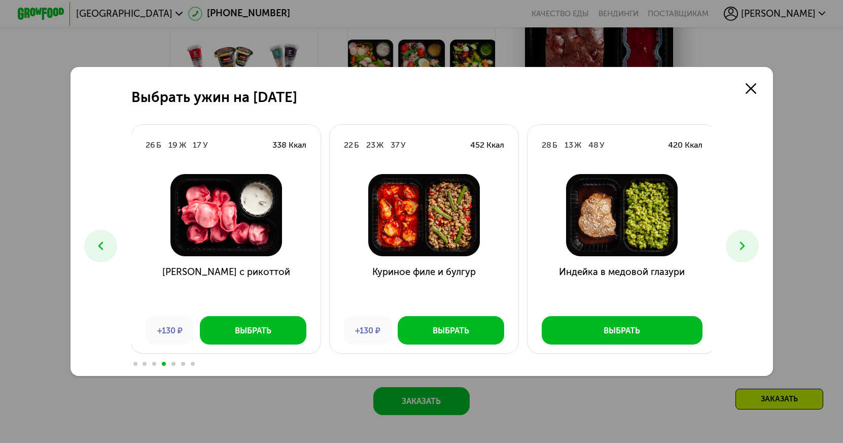
click at [739, 249] on icon at bounding box center [743, 246] width 14 height 14
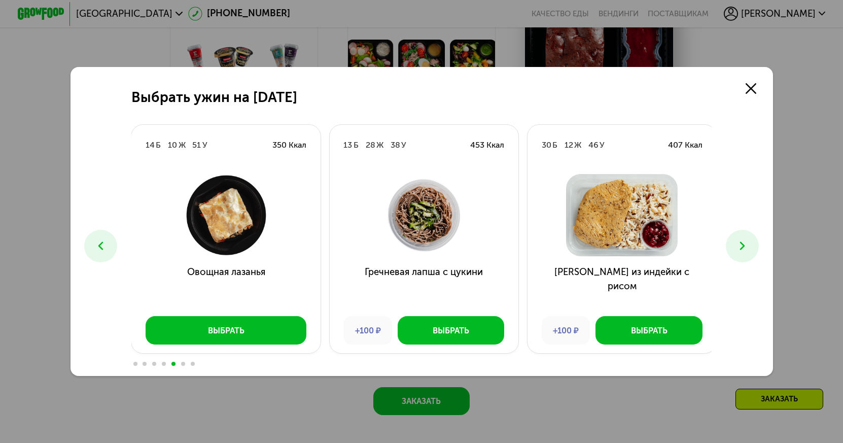
click at [739, 249] on icon at bounding box center [743, 246] width 14 height 14
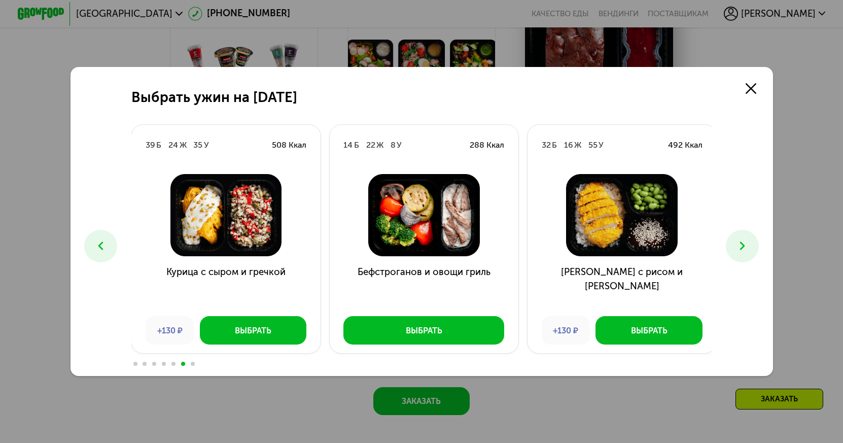
click at [739, 249] on icon at bounding box center [743, 246] width 14 height 14
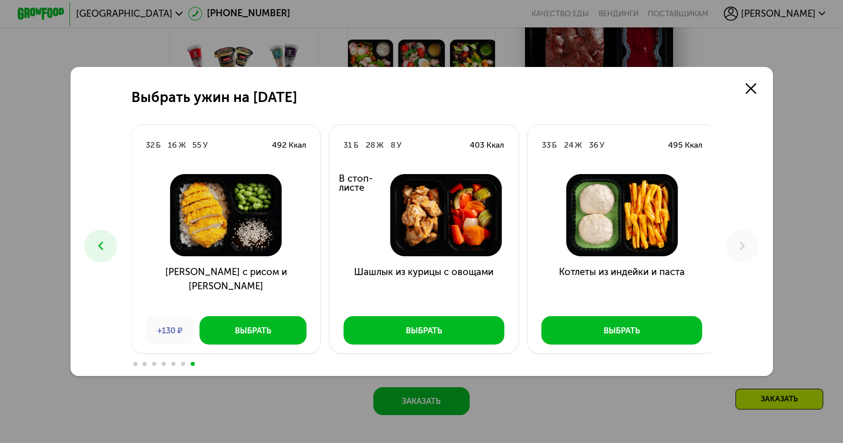
click at [171, 365] on span at bounding box center [173, 364] width 4 height 4
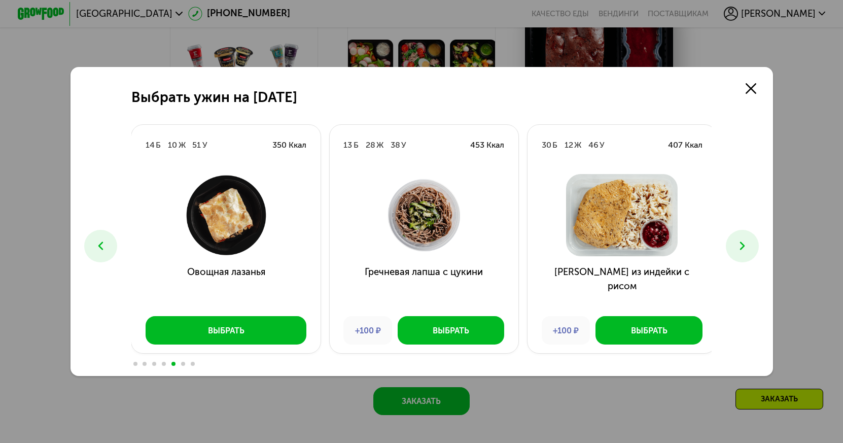
click at [157, 366] on div at bounding box center [421, 362] width 581 height 9
click at [101, 245] on icon at bounding box center [101, 246] width 14 height 14
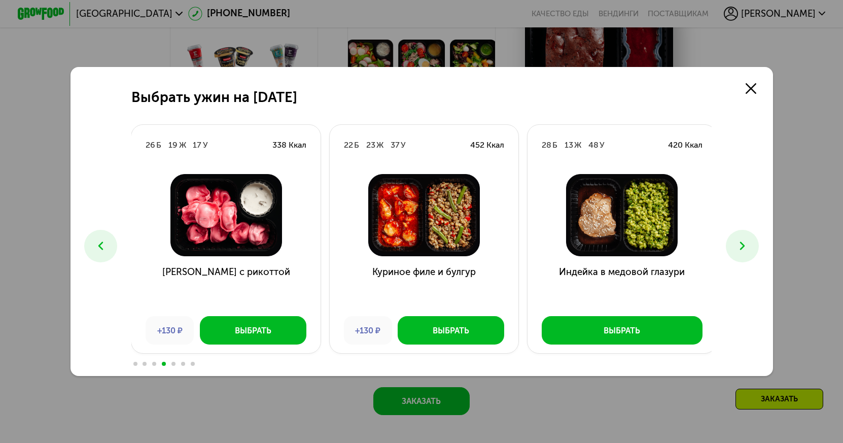
click at [101, 245] on icon at bounding box center [101, 246] width 14 height 14
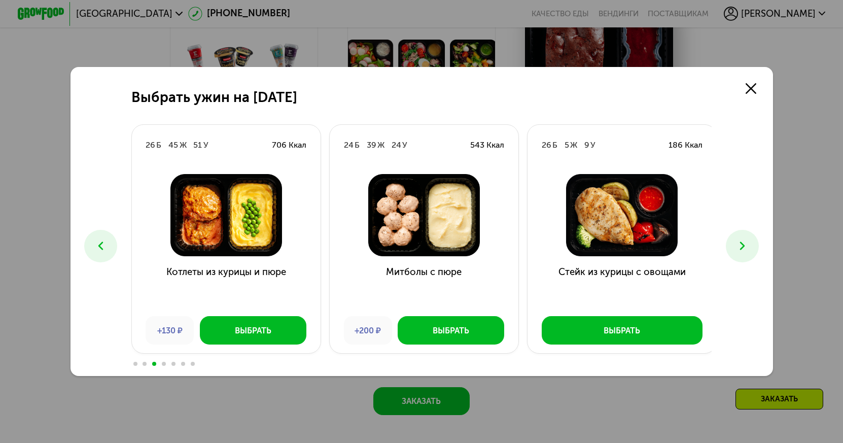
click at [108, 243] on button at bounding box center [100, 246] width 33 height 33
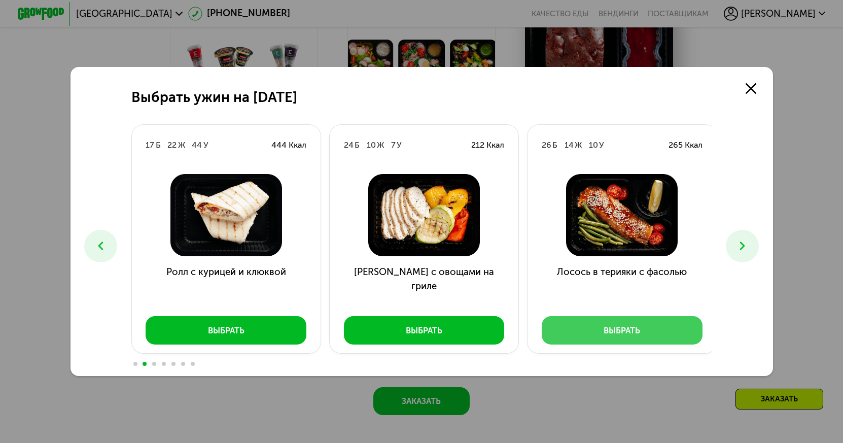
click at [642, 330] on button "Выбрать" at bounding box center [622, 330] width 161 height 28
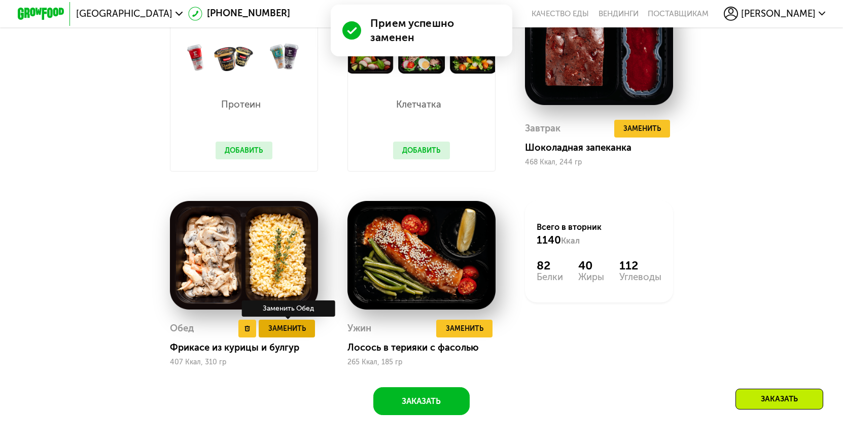
click at [295, 334] on span "Заменить" at bounding box center [287, 329] width 38 height 12
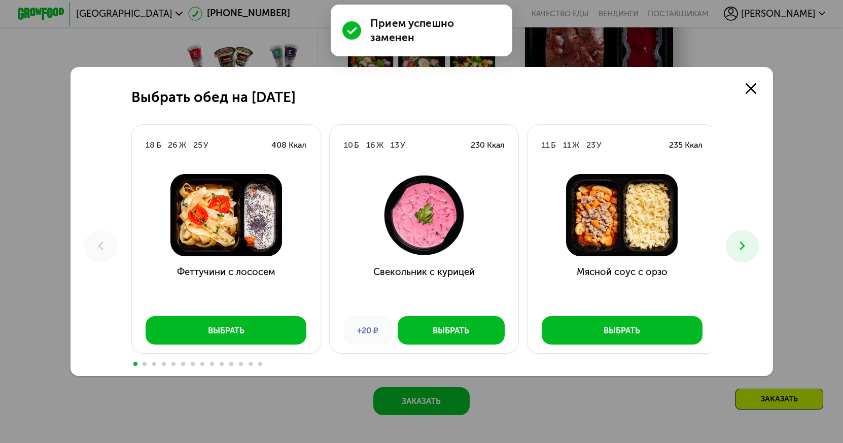
click at [745, 240] on icon at bounding box center [743, 246] width 14 height 14
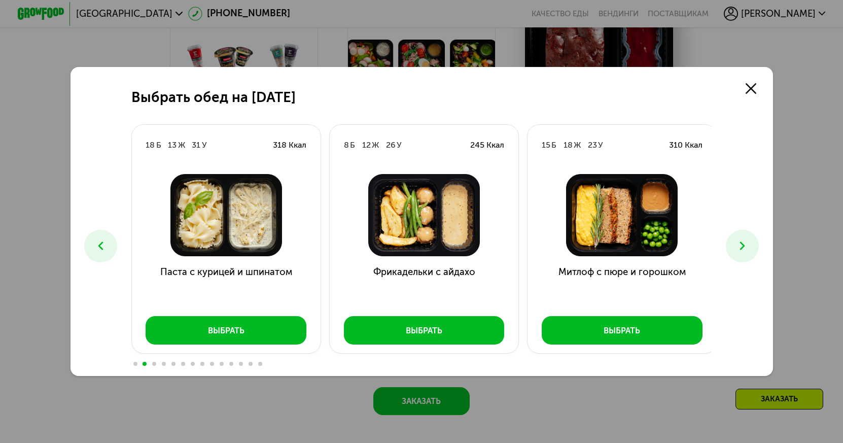
click at [750, 243] on icon at bounding box center [743, 246] width 14 height 14
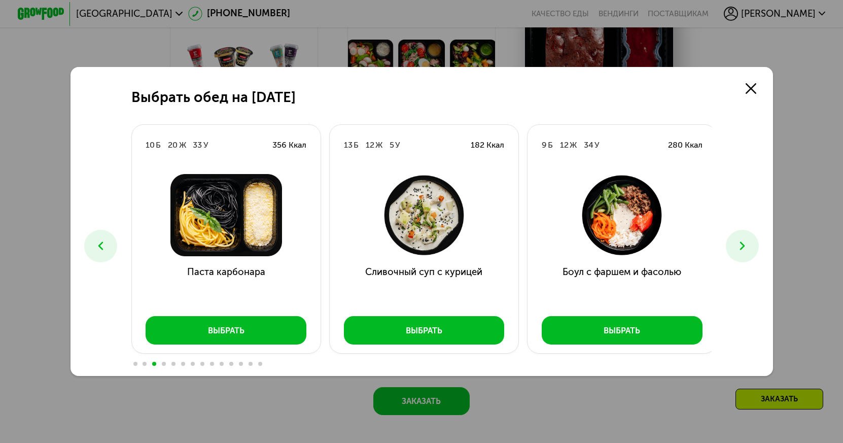
click at [748, 250] on icon at bounding box center [743, 246] width 14 height 14
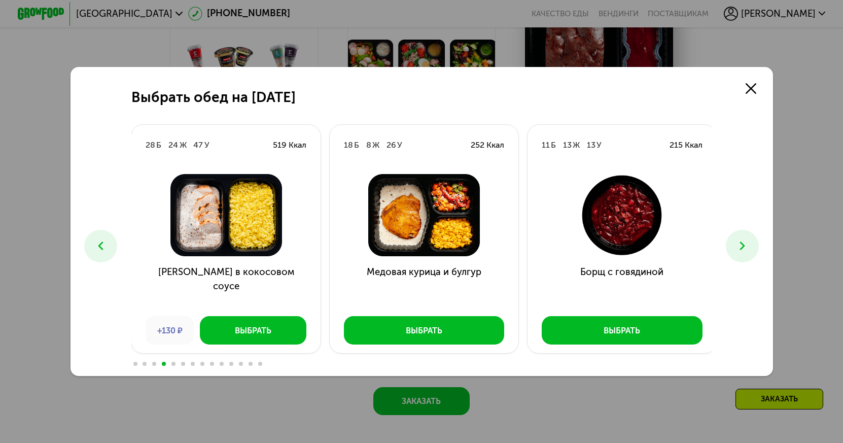
click at [740, 252] on icon at bounding box center [743, 246] width 14 height 14
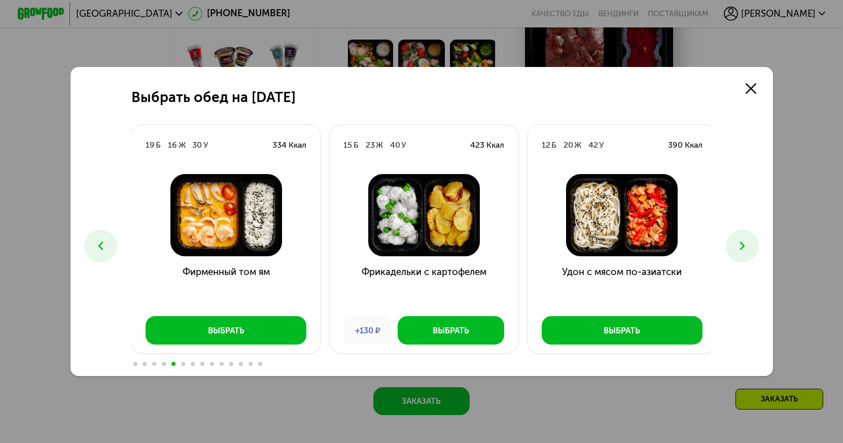
click at [740, 252] on icon at bounding box center [743, 246] width 14 height 14
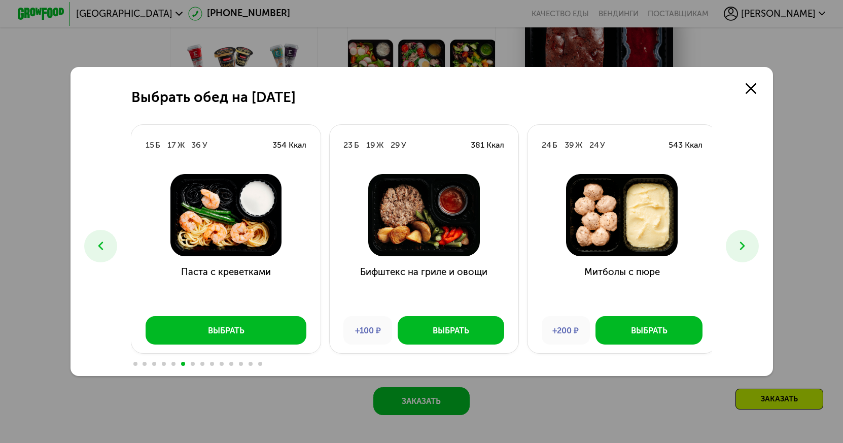
click at [740, 252] on icon at bounding box center [743, 246] width 14 height 14
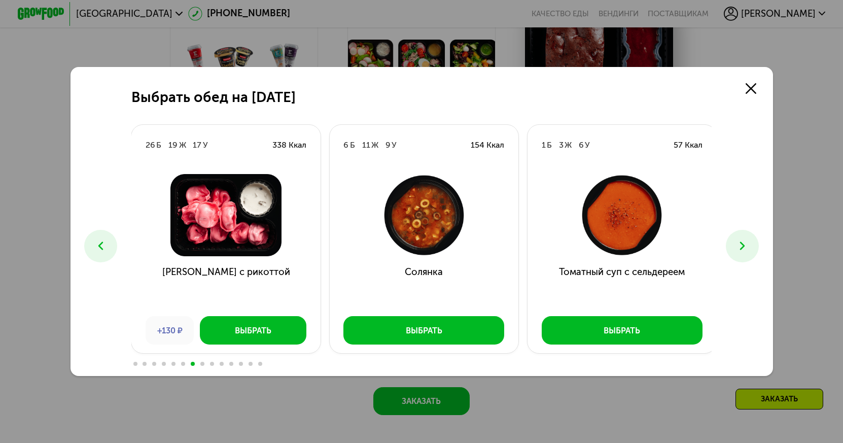
click at [740, 252] on icon at bounding box center [743, 246] width 14 height 14
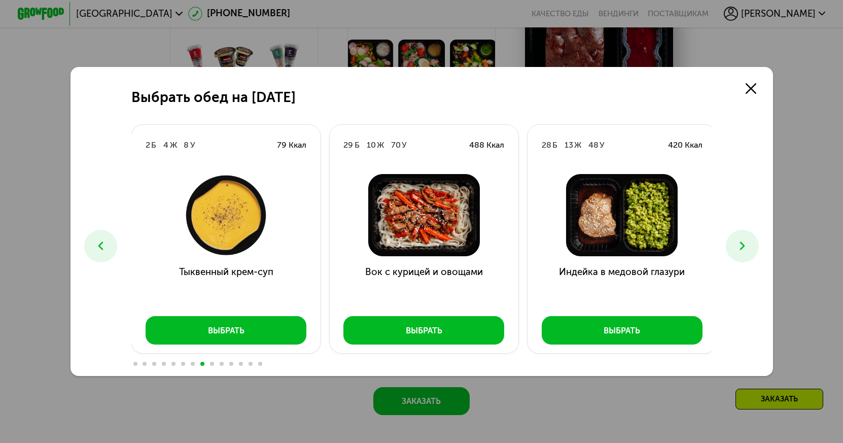
click at [740, 252] on icon at bounding box center [743, 246] width 14 height 14
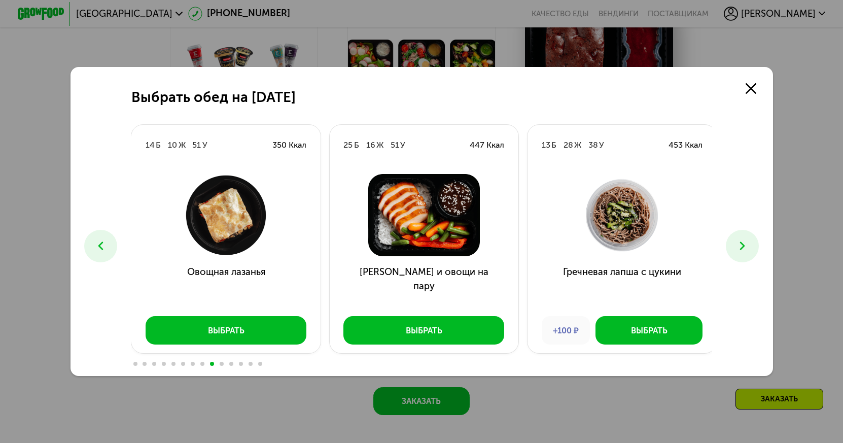
click at [740, 252] on icon at bounding box center [743, 246] width 14 height 14
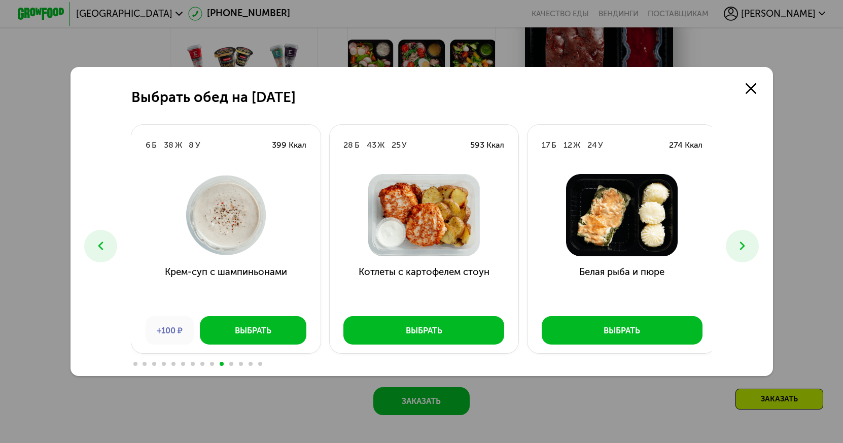
click at [740, 252] on icon at bounding box center [743, 246] width 14 height 14
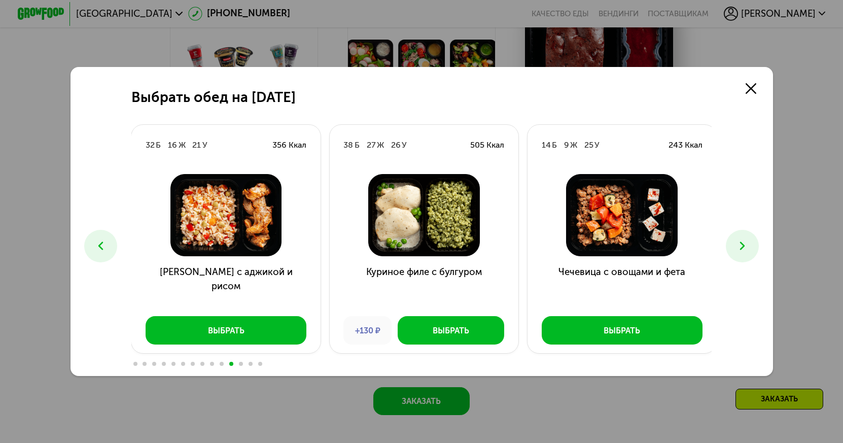
click at [740, 252] on icon at bounding box center [743, 246] width 14 height 14
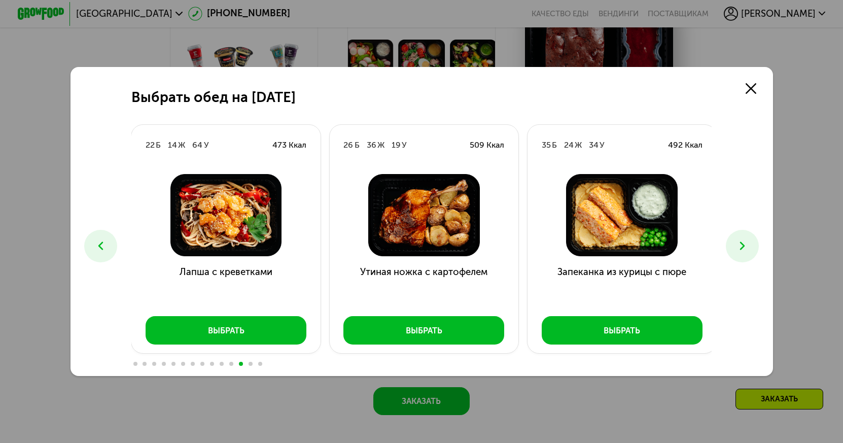
click at [741, 249] on icon at bounding box center [743, 246] width 14 height 14
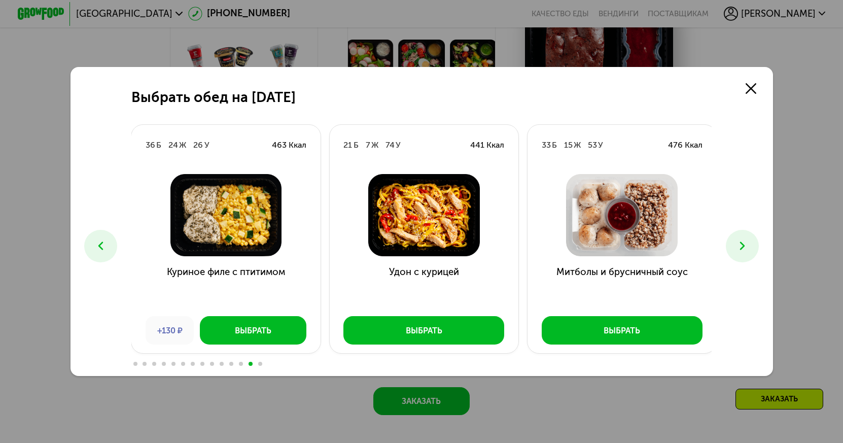
click at [740, 249] on icon at bounding box center [743, 246] width 14 height 14
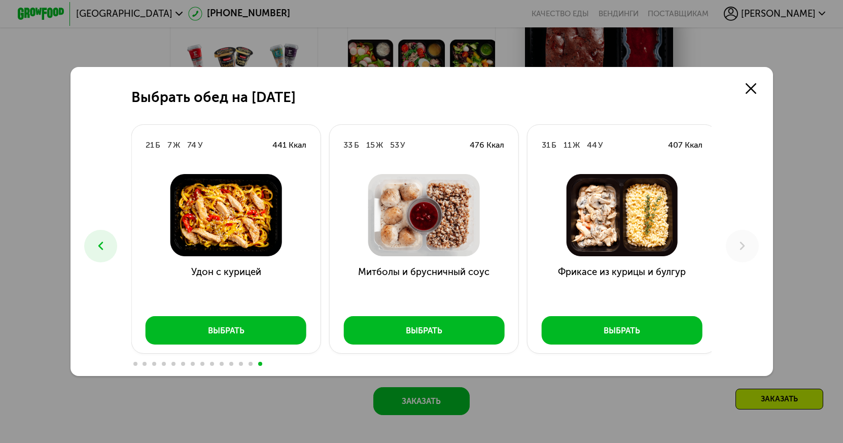
click at [144, 366] on div at bounding box center [421, 362] width 581 height 9
click at [136, 366] on div at bounding box center [421, 362] width 581 height 9
click at [141, 363] on div at bounding box center [421, 362] width 581 height 9
click at [139, 366] on div at bounding box center [421, 362] width 581 height 9
click at [144, 366] on span at bounding box center [145, 364] width 4 height 4
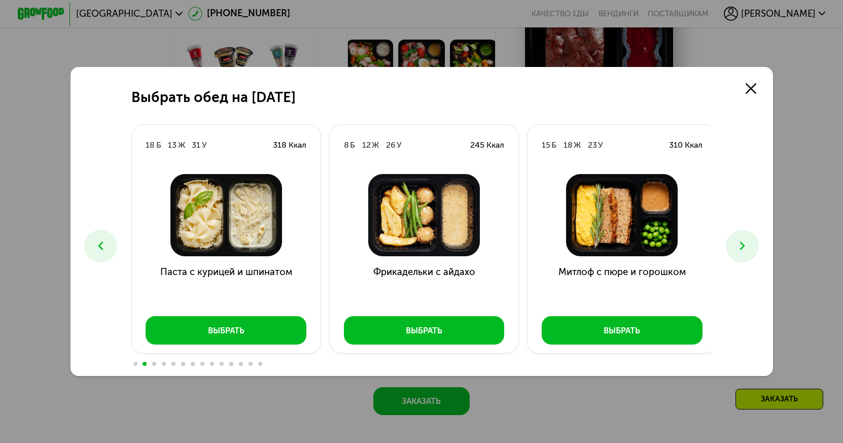
click at [104, 254] on button at bounding box center [100, 246] width 33 height 33
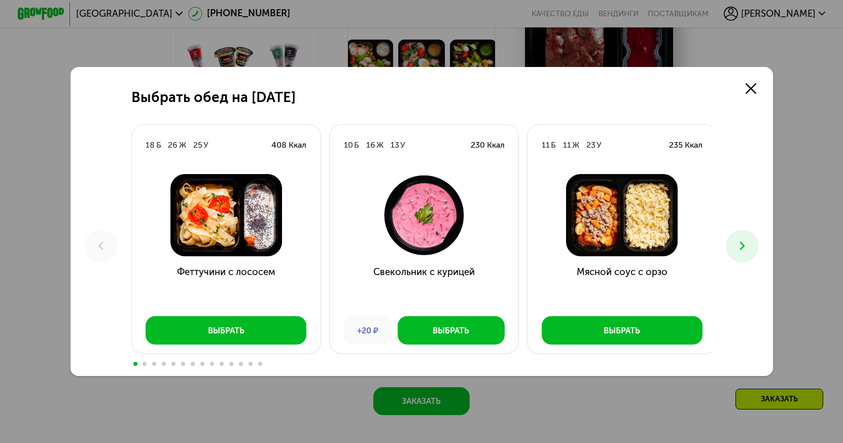
click at [735, 243] on button at bounding box center [742, 246] width 33 height 33
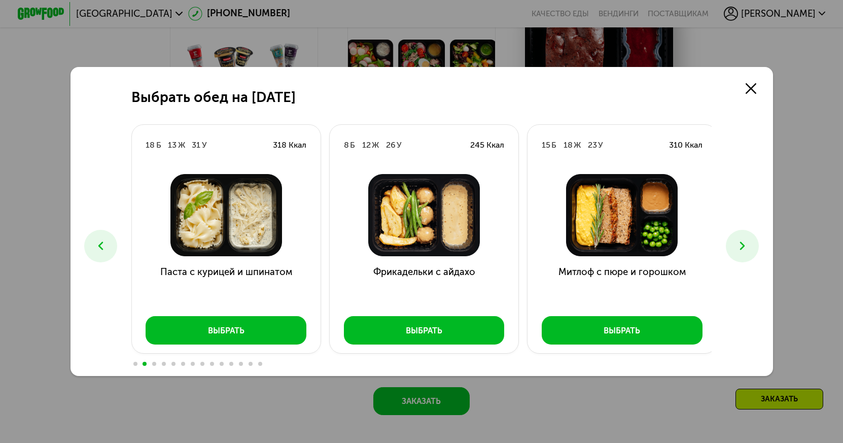
click at [735, 243] on button at bounding box center [742, 246] width 33 height 33
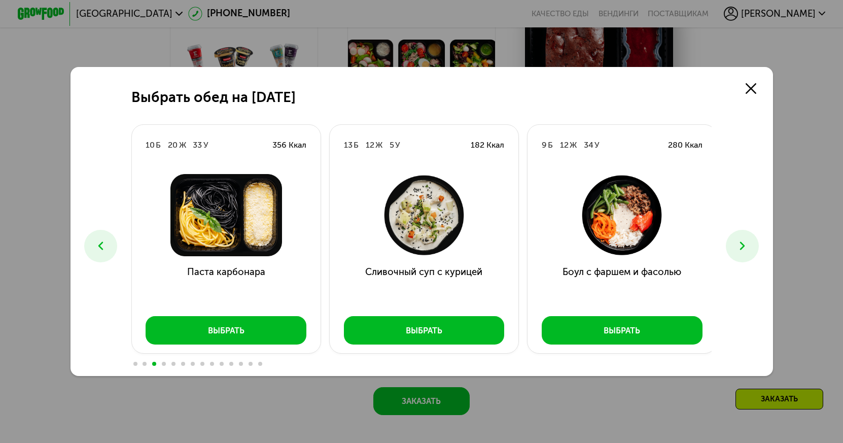
click at [735, 243] on button at bounding box center [742, 246] width 33 height 33
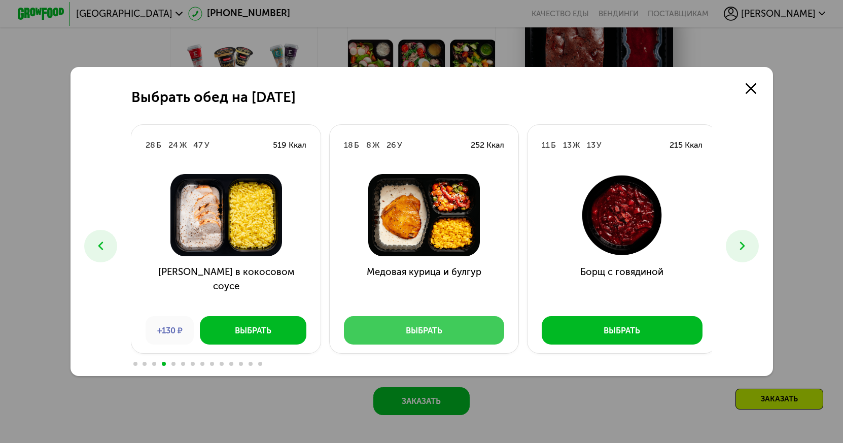
click at [434, 334] on div "Выбрать" at bounding box center [424, 331] width 37 height 12
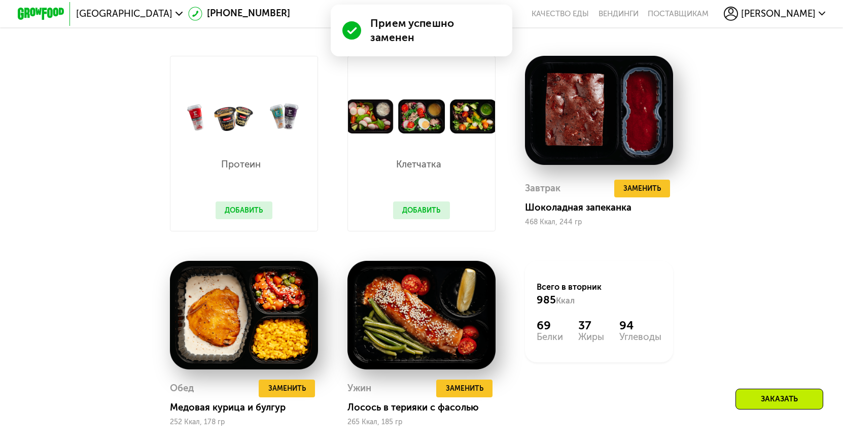
scroll to position [849, 0]
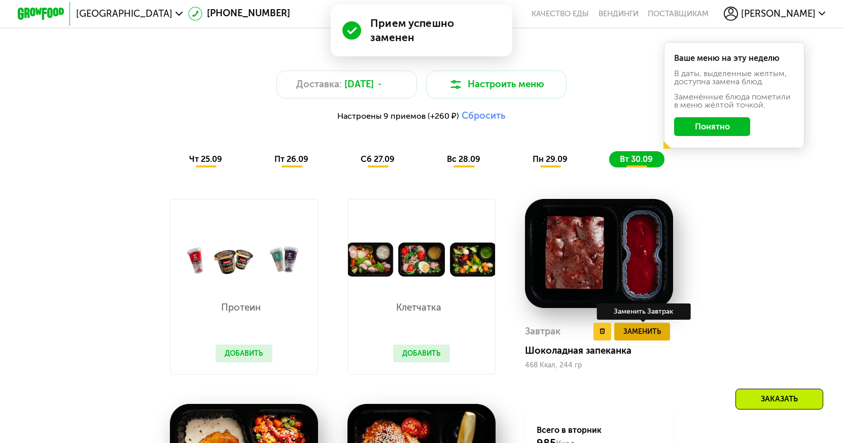
click at [634, 337] on span "Заменить" at bounding box center [643, 332] width 38 height 12
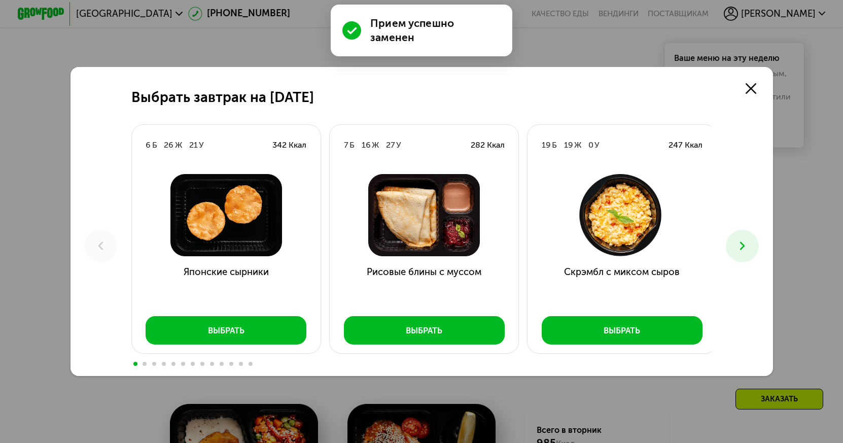
click at [744, 248] on icon at bounding box center [743, 246] width 14 height 14
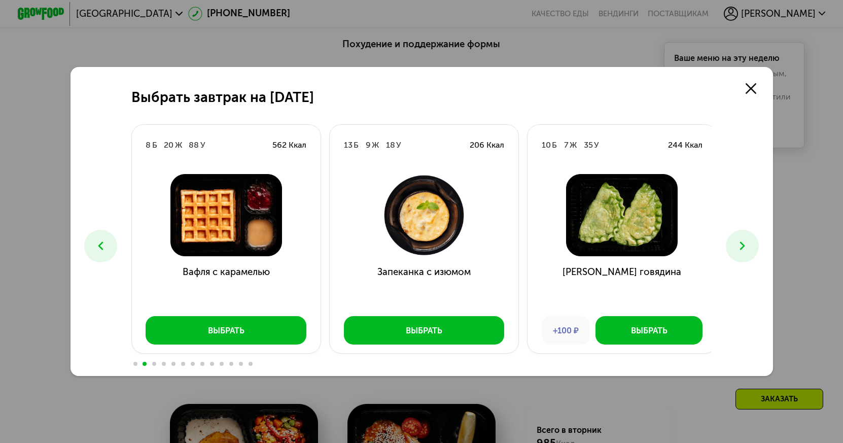
click at [744, 248] on icon at bounding box center [743, 246] width 14 height 14
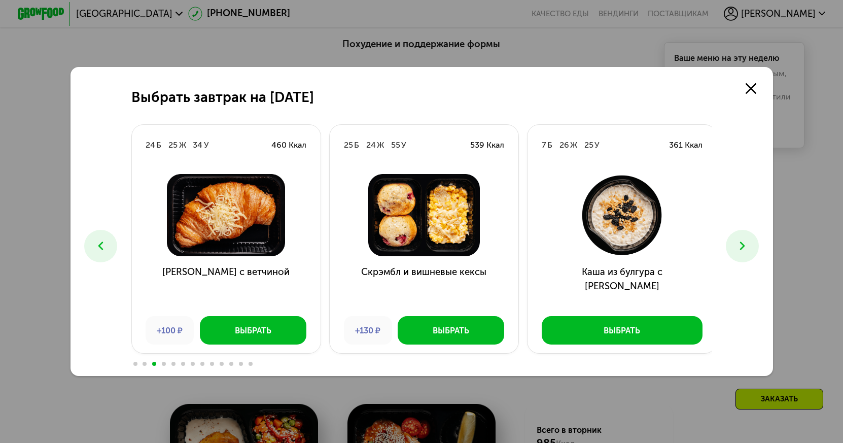
click at [744, 248] on icon at bounding box center [743, 246] width 14 height 14
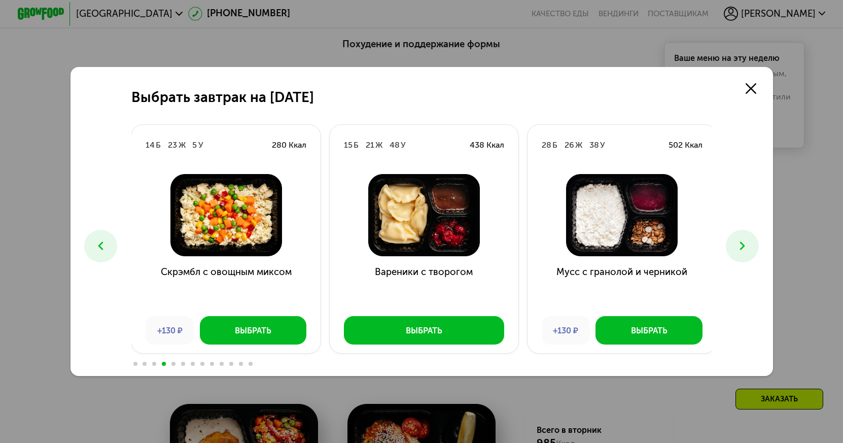
click at [736, 246] on button at bounding box center [742, 246] width 33 height 33
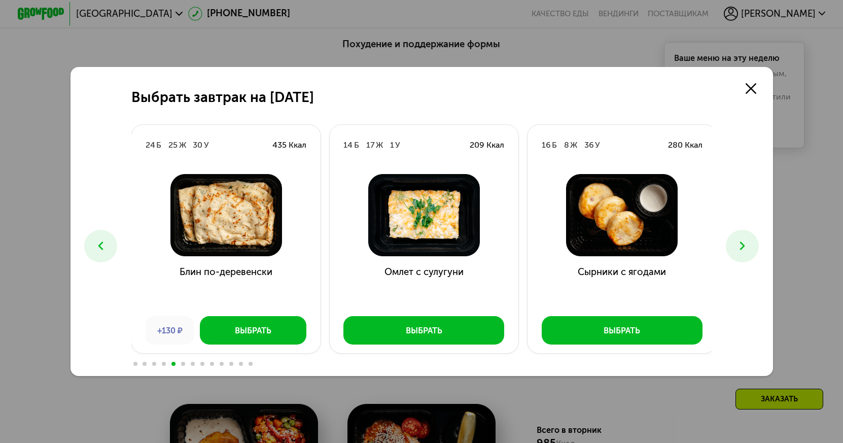
click at [734, 246] on button at bounding box center [742, 246] width 33 height 33
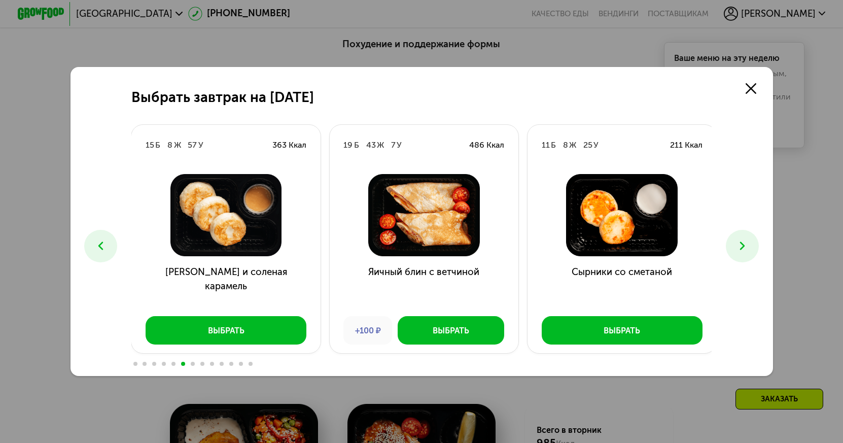
click at [731, 245] on button at bounding box center [742, 246] width 33 height 33
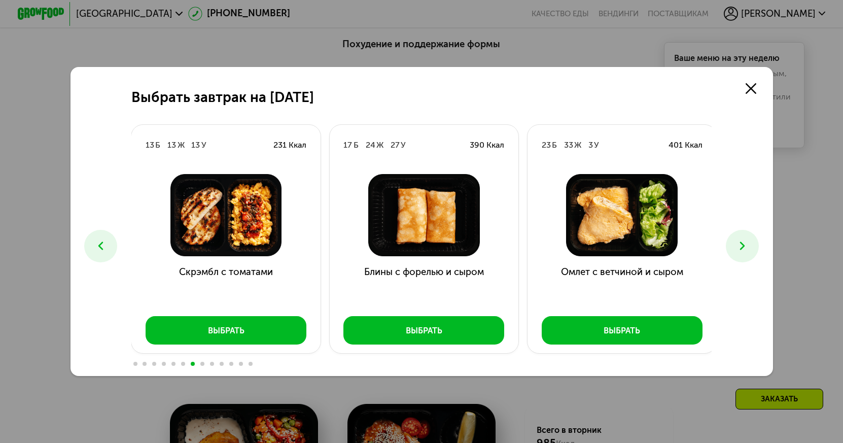
click at [731, 245] on button at bounding box center [742, 246] width 33 height 33
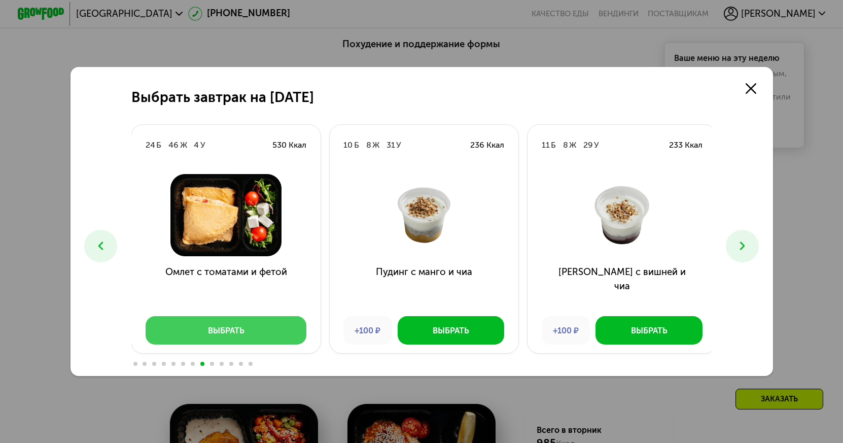
click at [294, 336] on button "Выбрать" at bounding box center [226, 330] width 161 height 28
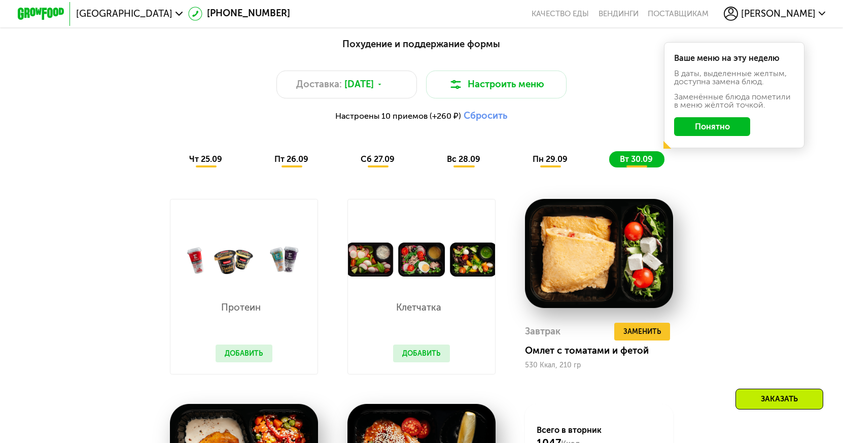
click at [418, 355] on button "Добавить" at bounding box center [421, 353] width 57 height 18
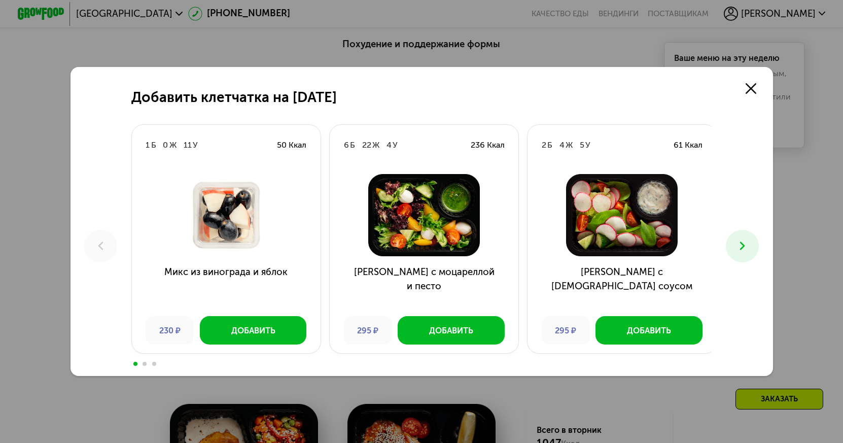
click at [750, 243] on icon at bounding box center [743, 246] width 14 height 14
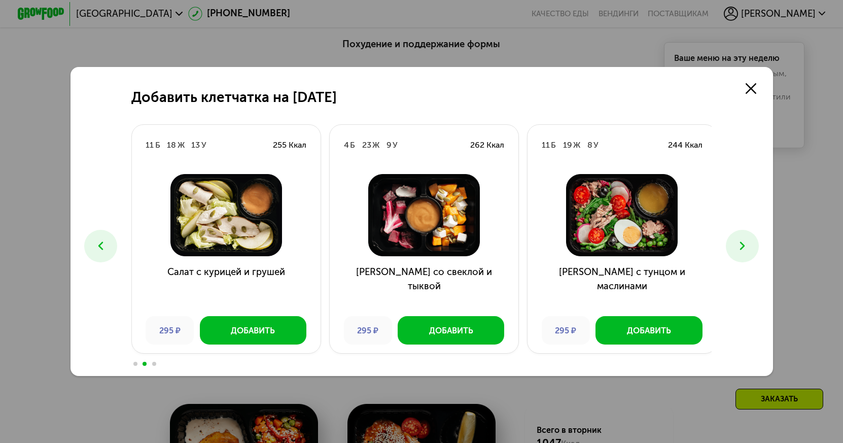
click at [750, 243] on icon at bounding box center [743, 246] width 14 height 14
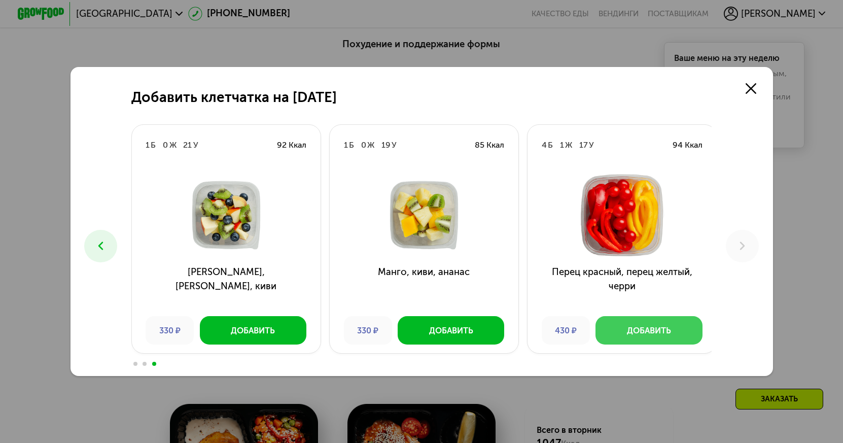
click at [652, 327] on div "Добавить" at bounding box center [649, 331] width 44 height 12
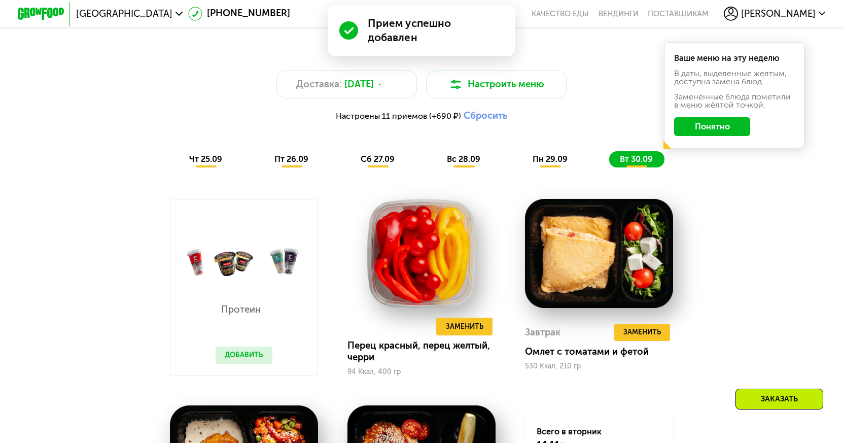
click at [213, 164] on span "чт 25.09" at bounding box center [205, 159] width 33 height 10
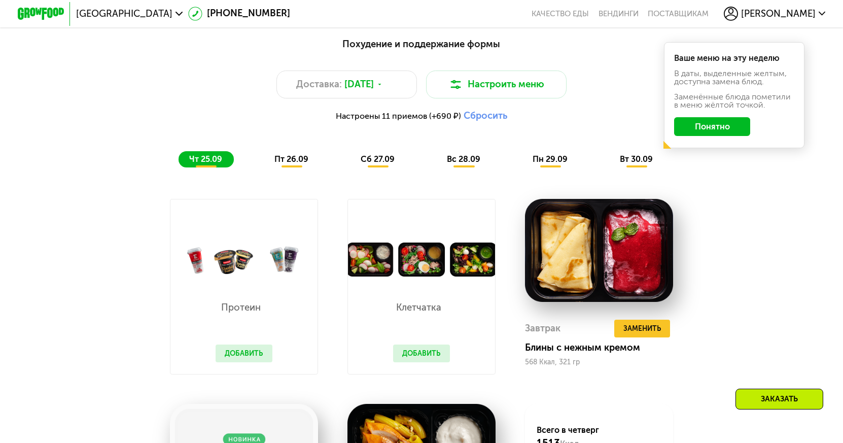
click at [415, 358] on button "Добавить" at bounding box center [421, 353] width 57 height 18
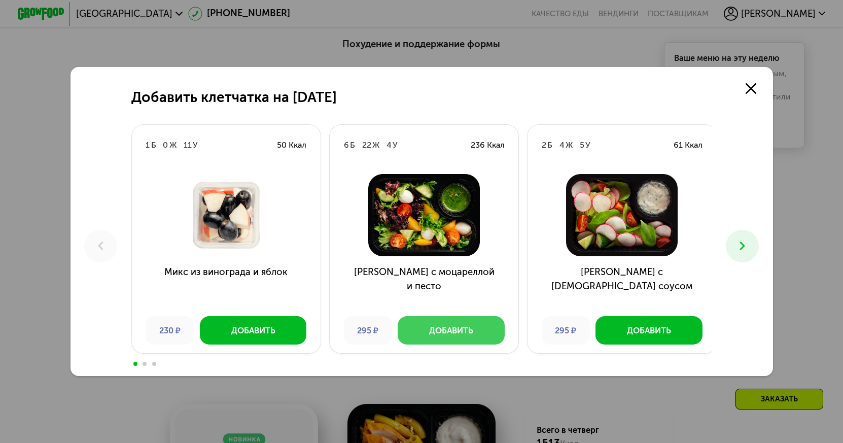
click at [474, 328] on button "Добавить" at bounding box center [451, 330] width 107 height 28
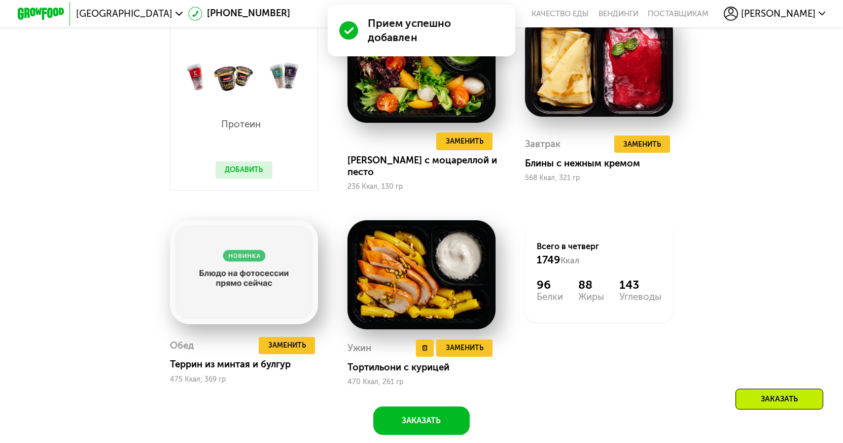
scroll to position [1052, 0]
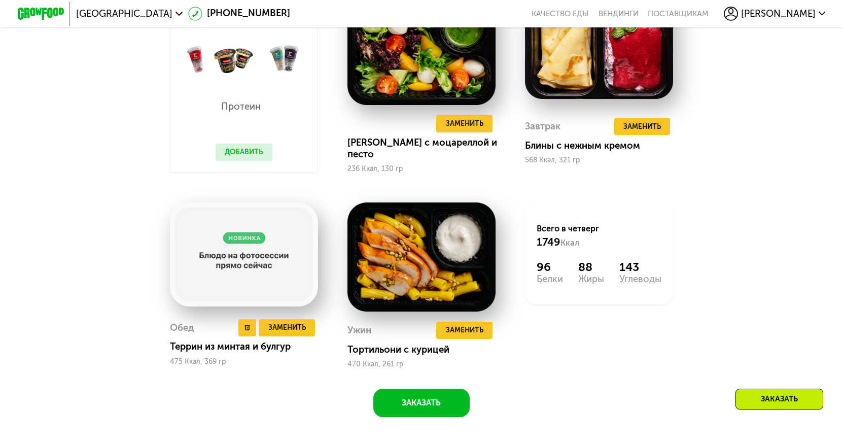
click at [236, 268] on img at bounding box center [244, 254] width 148 height 104
click at [302, 333] on span "Заменить" at bounding box center [287, 328] width 38 height 12
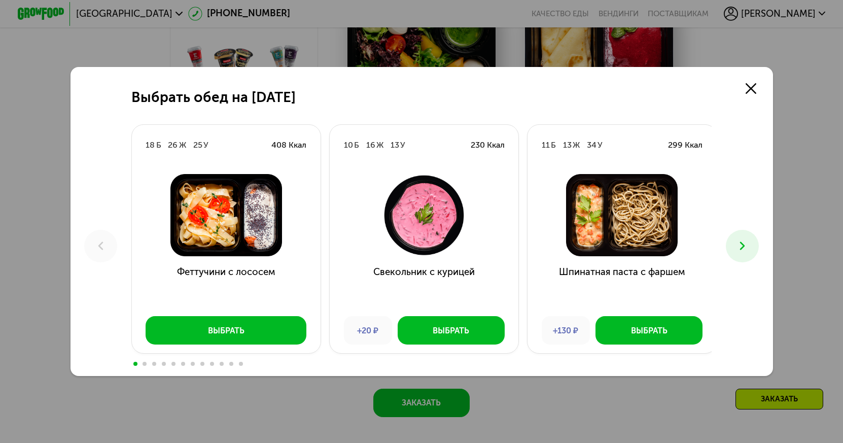
click at [738, 245] on button at bounding box center [742, 246] width 33 height 33
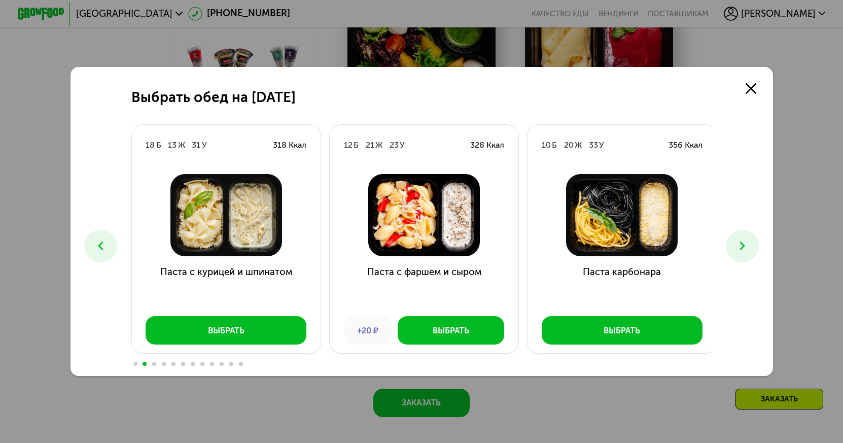
click at [743, 250] on icon at bounding box center [743, 246] width 14 height 14
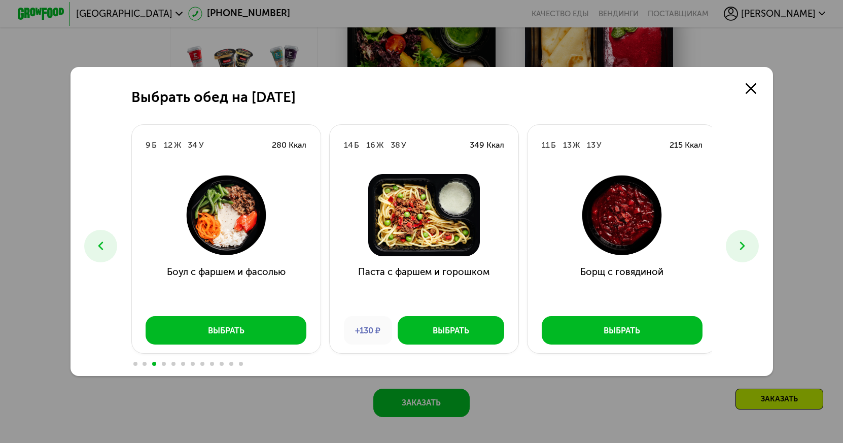
click at [750, 245] on icon at bounding box center [743, 246] width 14 height 14
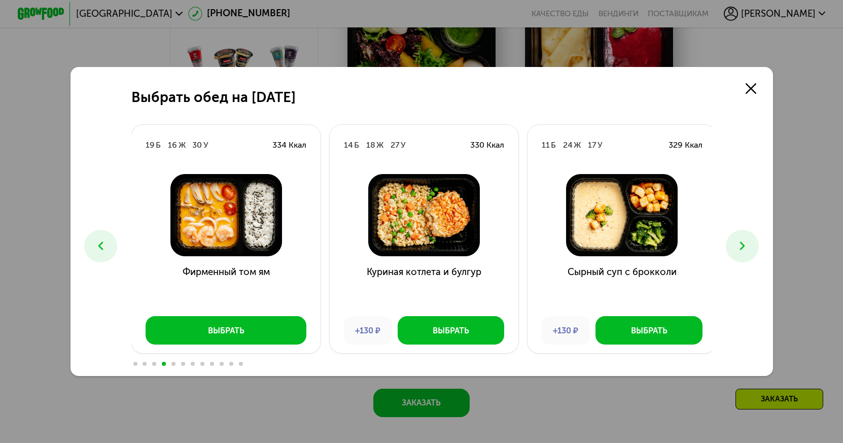
click at [750, 245] on icon at bounding box center [743, 246] width 14 height 14
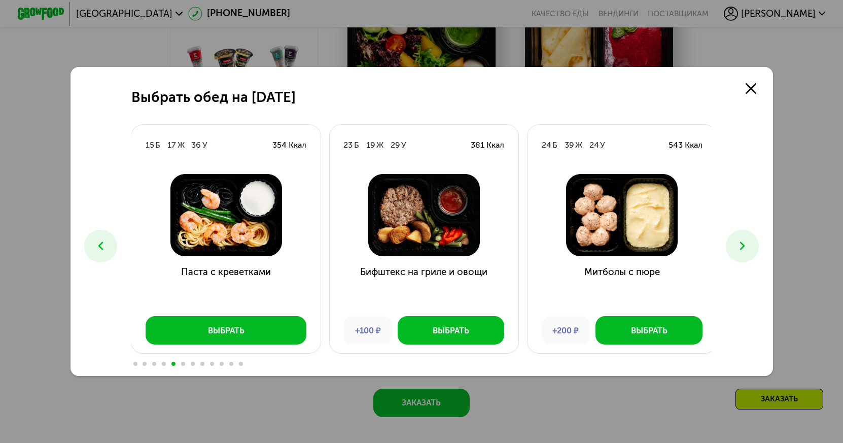
click at [100, 247] on icon at bounding box center [101, 246] width 14 height 14
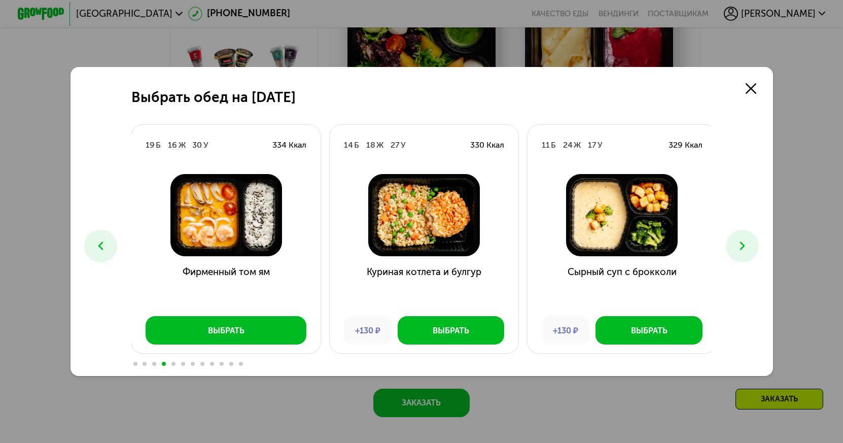
click at [750, 241] on icon at bounding box center [743, 246] width 14 height 14
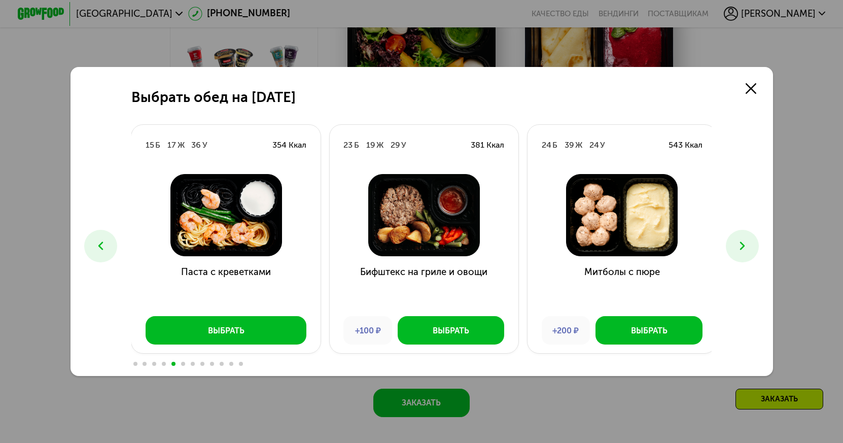
click at [749, 243] on icon at bounding box center [743, 246] width 14 height 14
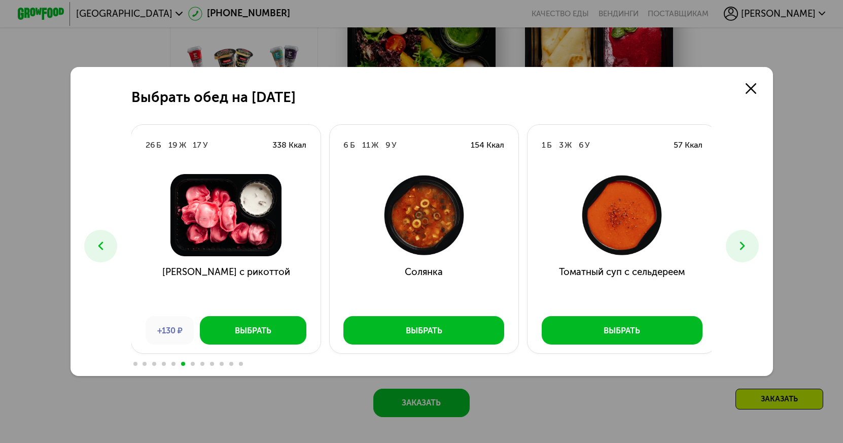
click at [749, 243] on icon at bounding box center [743, 246] width 14 height 14
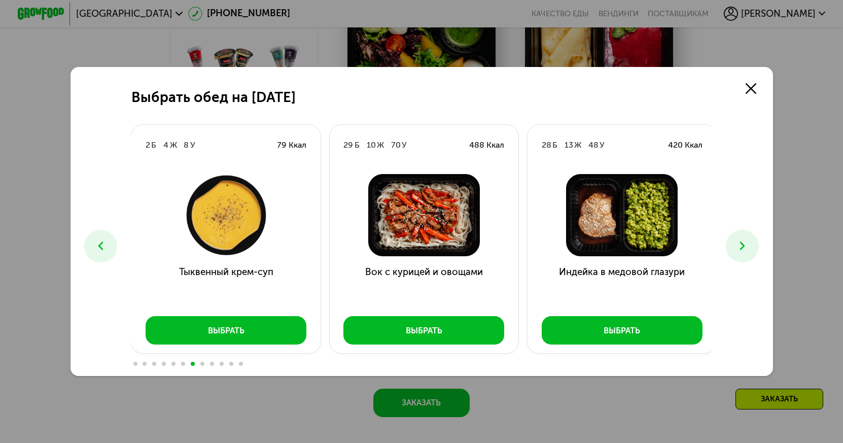
click at [749, 243] on icon at bounding box center [743, 246] width 14 height 14
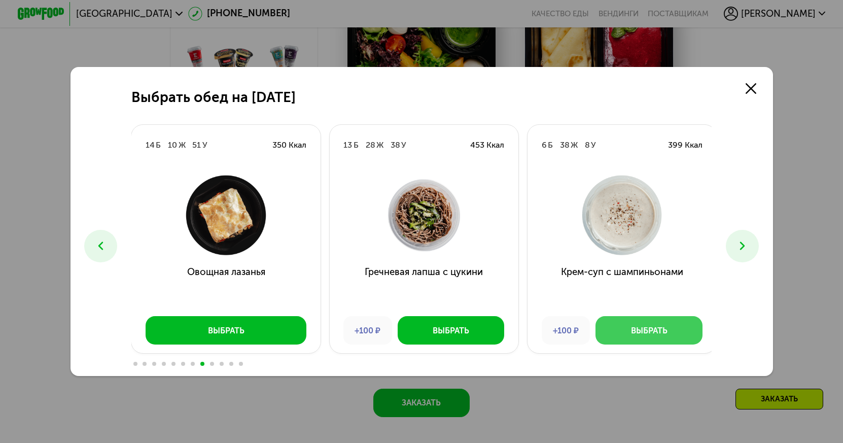
click at [682, 326] on button "Выбрать" at bounding box center [649, 330] width 107 height 28
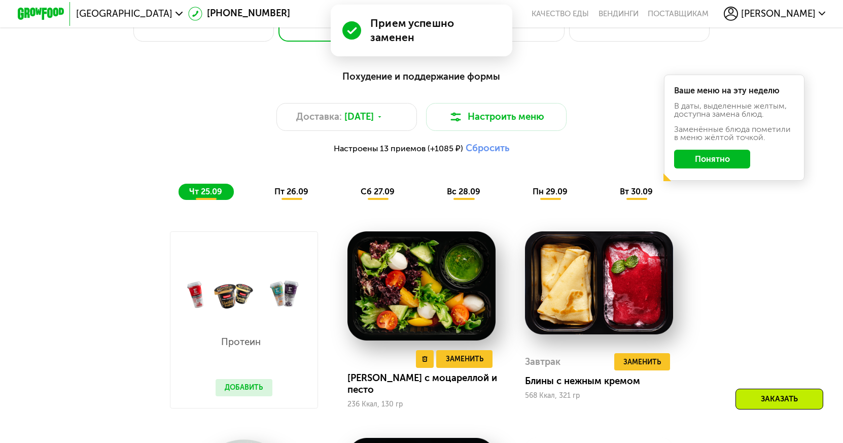
scroll to position [799, 0]
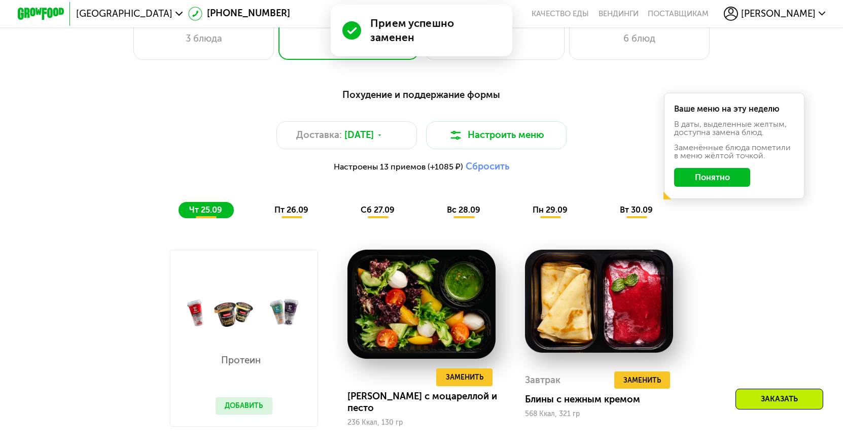
click at [229, 411] on button "Добавить" at bounding box center [244, 406] width 57 height 18
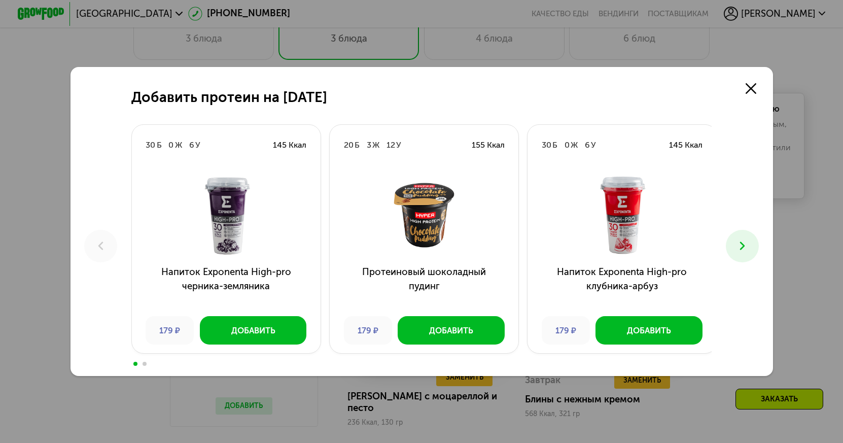
click at [741, 244] on icon at bounding box center [743, 246] width 14 height 14
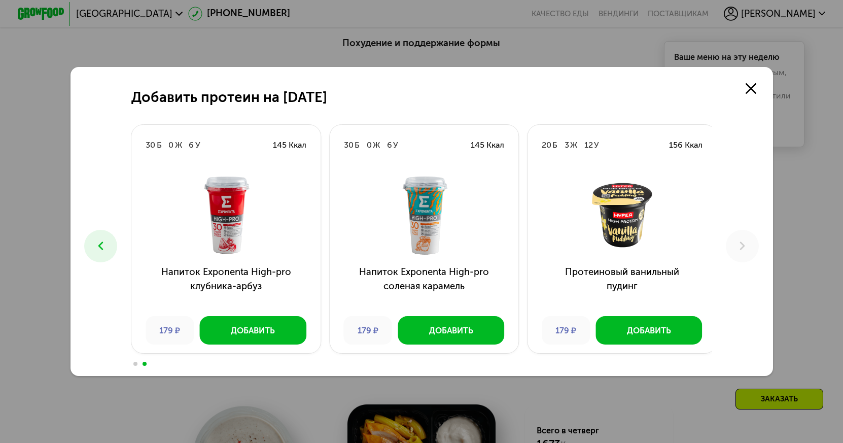
scroll to position [849, 0]
click at [754, 89] on icon at bounding box center [751, 88] width 11 height 11
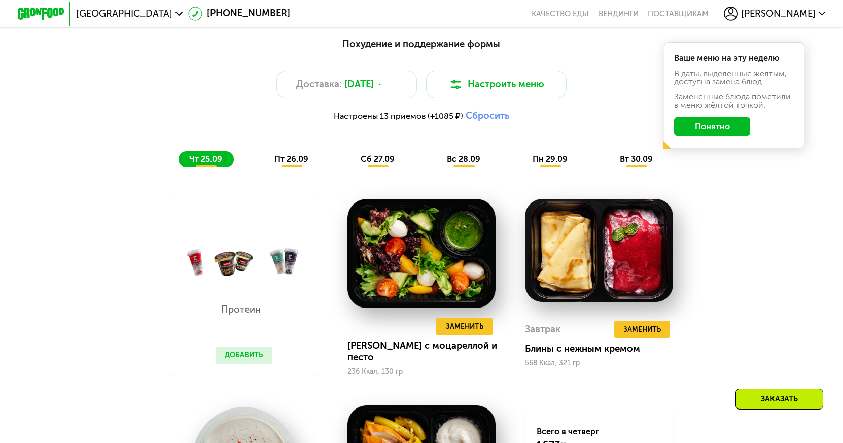
click at [285, 164] on span "пт 26.09" at bounding box center [291, 159] width 34 height 10
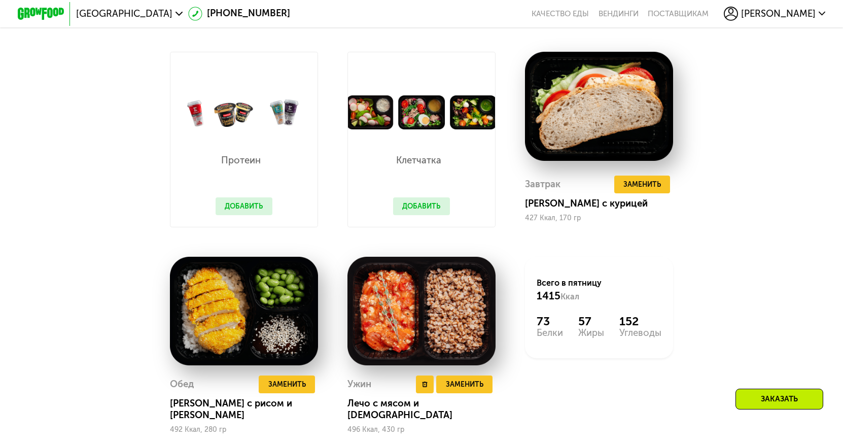
scroll to position [1001, 0]
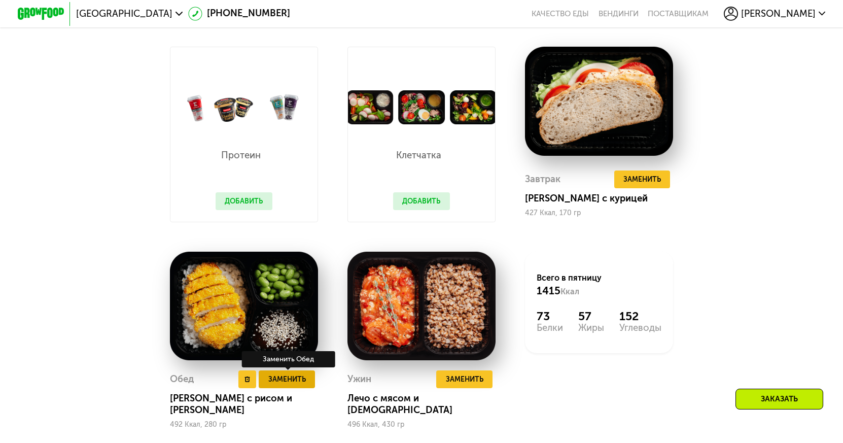
click at [301, 385] on span "Заменить" at bounding box center [287, 379] width 38 height 12
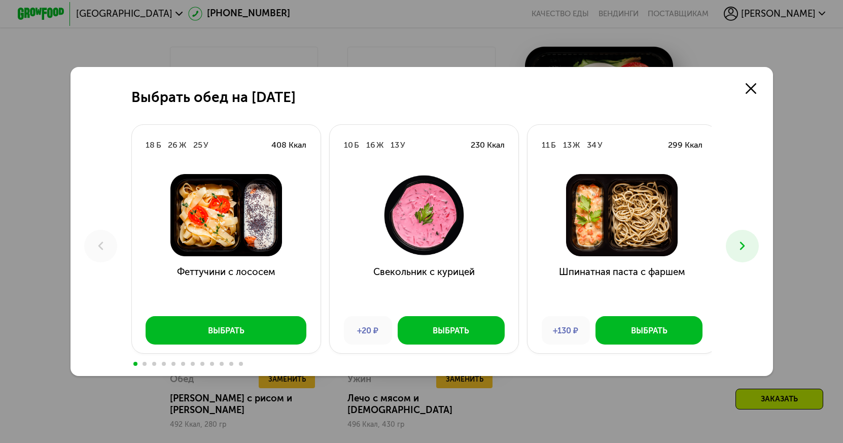
click at [734, 245] on button at bounding box center [742, 246] width 33 height 33
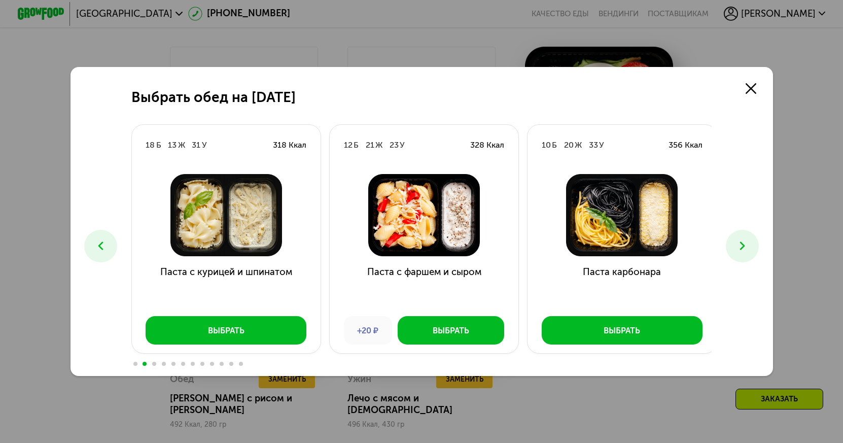
click at [732, 243] on button at bounding box center [742, 246] width 33 height 33
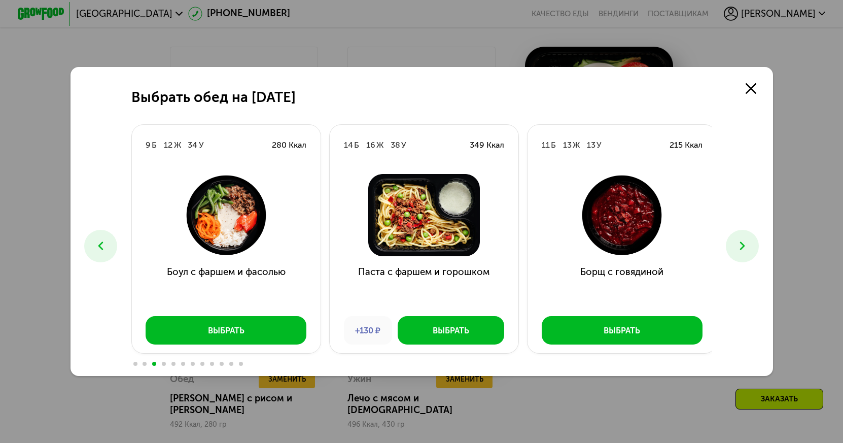
click at [732, 243] on button at bounding box center [742, 246] width 33 height 33
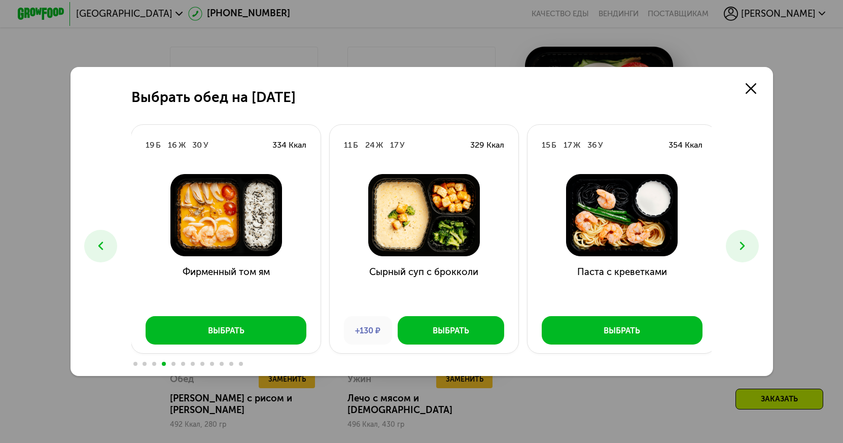
click at [732, 243] on button at bounding box center [742, 246] width 33 height 33
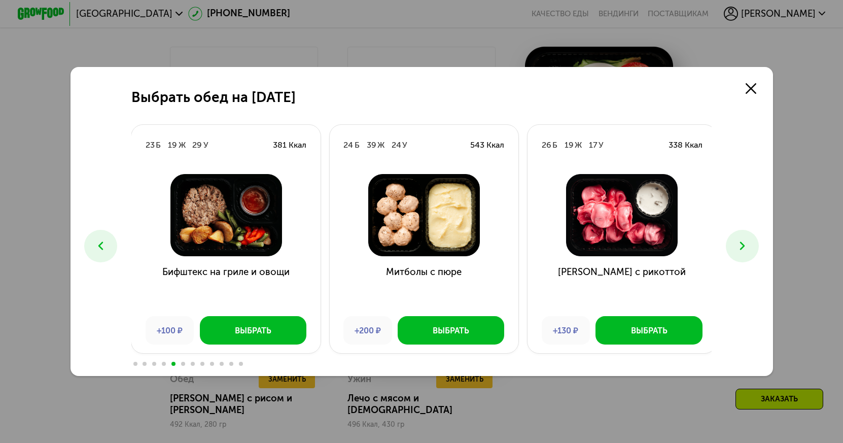
click at [732, 243] on button at bounding box center [742, 246] width 33 height 33
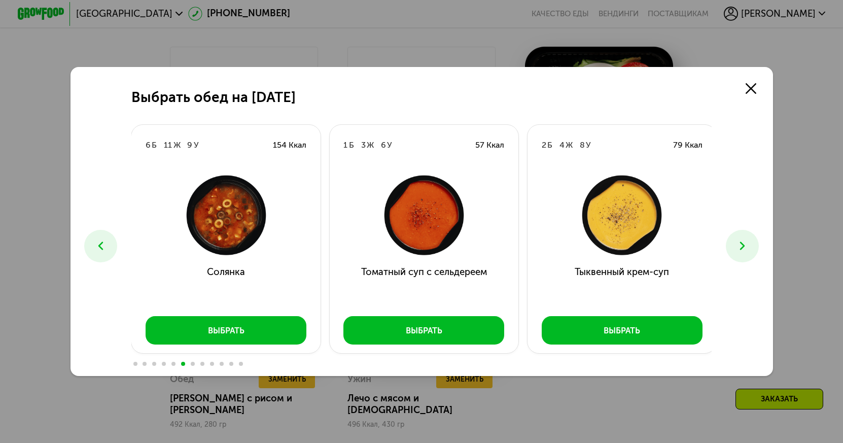
click at [732, 243] on button at bounding box center [742, 246] width 33 height 33
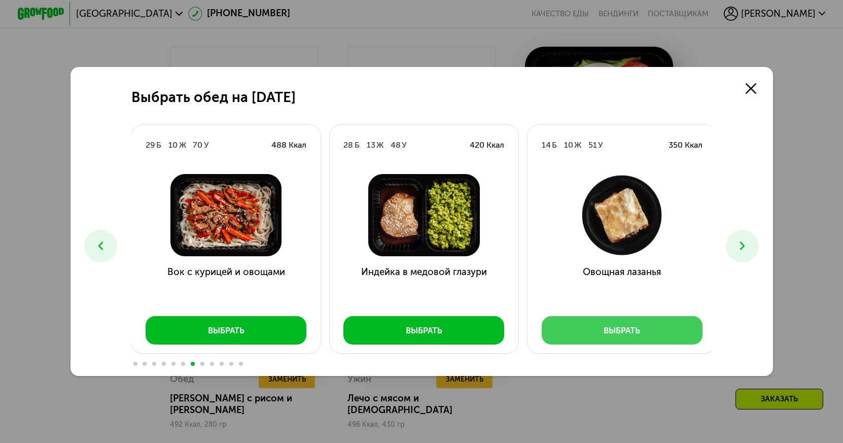
click at [594, 328] on button "Выбрать" at bounding box center [622, 330] width 161 height 28
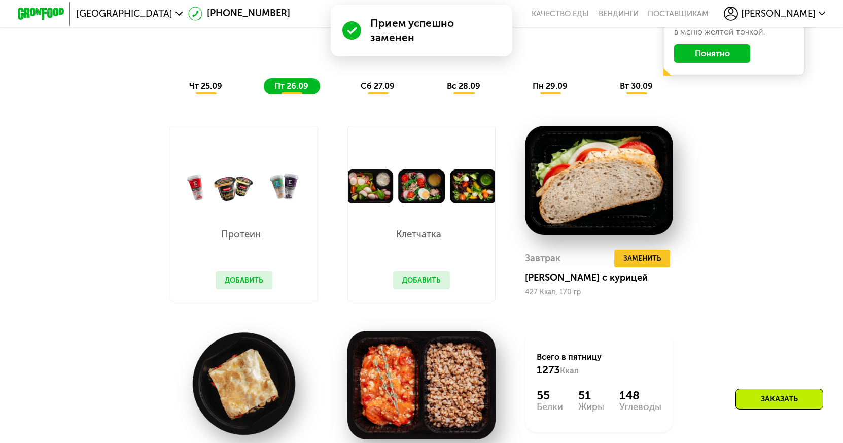
scroll to position [900, 0]
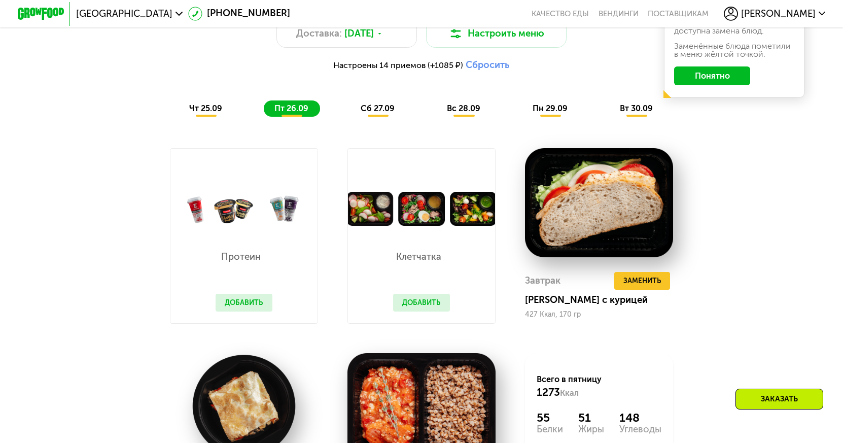
click at [429, 309] on button "Добавить" at bounding box center [421, 303] width 57 height 18
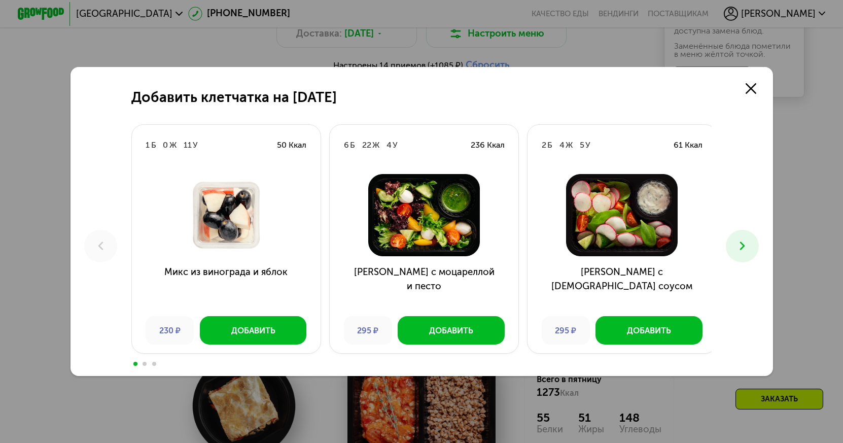
click at [749, 253] on icon at bounding box center [743, 246] width 14 height 14
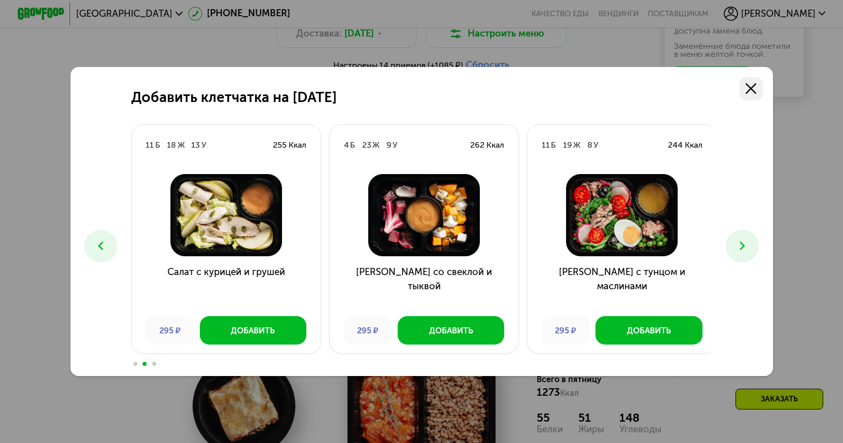
click at [750, 90] on icon at bounding box center [751, 88] width 11 height 11
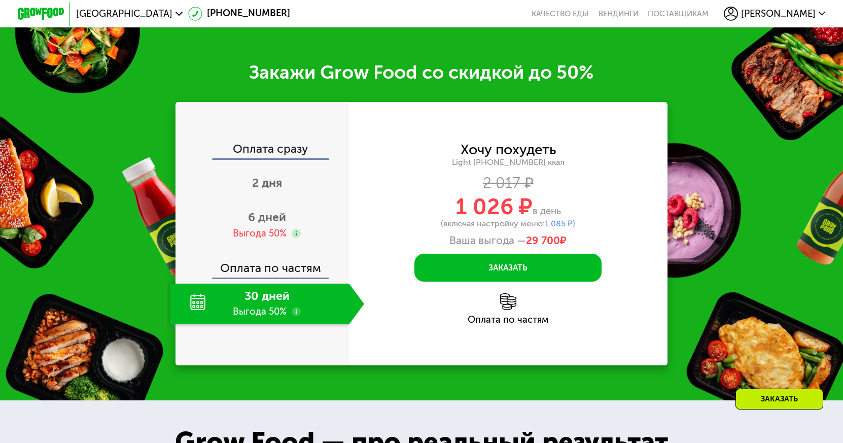
scroll to position [1509, 0]
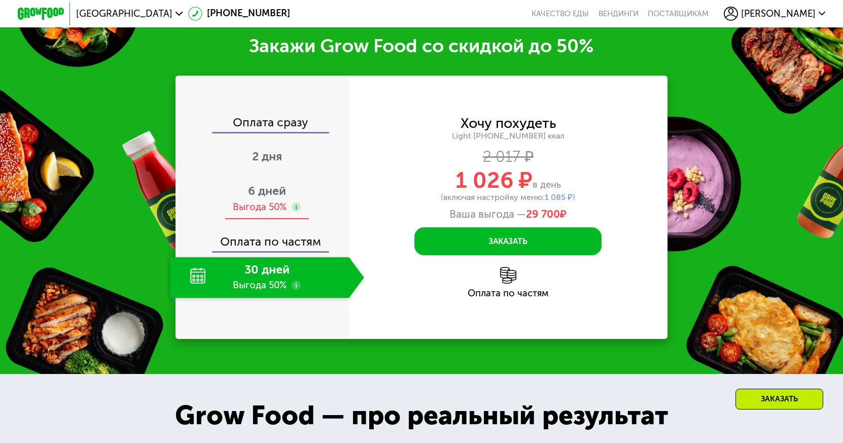
click at [280, 190] on span "6 дней" at bounding box center [267, 191] width 38 height 14
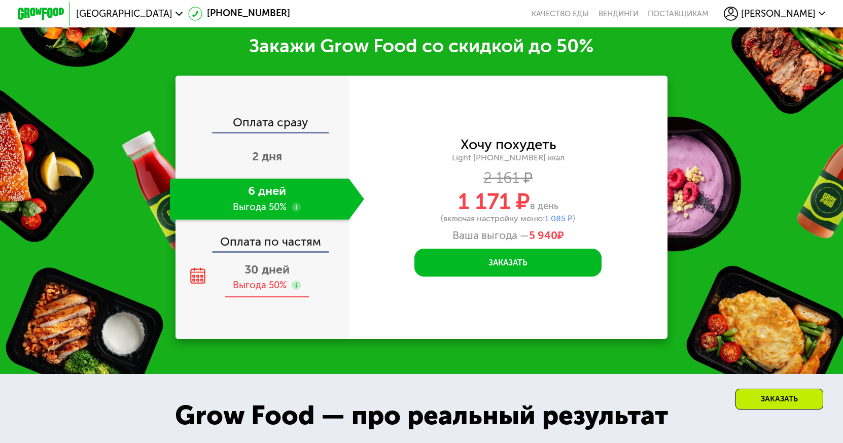
click at [312, 275] on div "30 дней Выгода 50%" at bounding box center [267, 277] width 194 height 41
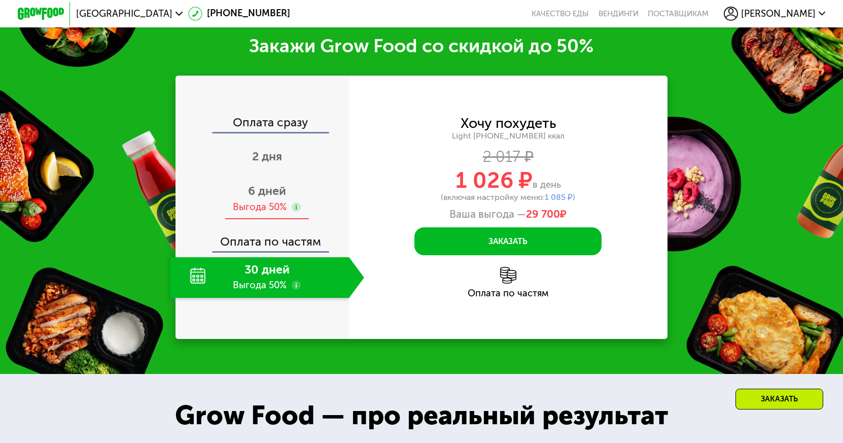
click at [294, 205] on use at bounding box center [296, 206] width 9 height 9
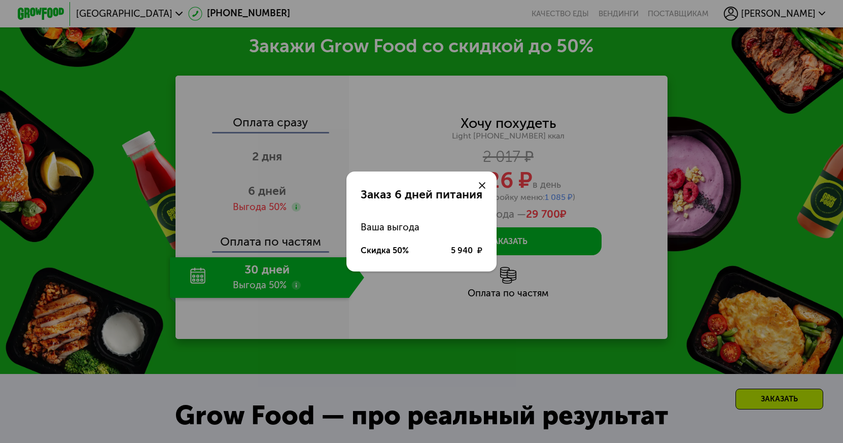
click at [489, 182] on div at bounding box center [482, 185] width 28 height 28
click at [481, 182] on icon at bounding box center [482, 185] width 7 height 7
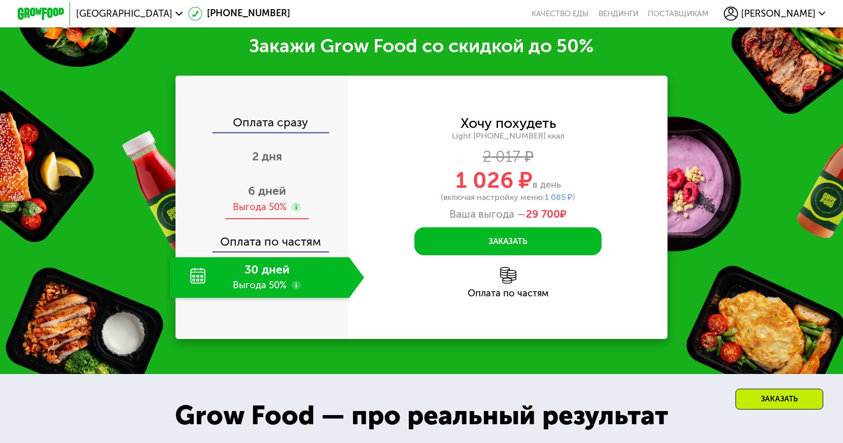
click at [257, 202] on div "Выгода 50%" at bounding box center [260, 207] width 54 height 13
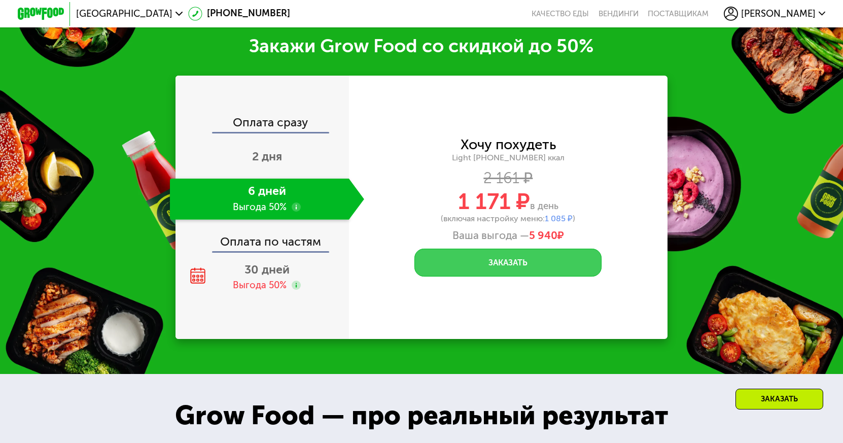
click at [491, 263] on button "Заказать" at bounding box center [508, 263] width 187 height 28
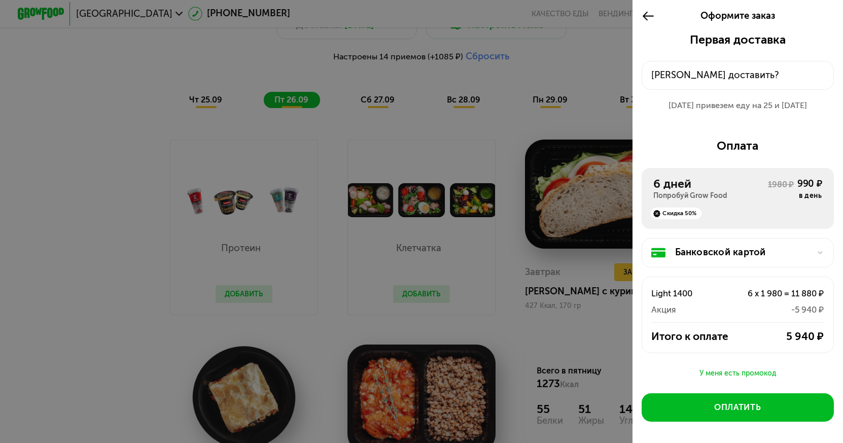
scroll to position [951, 0]
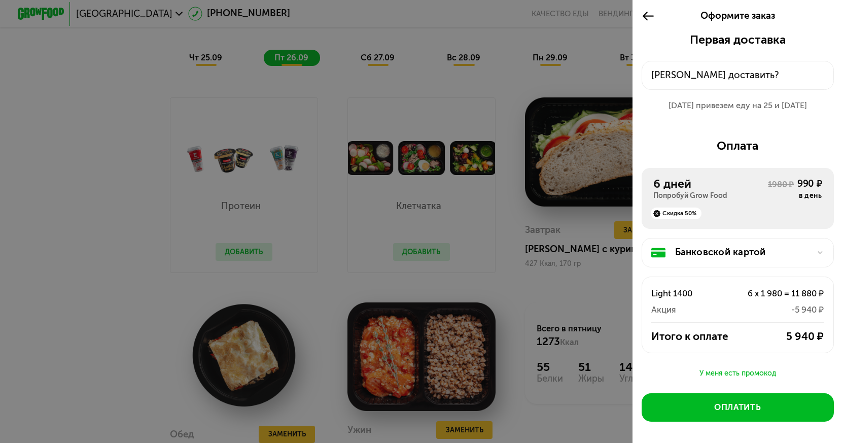
click at [564, 292] on div at bounding box center [421, 221] width 843 height 443
click at [540, 75] on div at bounding box center [421, 221] width 843 height 443
click at [648, 17] on icon at bounding box center [648, 16] width 13 height 14
